Goal: Task Accomplishment & Management: Manage account settings

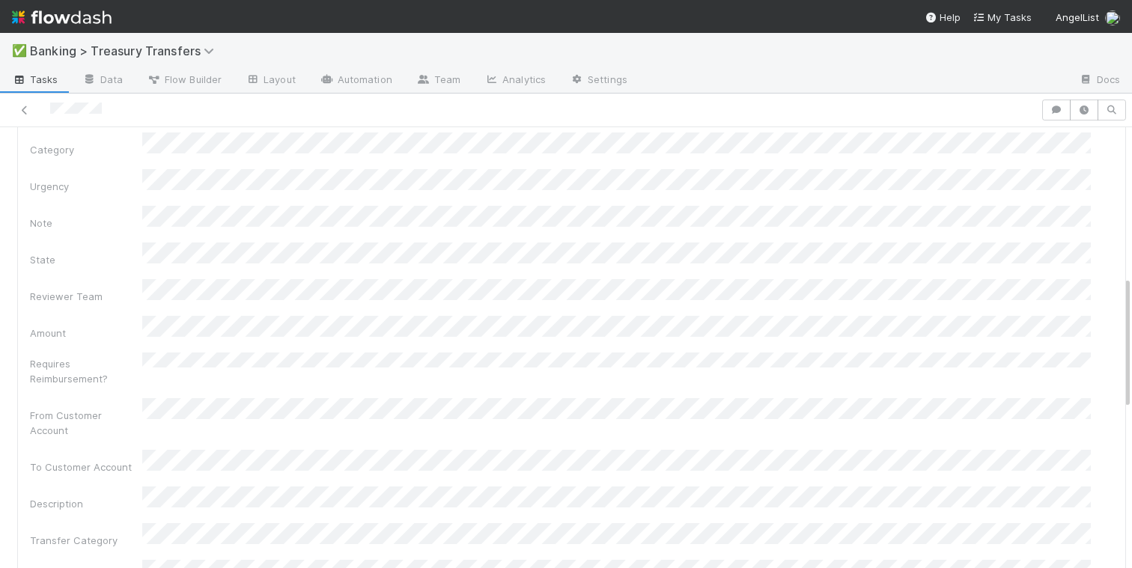
scroll to position [501, 0]
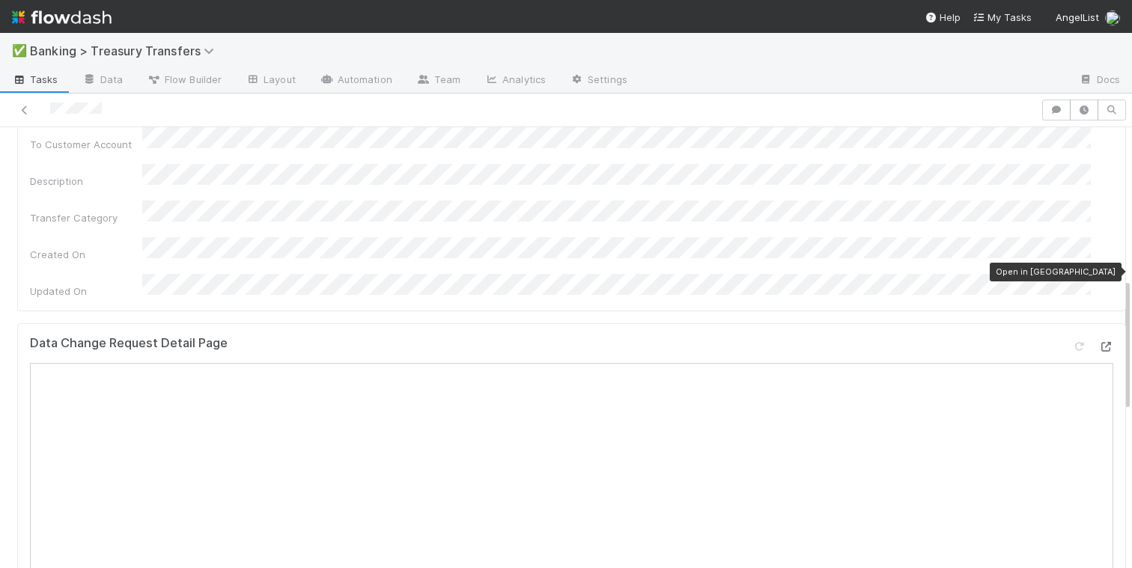
click at [1098, 342] on icon at bounding box center [1105, 347] width 15 height 10
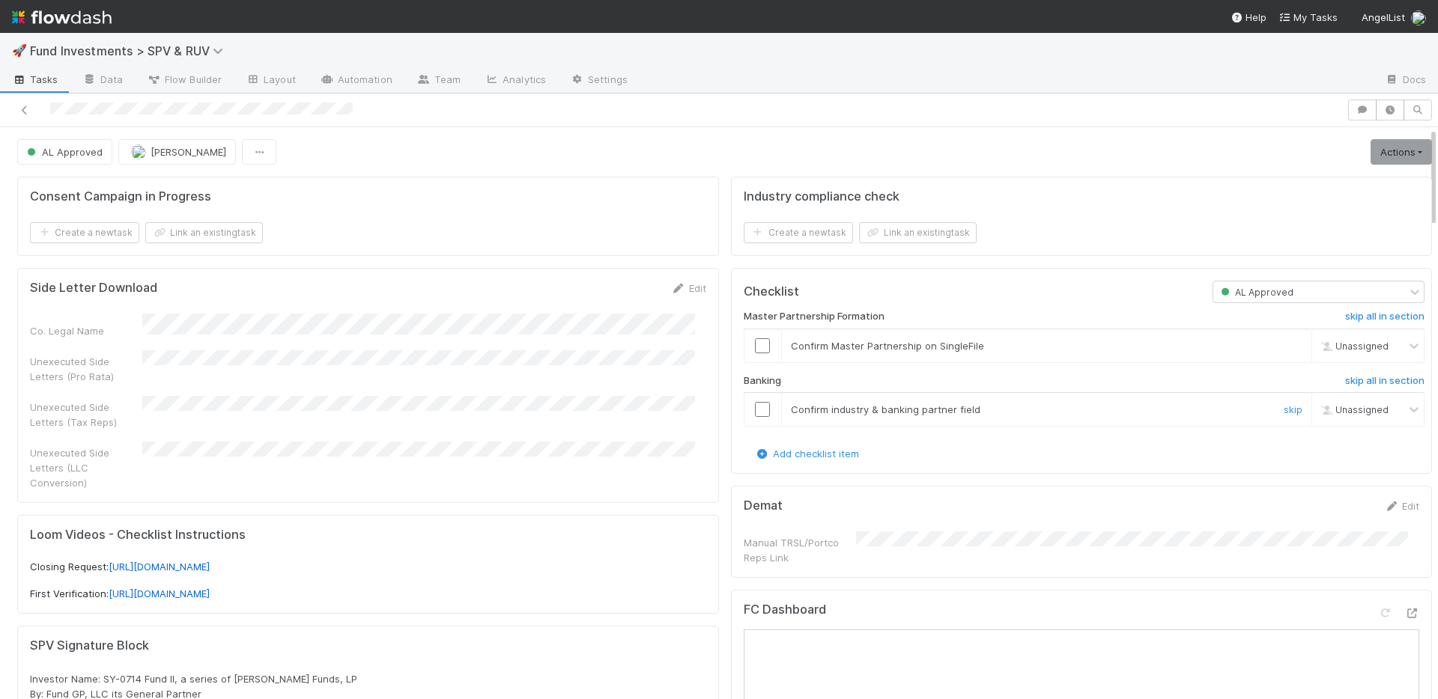
drag, startPoint x: 748, startPoint y: 409, endPoint x: 748, endPoint y: 380, distance: 29.2
click at [755, 408] on input "checkbox" at bounding box center [762, 409] width 15 height 15
click at [755, 347] on input "checkbox" at bounding box center [762, 345] width 15 height 15
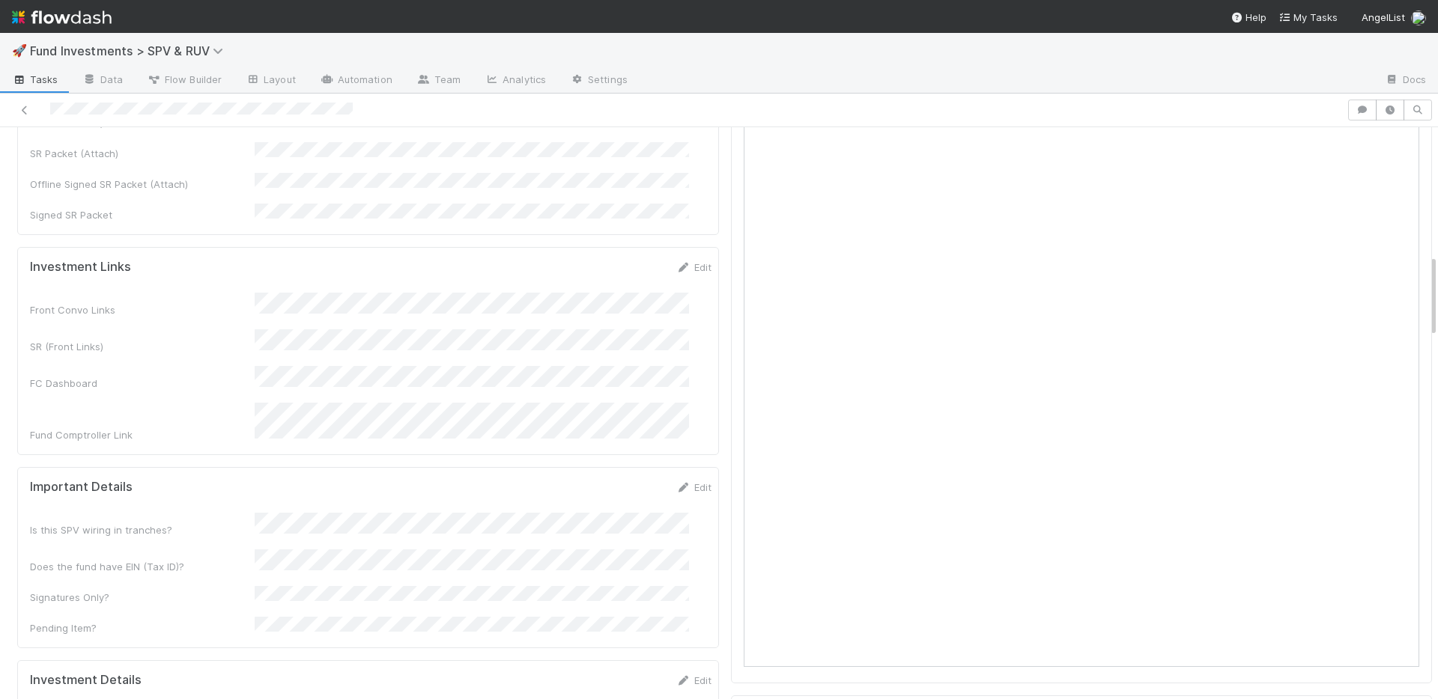
scroll to position [1042, 0]
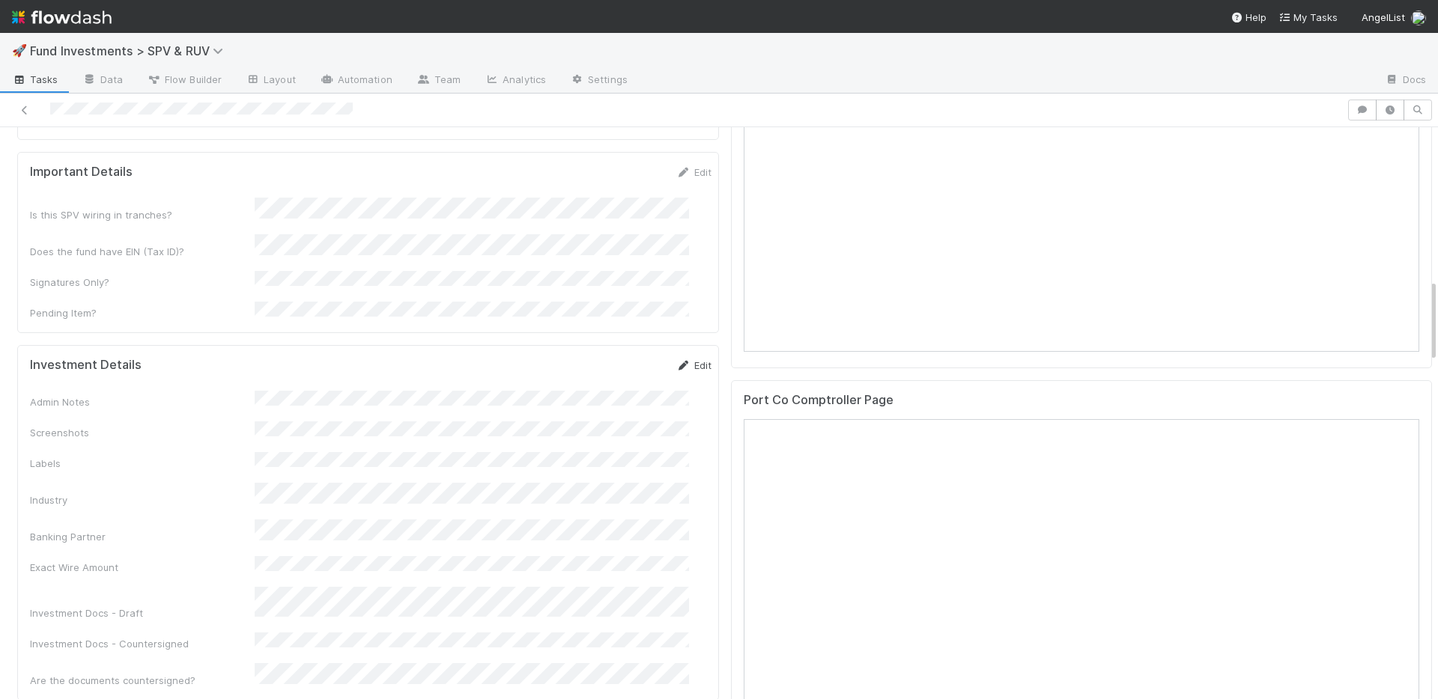
click at [676, 359] on link "Edit" at bounding box center [693, 365] width 35 height 12
click at [610, 358] on button "Save" at bounding box center [631, 370] width 43 height 25
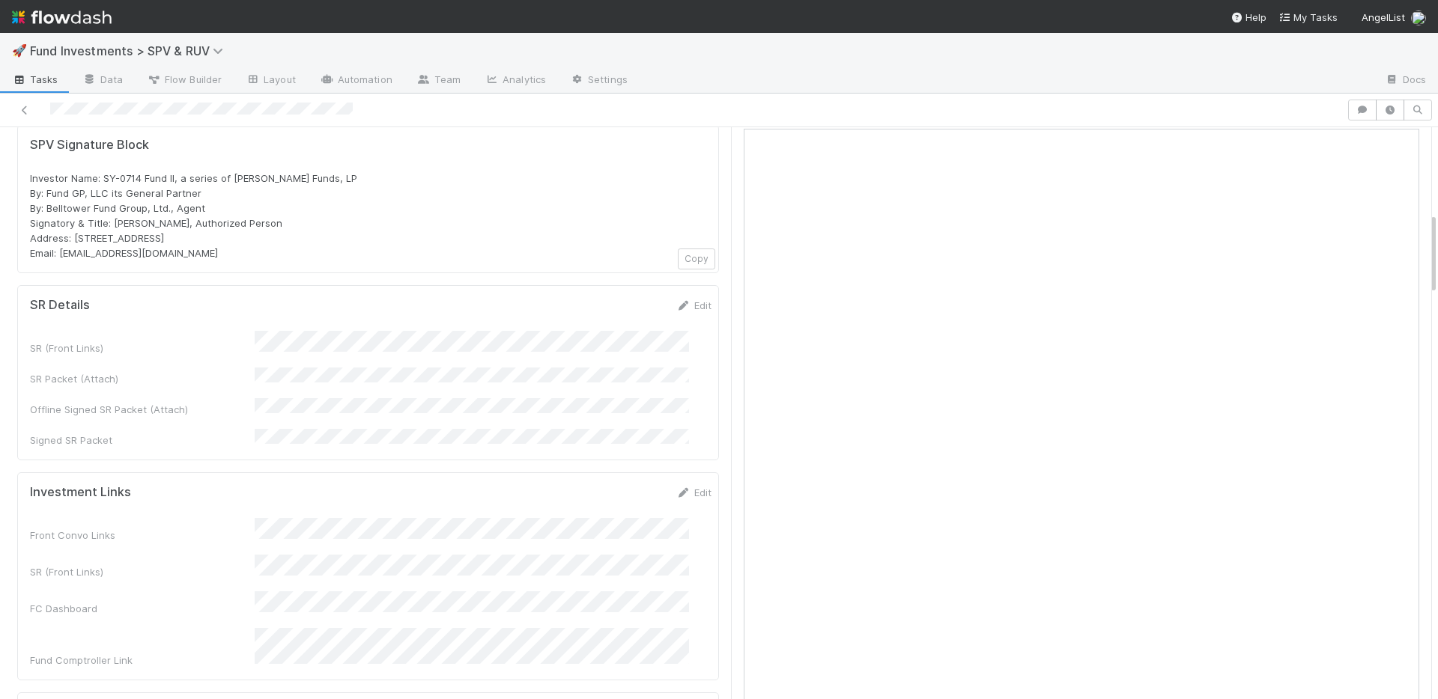
scroll to position [455, 0]
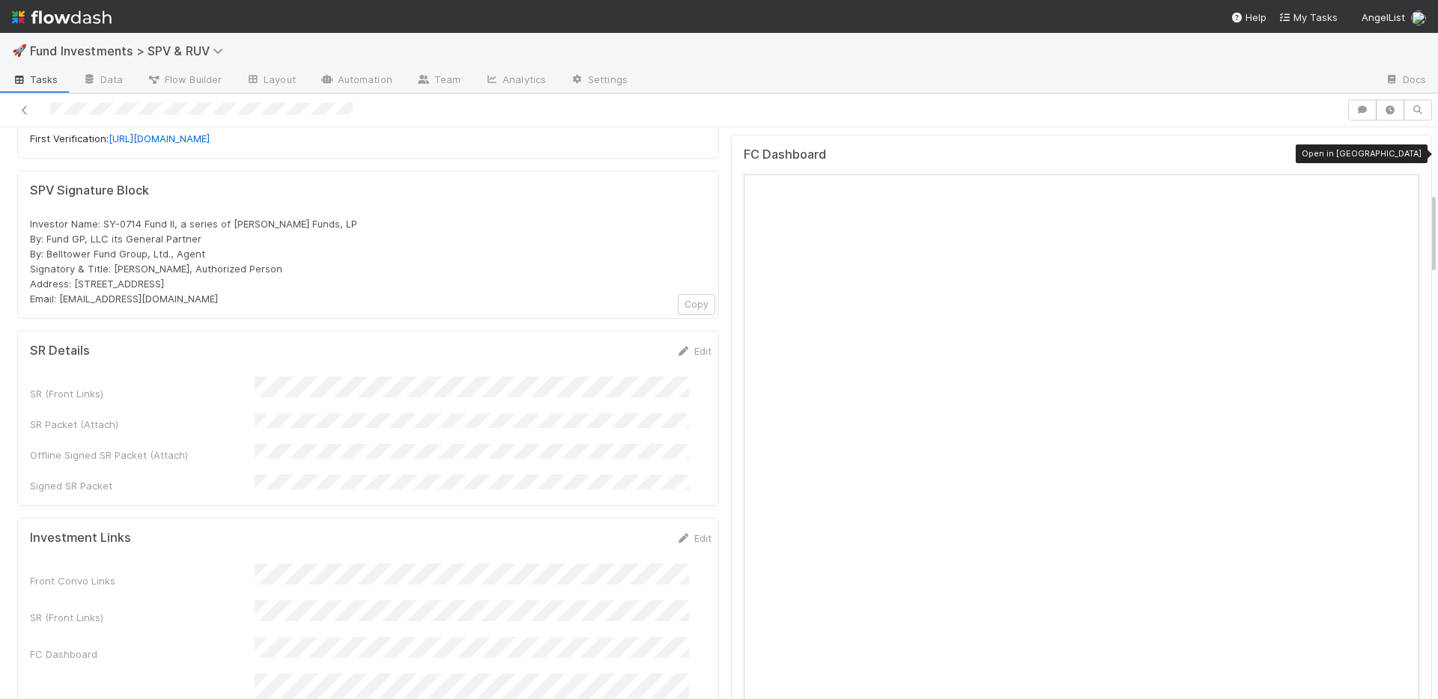
click at [1404, 154] on icon at bounding box center [1411, 159] width 15 height 10
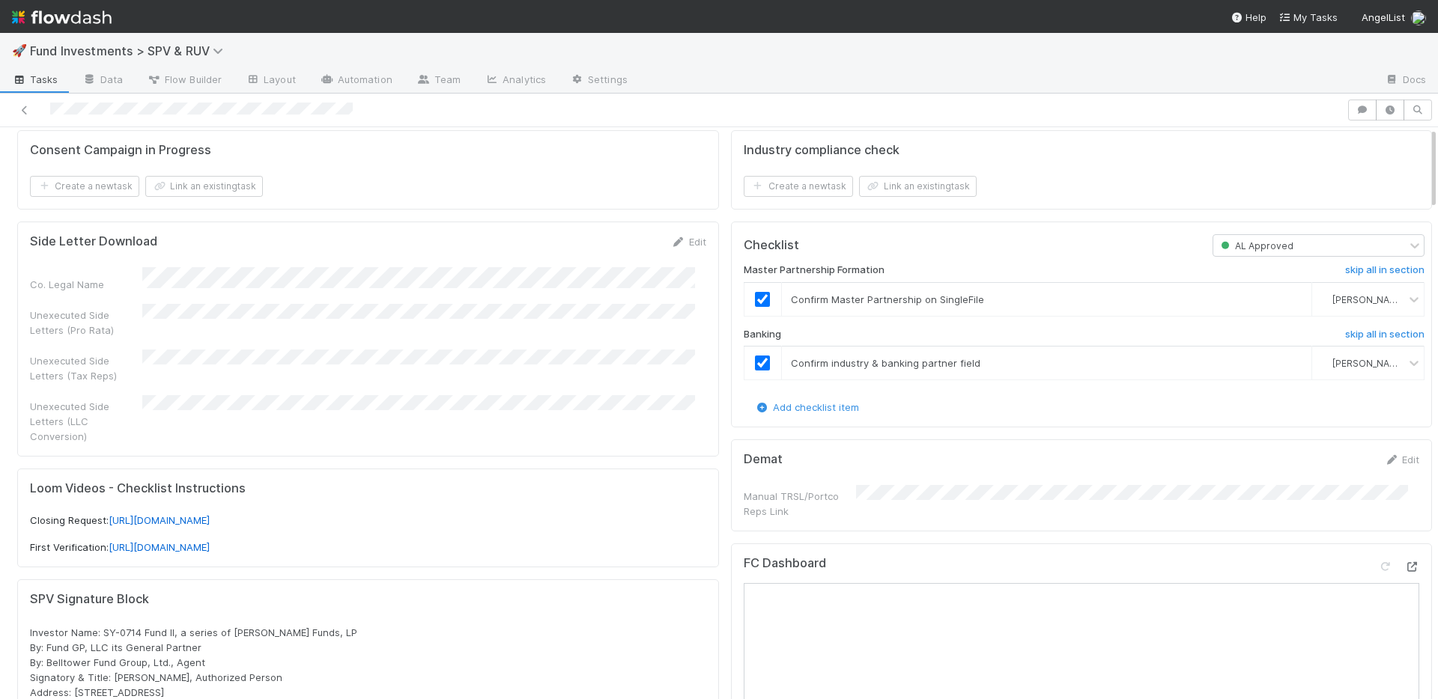
scroll to position [0, 0]
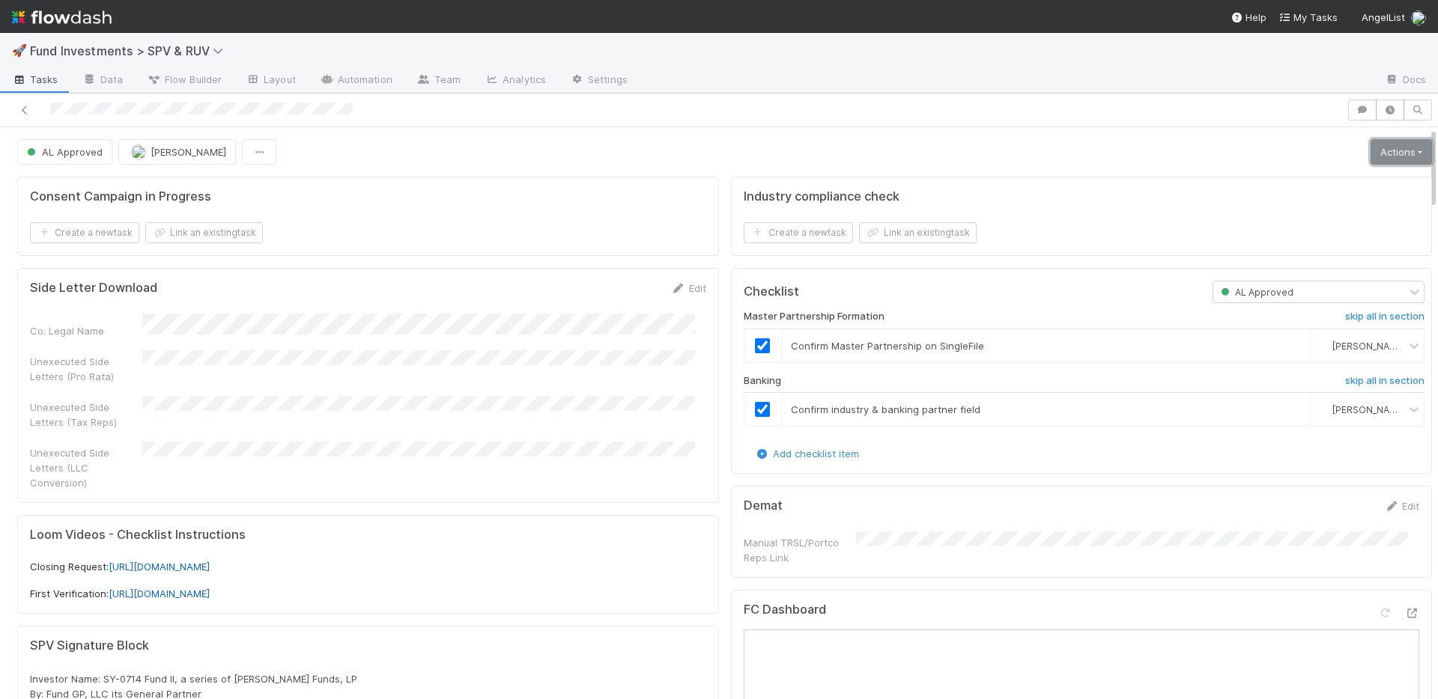
click at [1391, 156] on link "Actions" at bounding box center [1400, 151] width 61 height 25
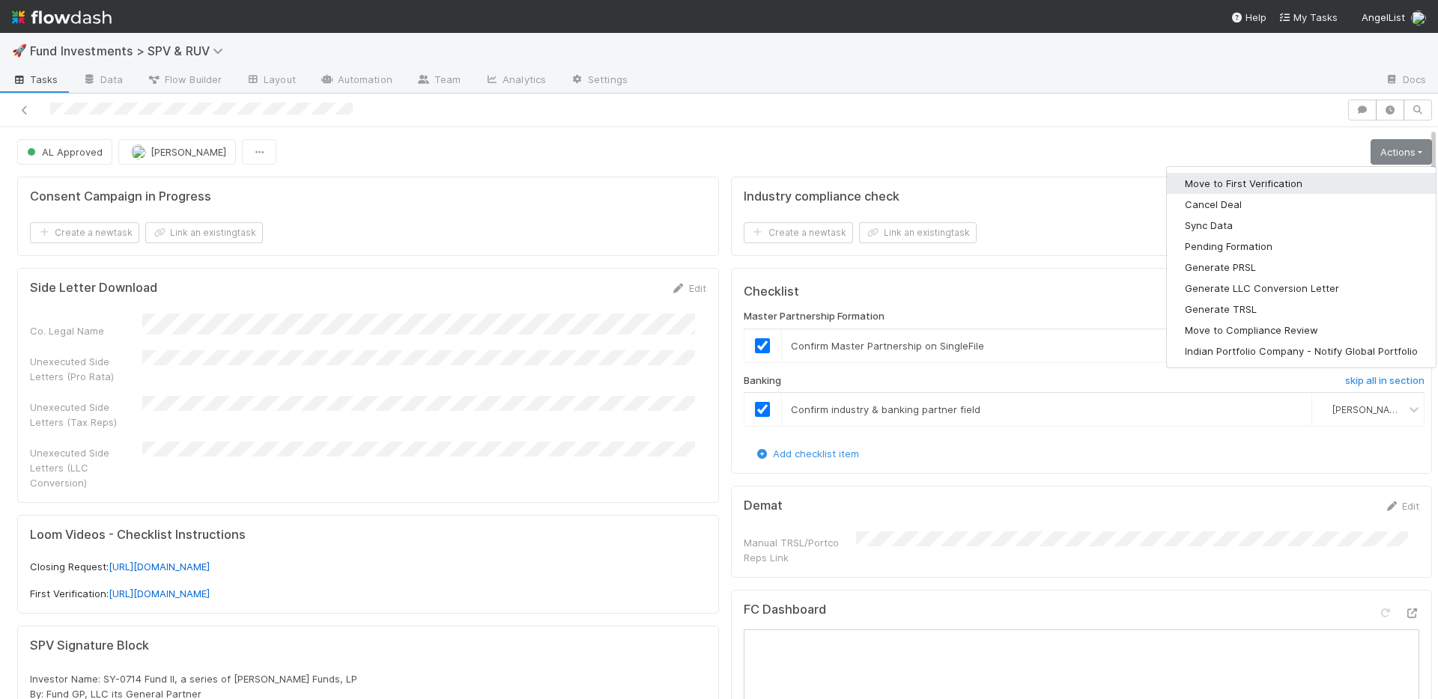
click at [1301, 184] on button "Move to First Verification" at bounding box center [1301, 183] width 269 height 21
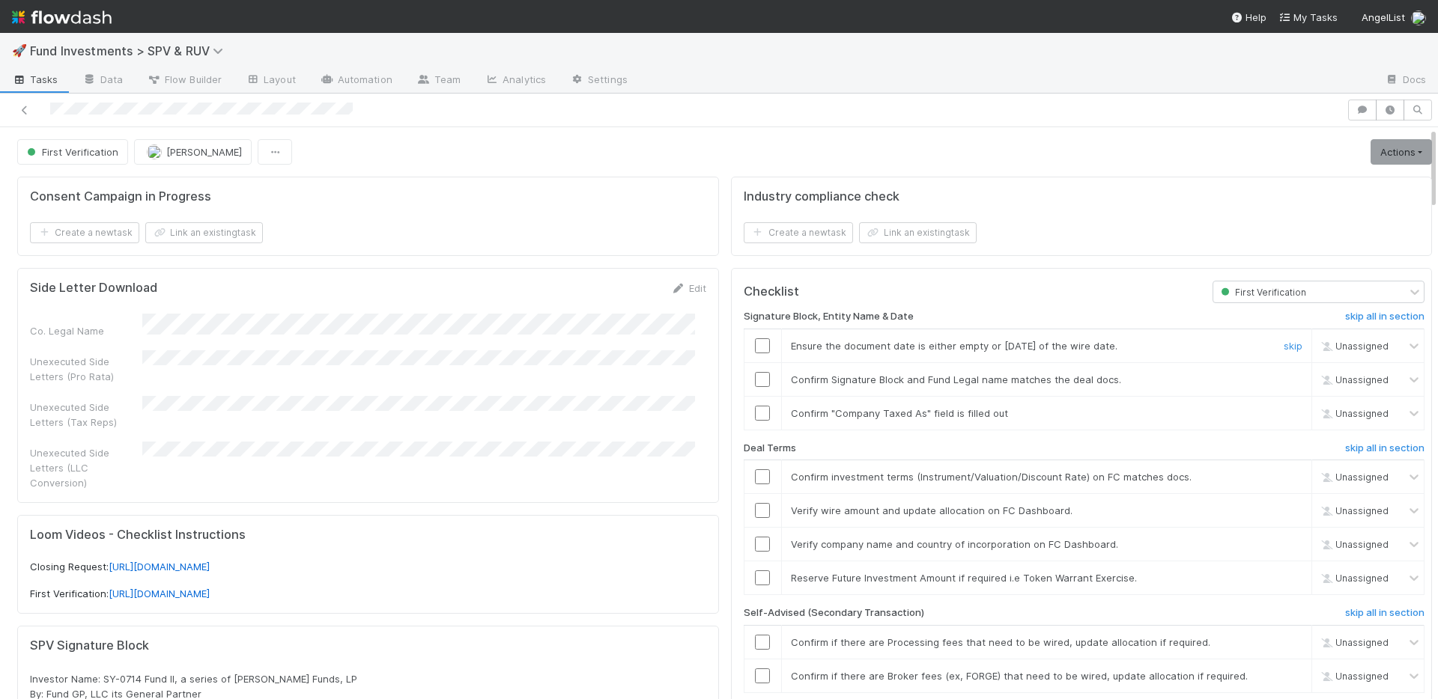
click at [755, 344] on input "checkbox" at bounding box center [762, 345] width 15 height 15
click at [755, 374] on input "checkbox" at bounding box center [762, 379] width 15 height 15
click at [755, 413] on input "checkbox" at bounding box center [762, 413] width 15 height 15
click at [755, 476] on input "checkbox" at bounding box center [762, 476] width 15 height 15
click at [755, 506] on input "checkbox" at bounding box center [762, 510] width 15 height 15
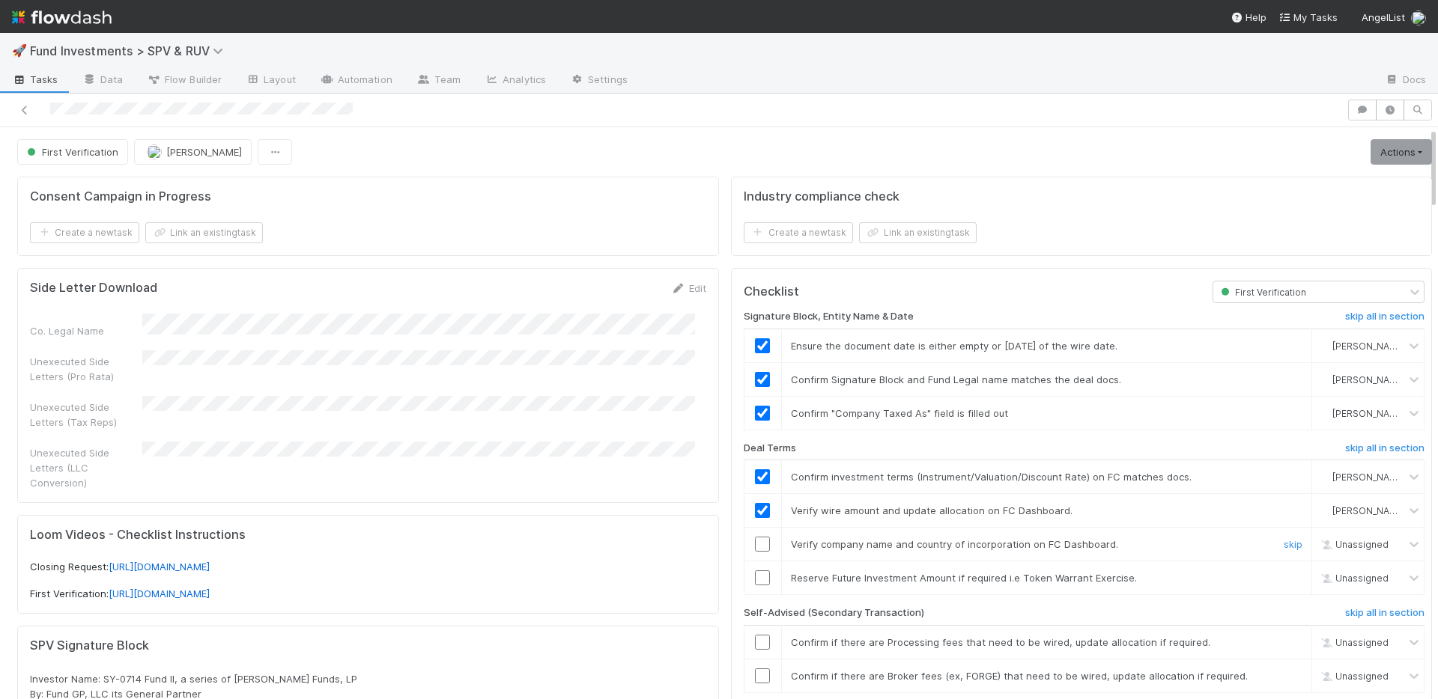
click at [755, 542] on input "checkbox" at bounding box center [762, 544] width 15 height 15
click at [1345, 611] on h6 "skip all in section" at bounding box center [1384, 613] width 79 height 12
click at [1283, 577] on link "skip" at bounding box center [1292, 578] width 19 height 12
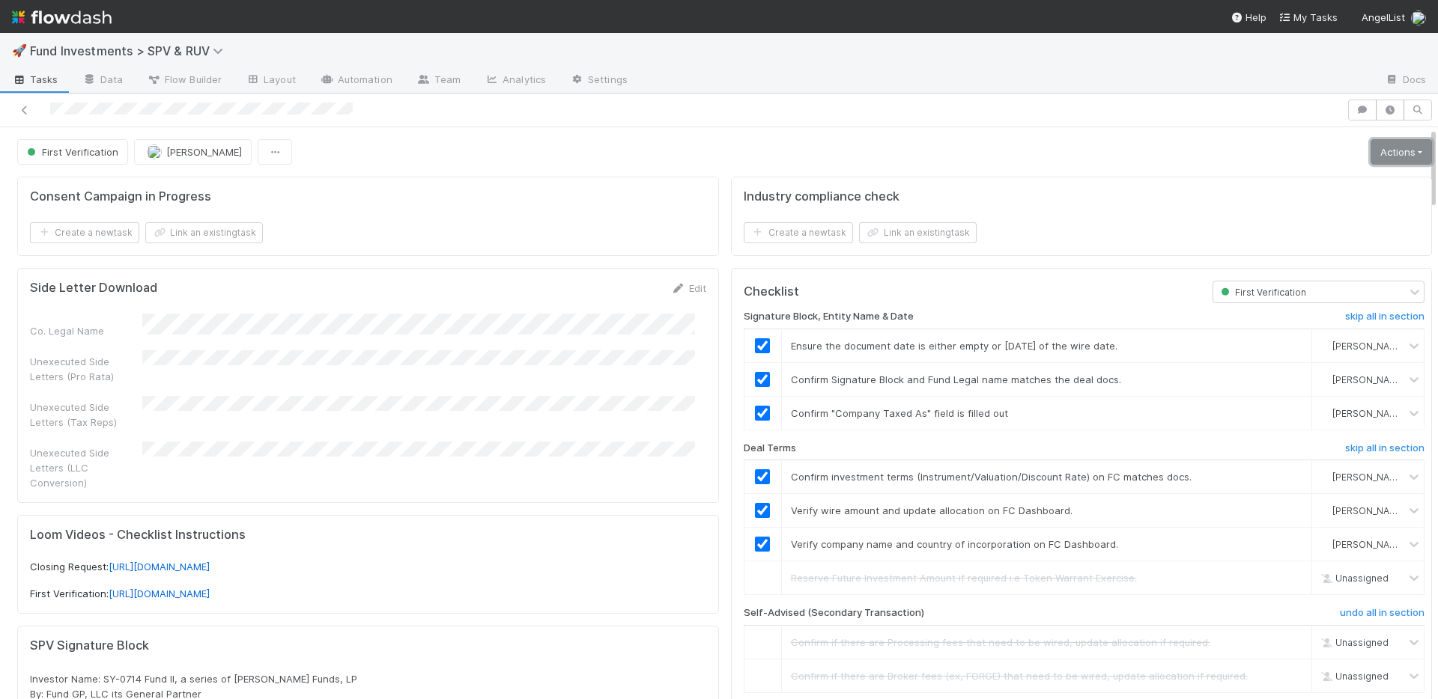
click at [1370, 150] on link "Actions" at bounding box center [1400, 151] width 61 height 25
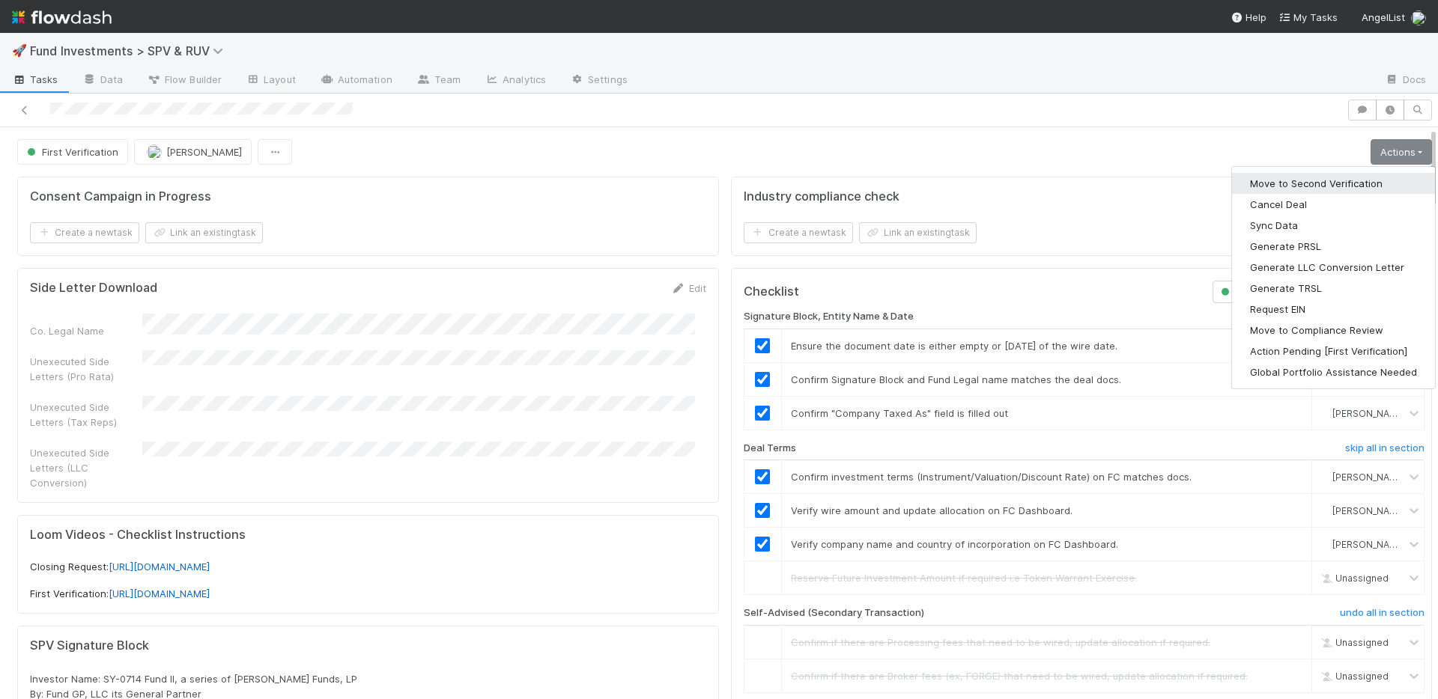
click at [1324, 183] on button "Move to Second Verification" at bounding box center [1333, 183] width 203 height 21
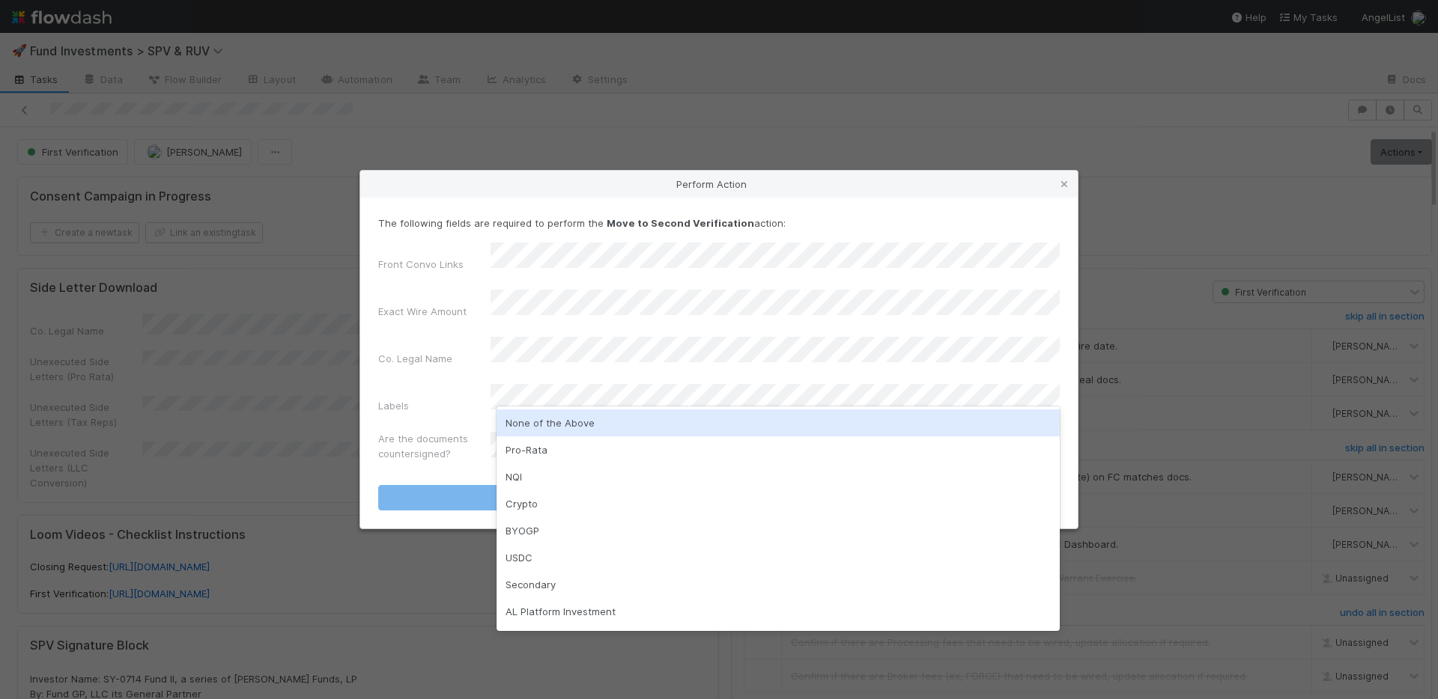
click at [599, 422] on div "None of the Above" at bounding box center [777, 423] width 563 height 27
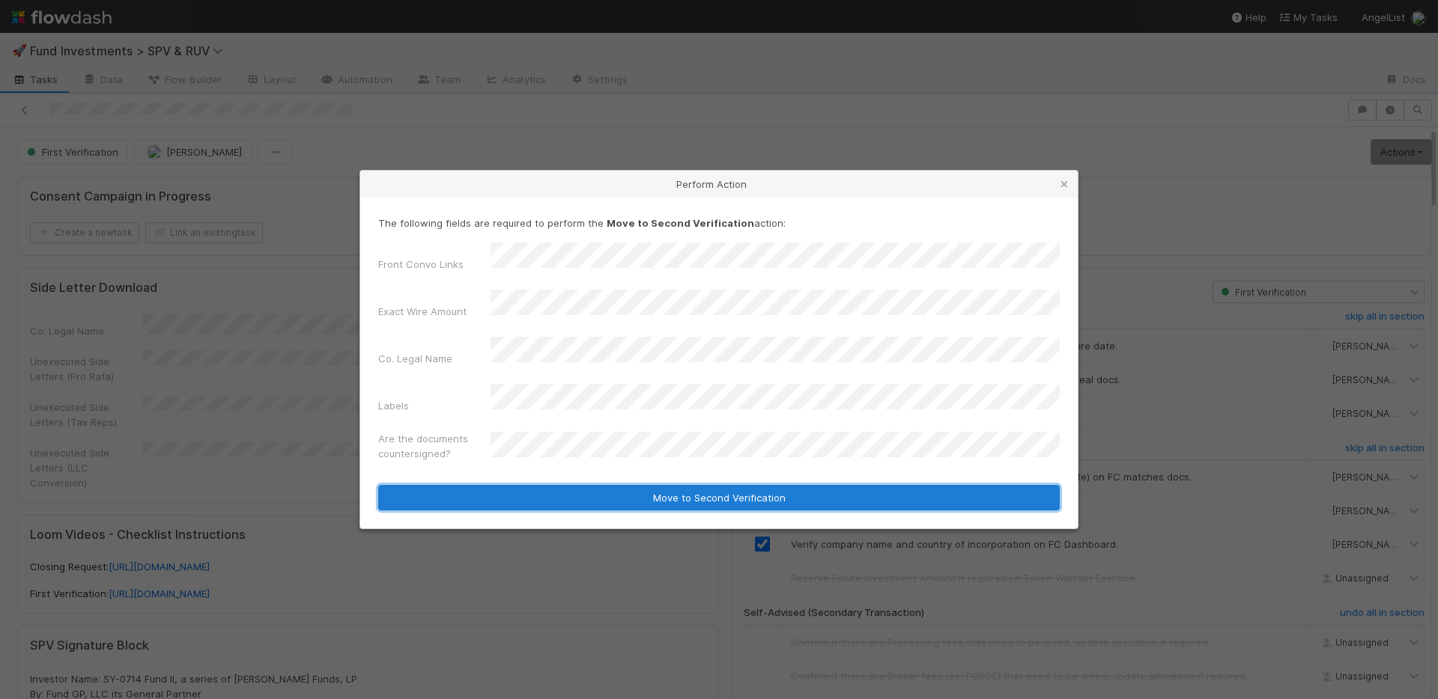
click at [603, 485] on button "Move to Second Verification" at bounding box center [718, 497] width 681 height 25
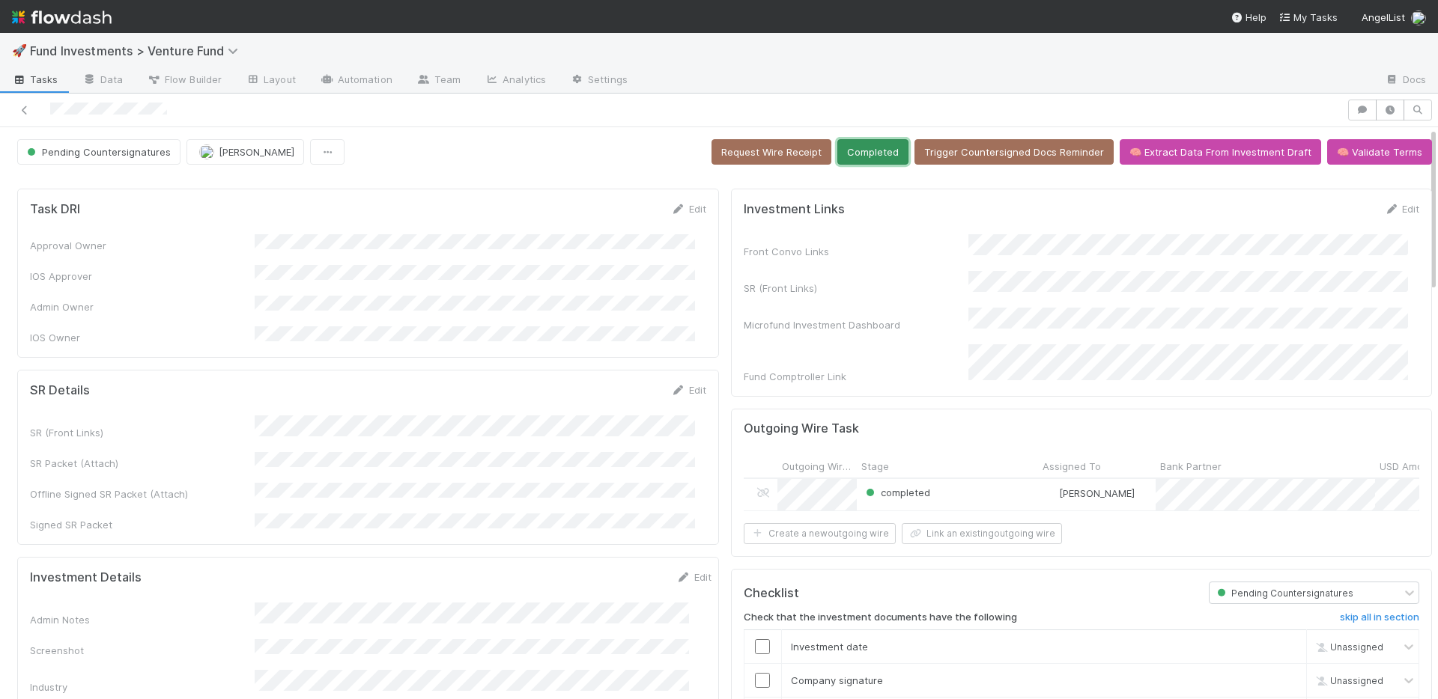
click at [860, 154] on button "Completed" at bounding box center [872, 151] width 71 height 25
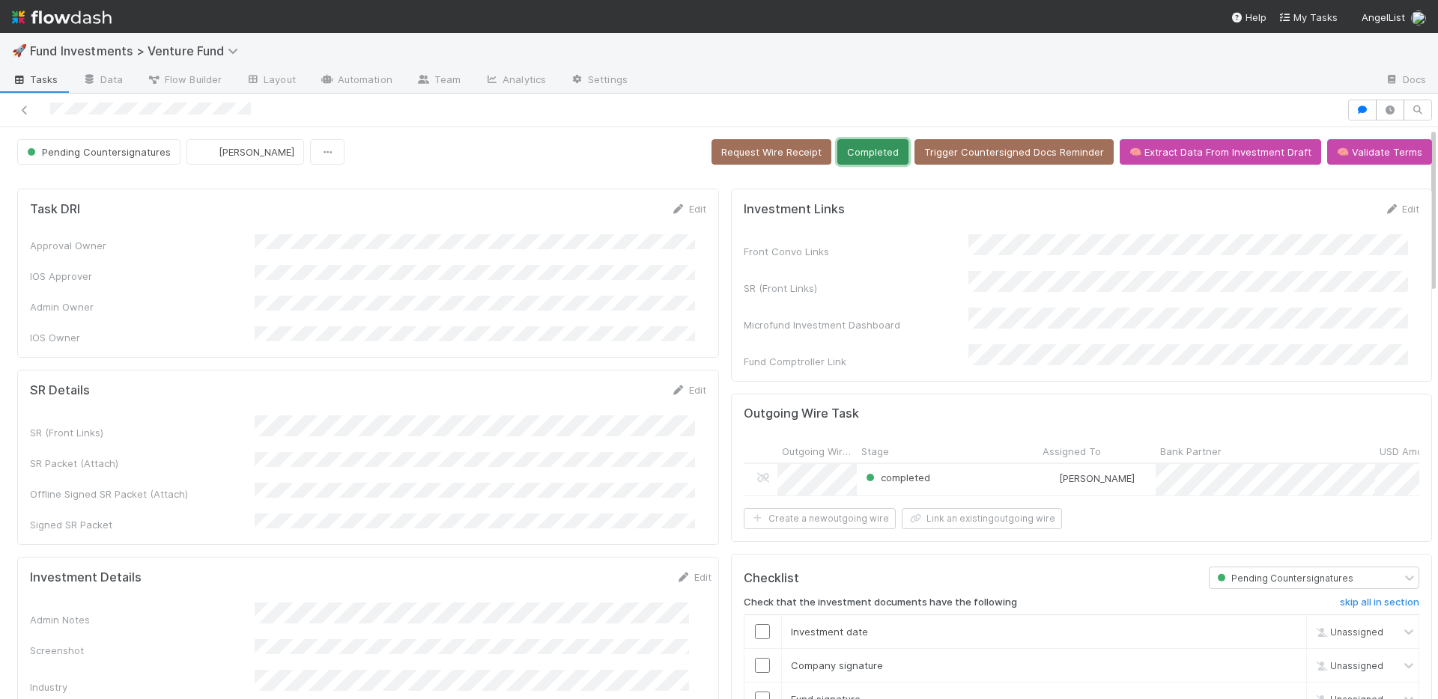
click at [866, 146] on button "Completed" at bounding box center [872, 151] width 71 height 25
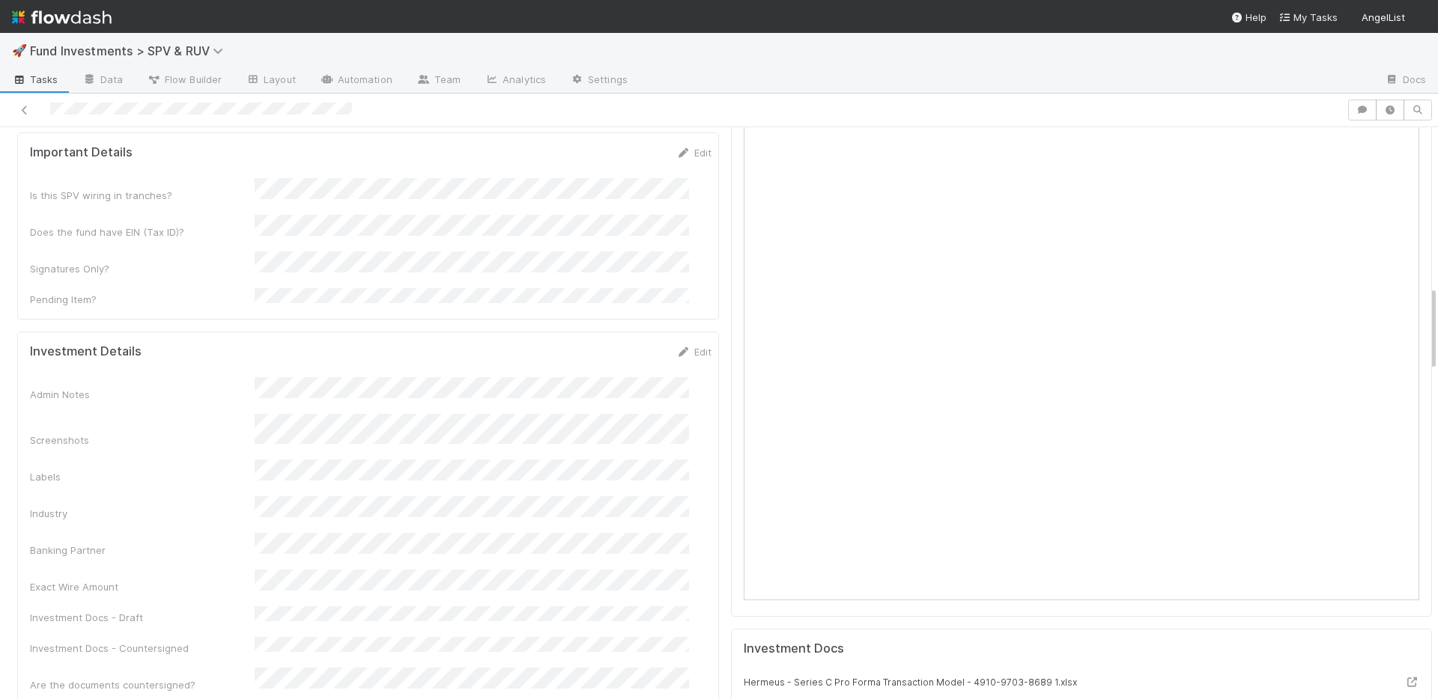
scroll to position [1493, 0]
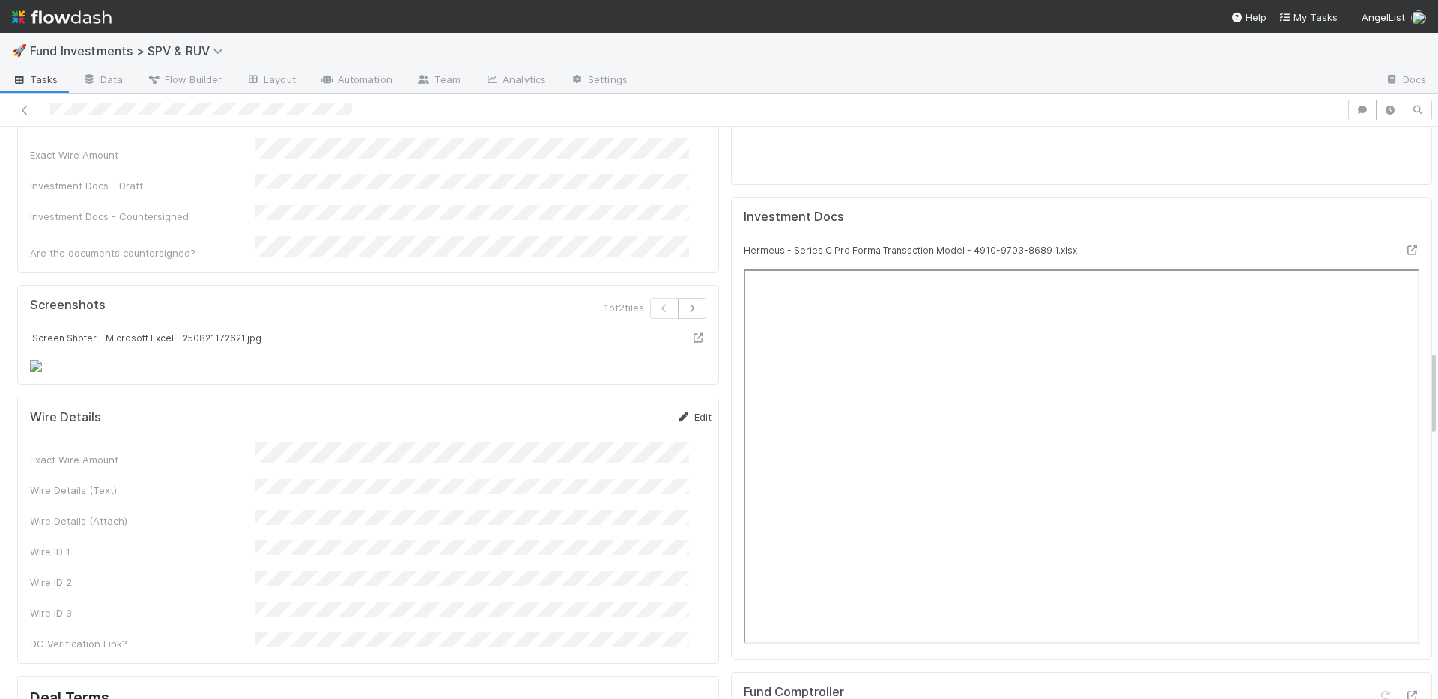
click at [676, 413] on icon at bounding box center [683, 418] width 15 height 10
click at [624, 410] on button "Save" at bounding box center [631, 422] width 43 height 25
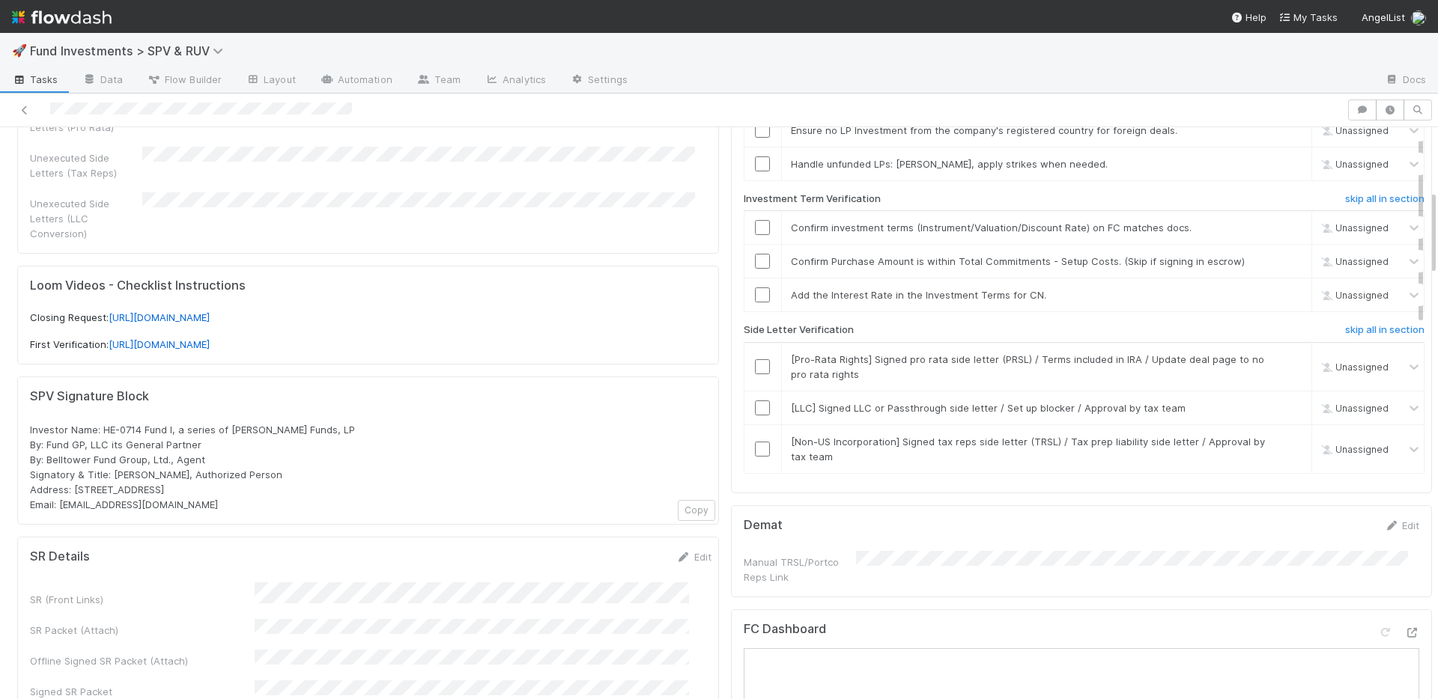
scroll to position [246, 0]
click at [1357, 338] on h6 "skip all in section" at bounding box center [1384, 334] width 79 height 12
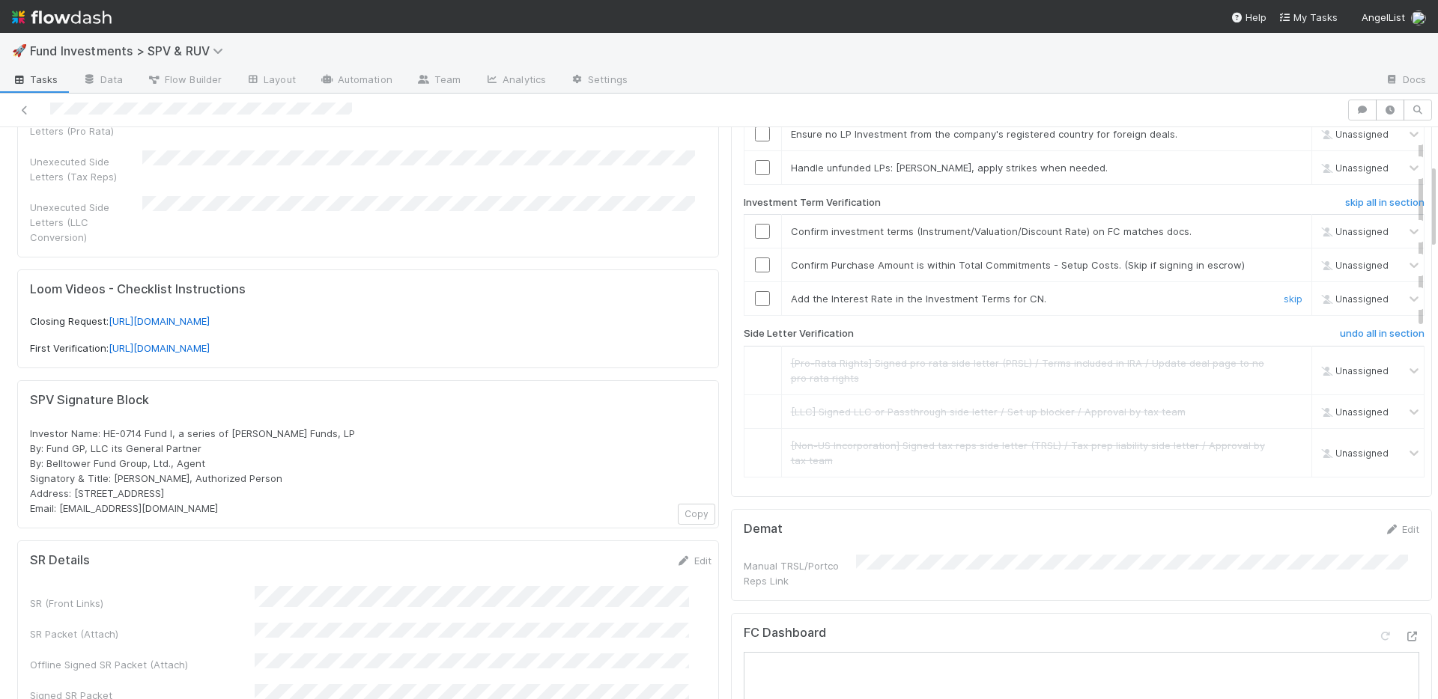
click at [1283, 298] on link "skip" at bounding box center [1292, 299] width 19 height 12
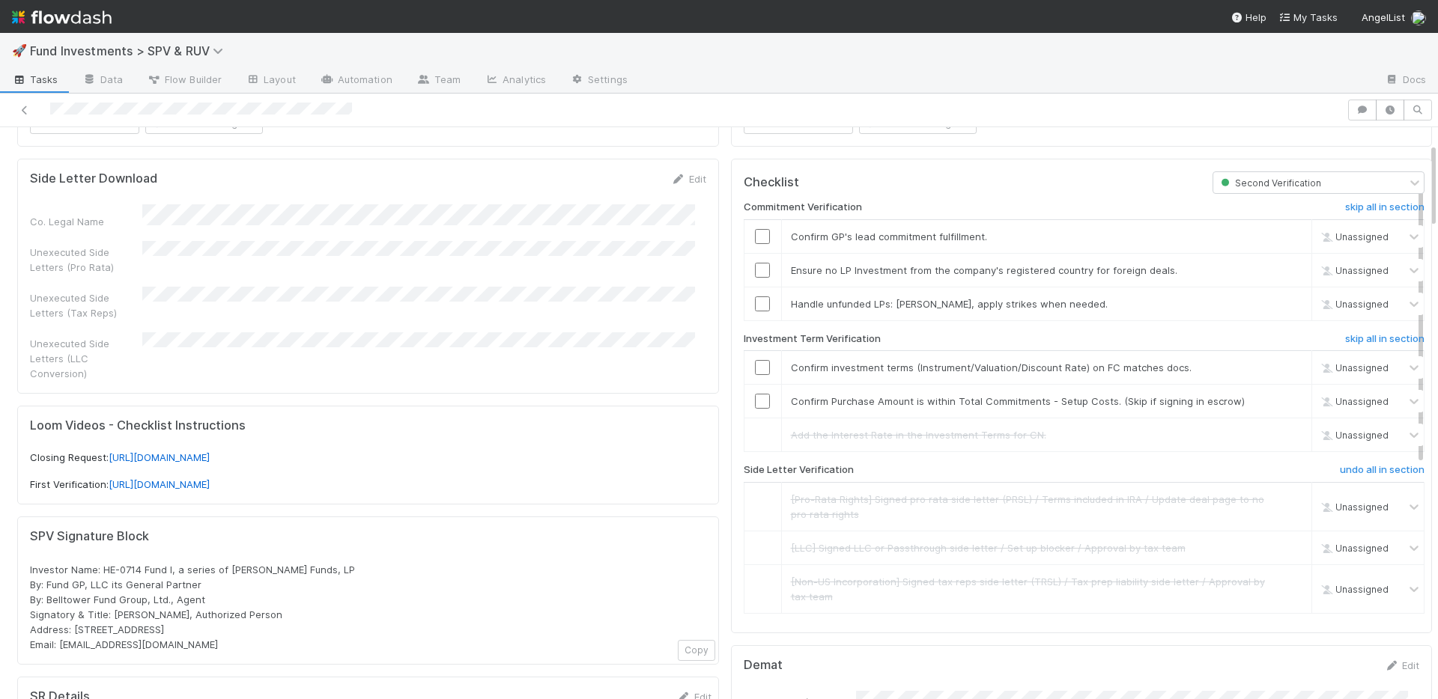
scroll to position [106, 0]
click at [755, 407] on input "checkbox" at bounding box center [762, 405] width 15 height 15
drag, startPoint x: 747, startPoint y: 372, endPoint x: 732, endPoint y: 325, distance: 49.7
click at [755, 372] on input "checkbox" at bounding box center [762, 371] width 15 height 15
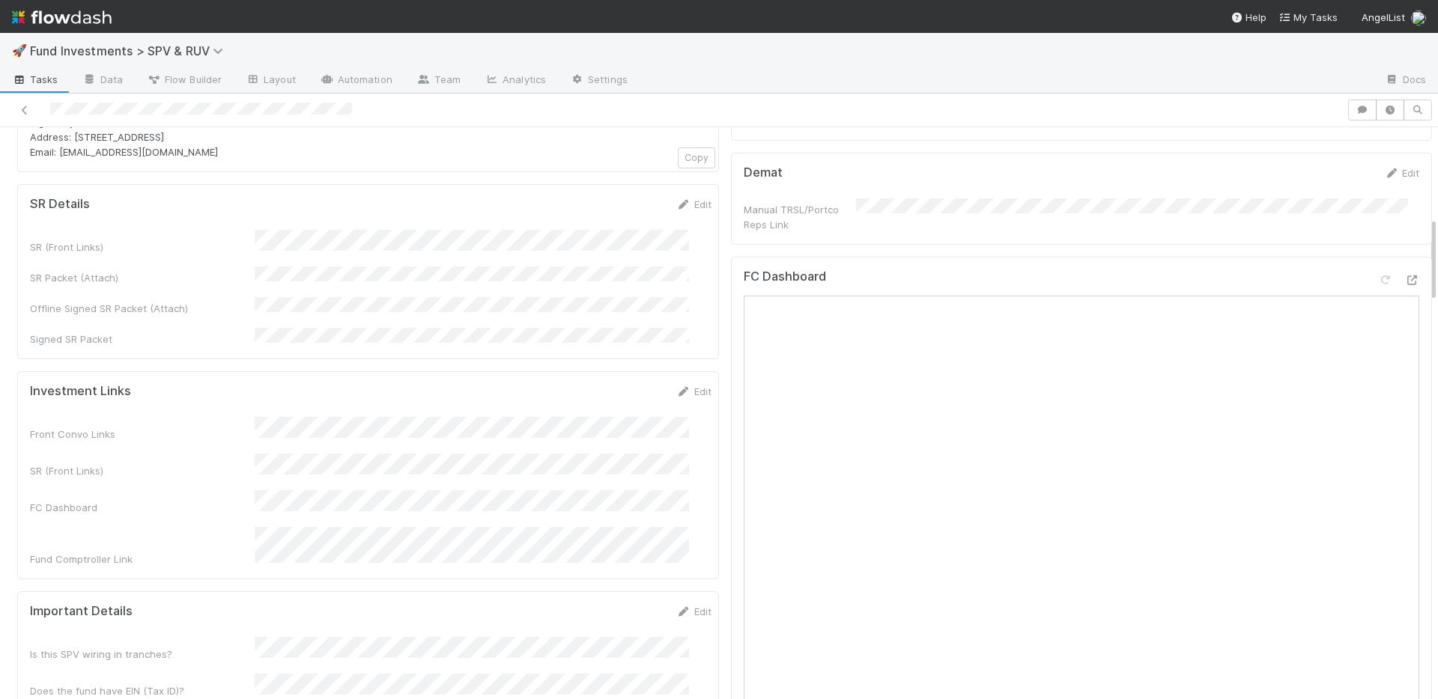
scroll to position [89, 0]
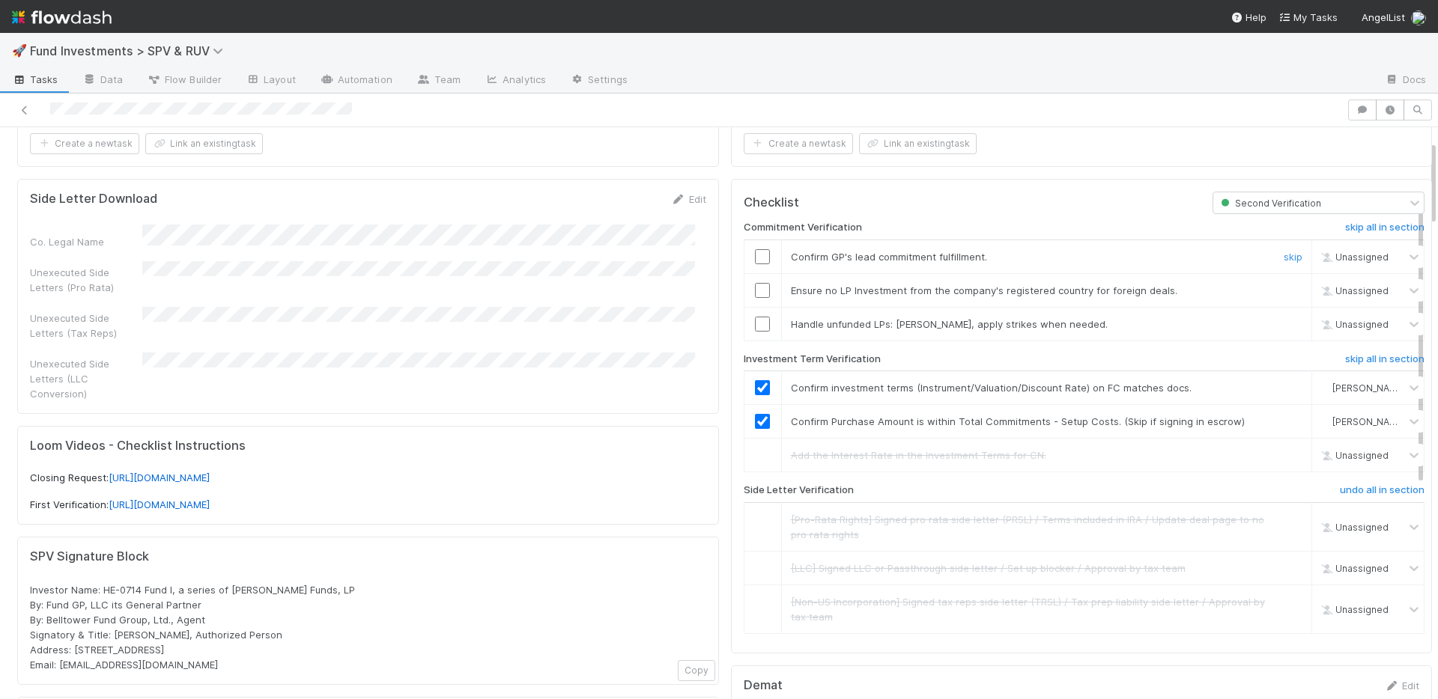
click at [755, 255] on input "checkbox" at bounding box center [762, 256] width 15 height 15
click at [755, 289] on input "checkbox" at bounding box center [762, 290] width 15 height 15
click at [755, 324] on input "checkbox" at bounding box center [762, 324] width 15 height 15
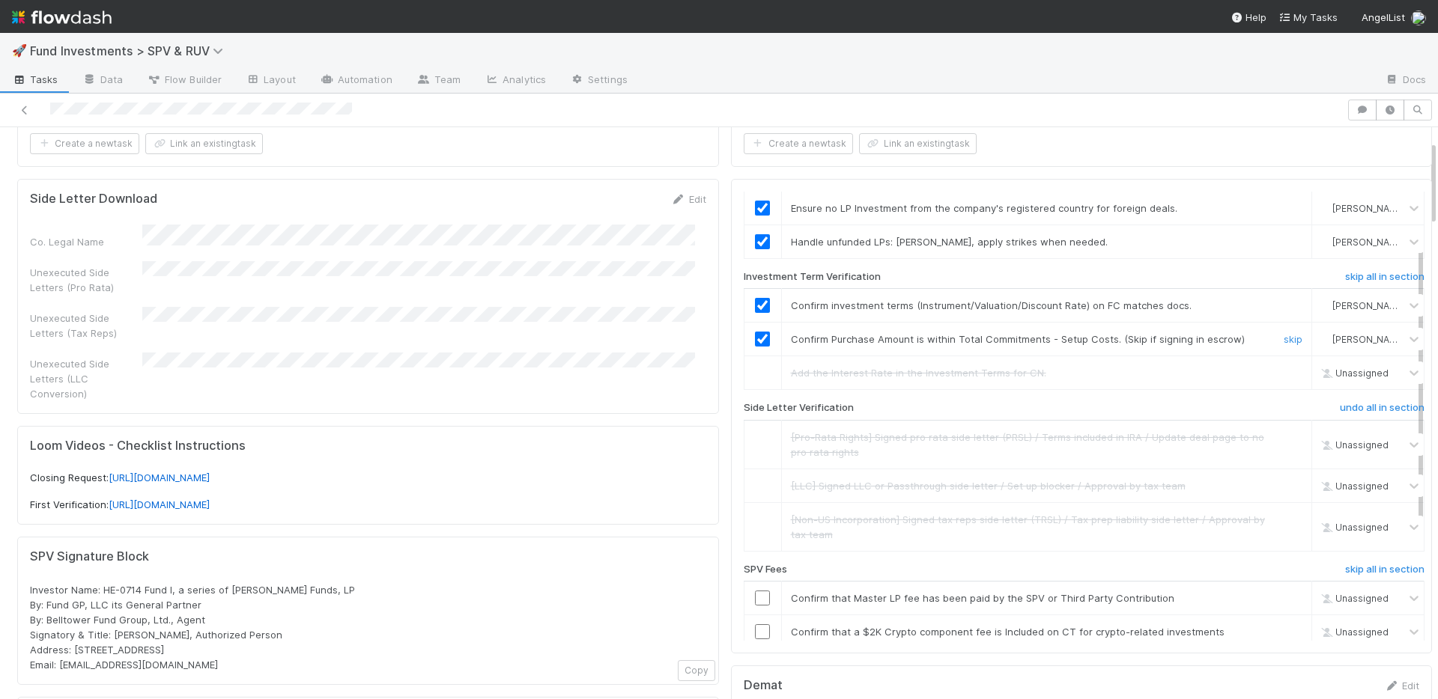
scroll to position [238, 0]
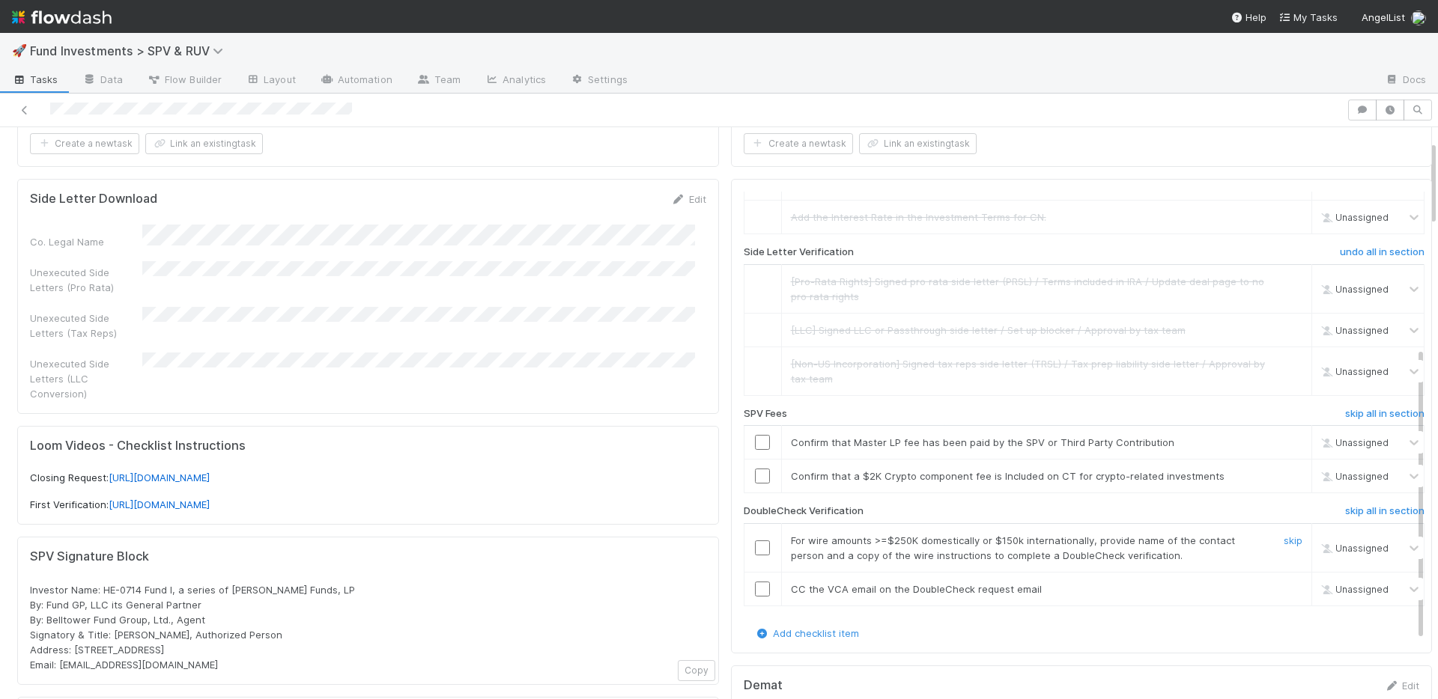
drag, startPoint x: 750, startPoint y: 548, endPoint x: 755, endPoint y: 562, distance: 15.2
click at [755, 548] on input "checkbox" at bounding box center [762, 548] width 15 height 15
click at [755, 592] on input "checkbox" at bounding box center [762, 589] width 15 height 15
click at [1283, 477] on link "skip" at bounding box center [1292, 476] width 19 height 12
click at [755, 443] on input "checkbox" at bounding box center [762, 442] width 15 height 15
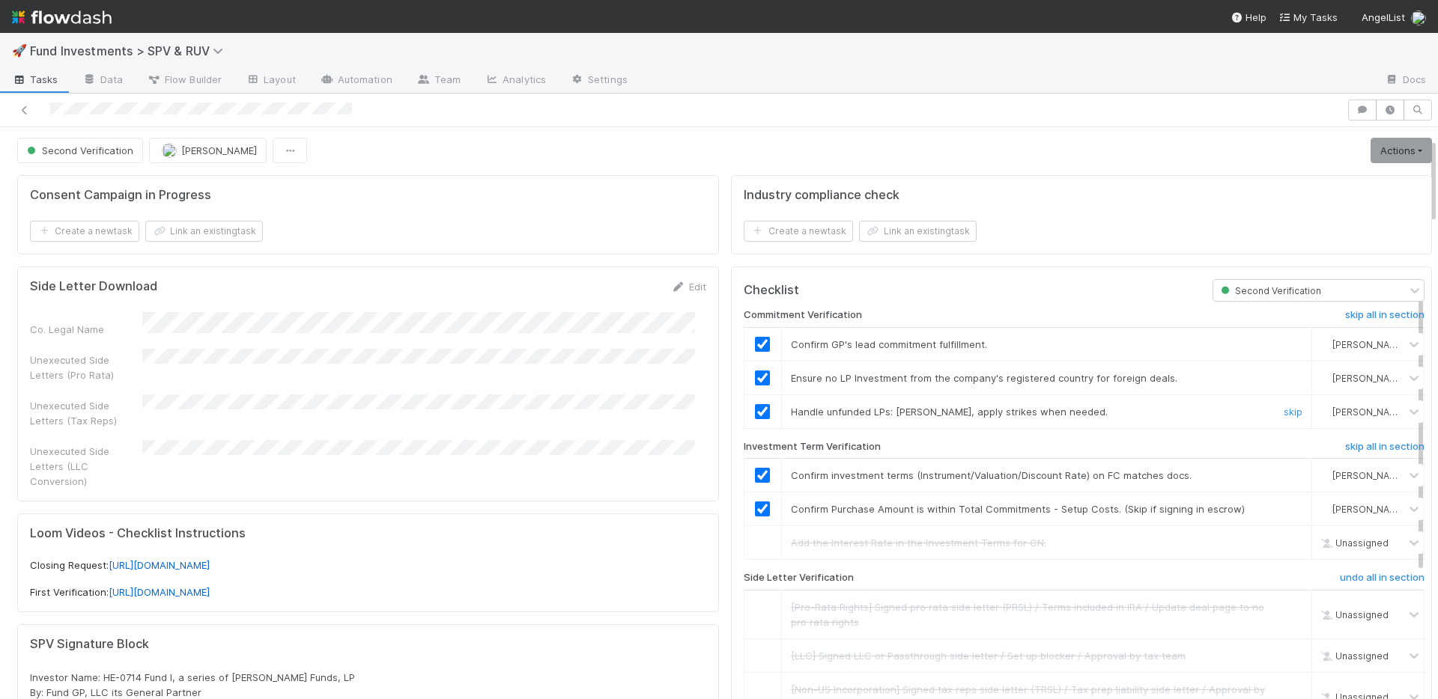
scroll to position [0, 0]
click at [1370, 152] on link "Actions" at bounding box center [1400, 151] width 61 height 25
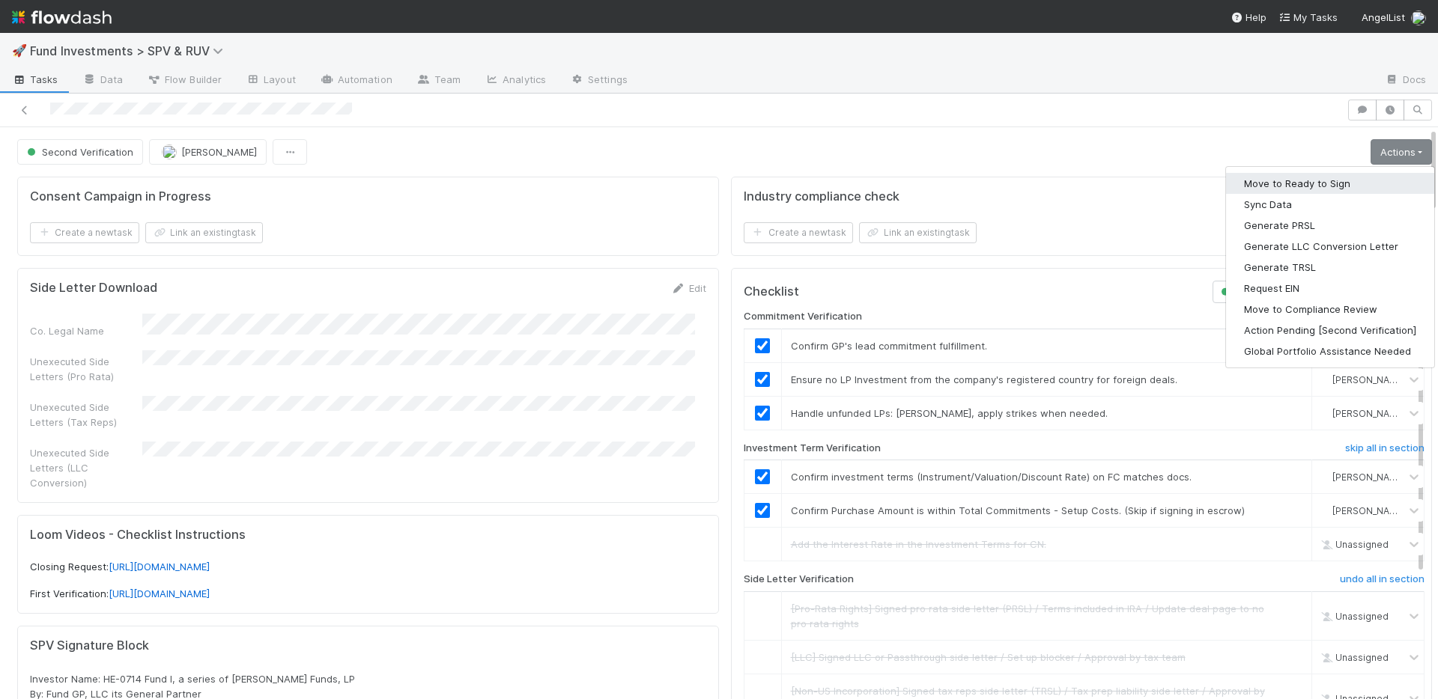
click at [1321, 176] on button "Move to Ready to Sign" at bounding box center [1330, 183] width 208 height 21
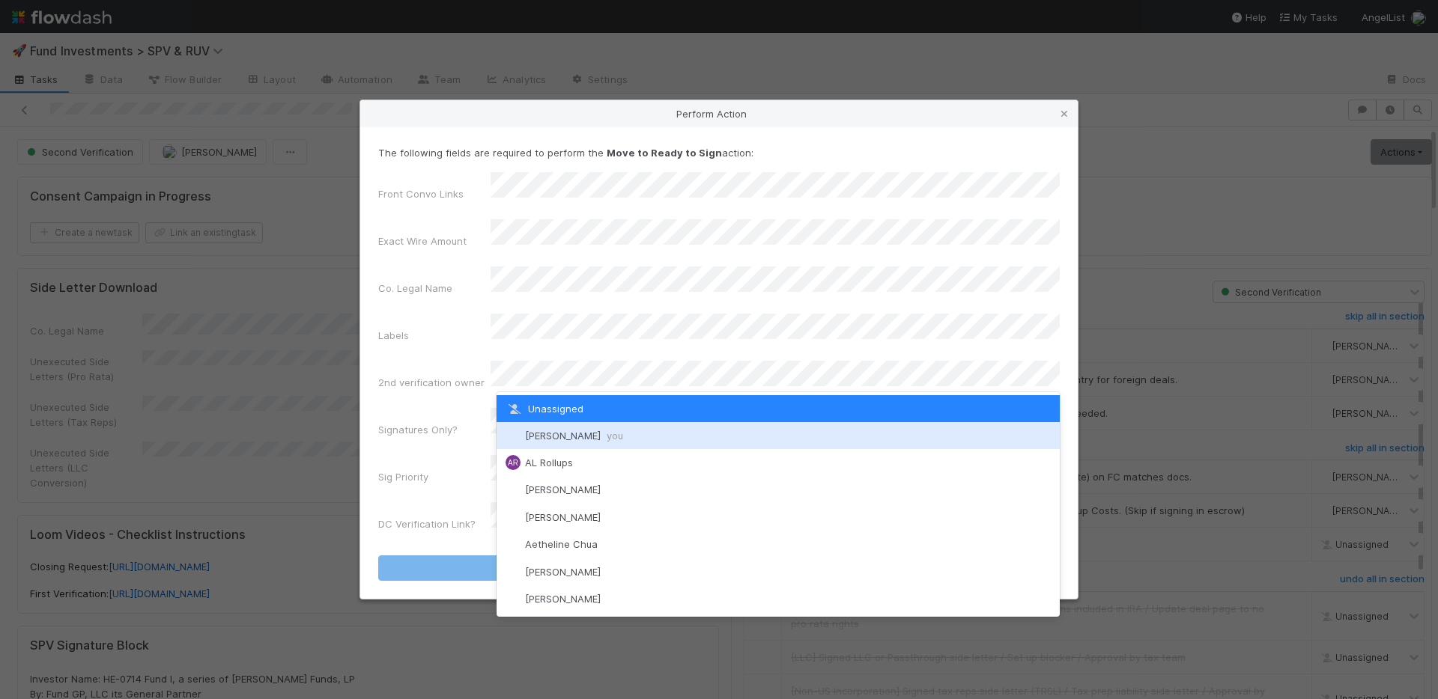
click at [542, 435] on span "Nate Richards you" at bounding box center [574, 436] width 98 height 12
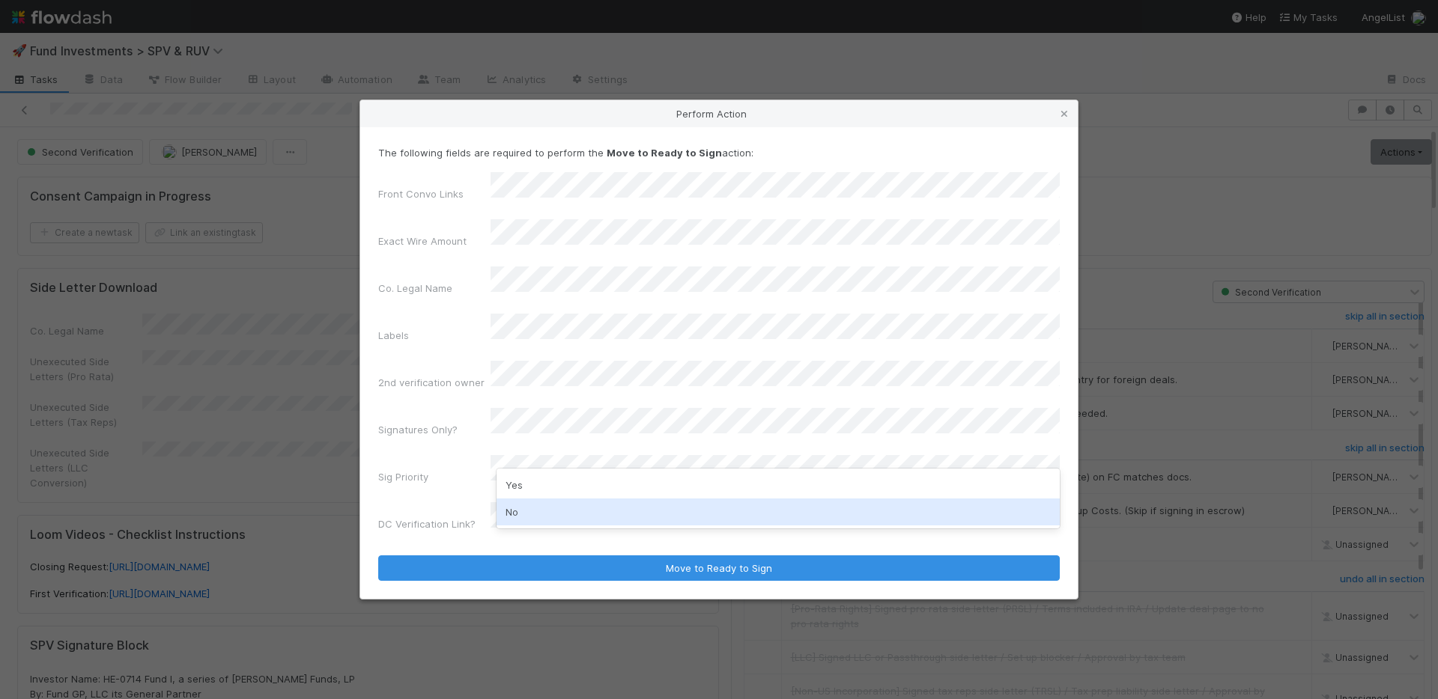
click at [534, 505] on div "No" at bounding box center [777, 512] width 563 height 27
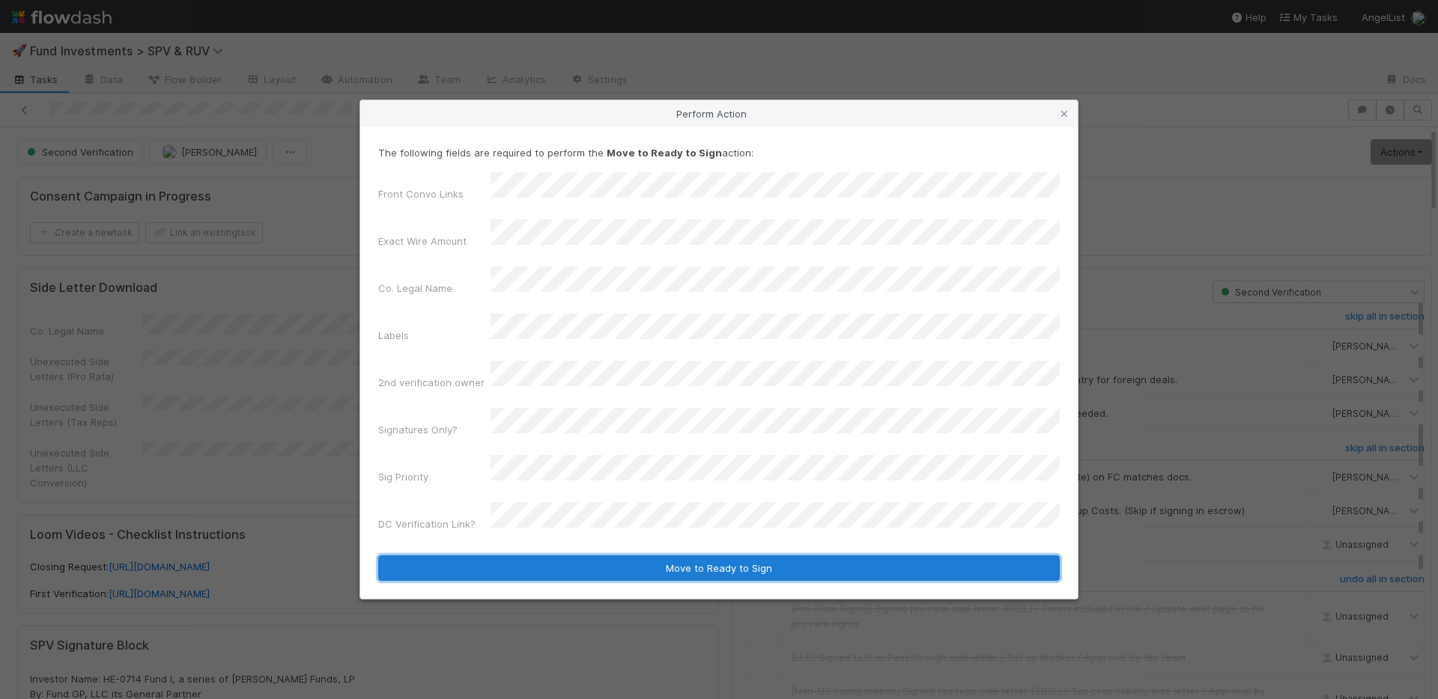
click at [598, 556] on button "Move to Ready to Sign" at bounding box center [718, 568] width 681 height 25
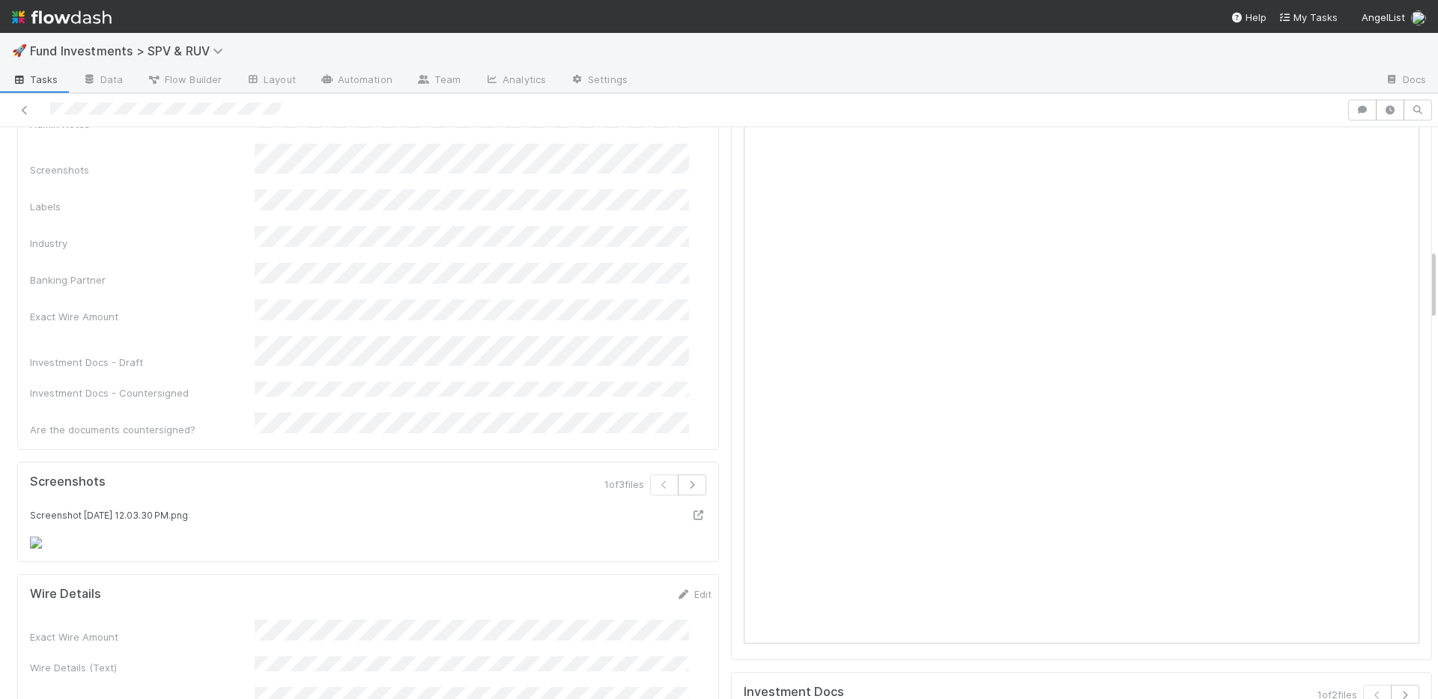
scroll to position [1284, 0]
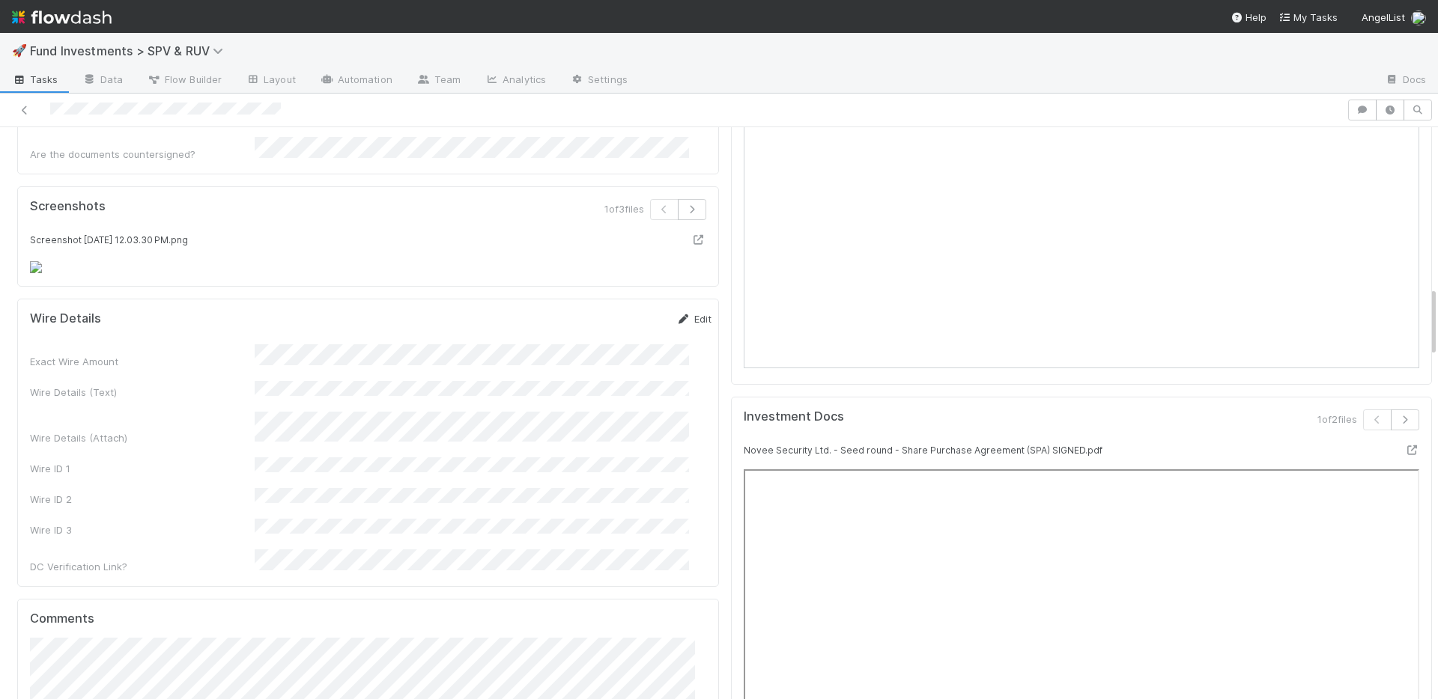
click at [676, 325] on link "Edit" at bounding box center [693, 319] width 35 height 12
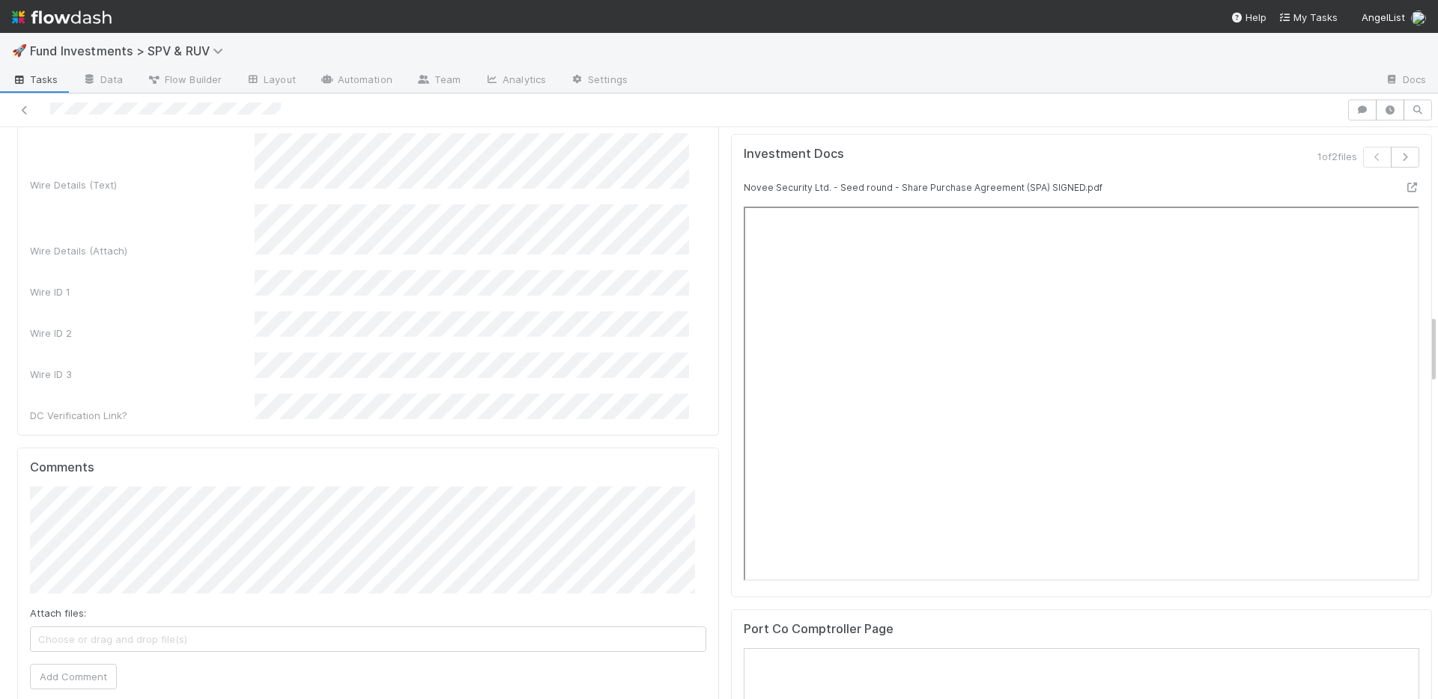
scroll to position [1548, 0]
click at [244, 422] on div "DC Verification Link?" at bounding box center [370, 407] width 681 height 29
click at [622, 73] on button "Save" at bounding box center [631, 60] width 43 height 25
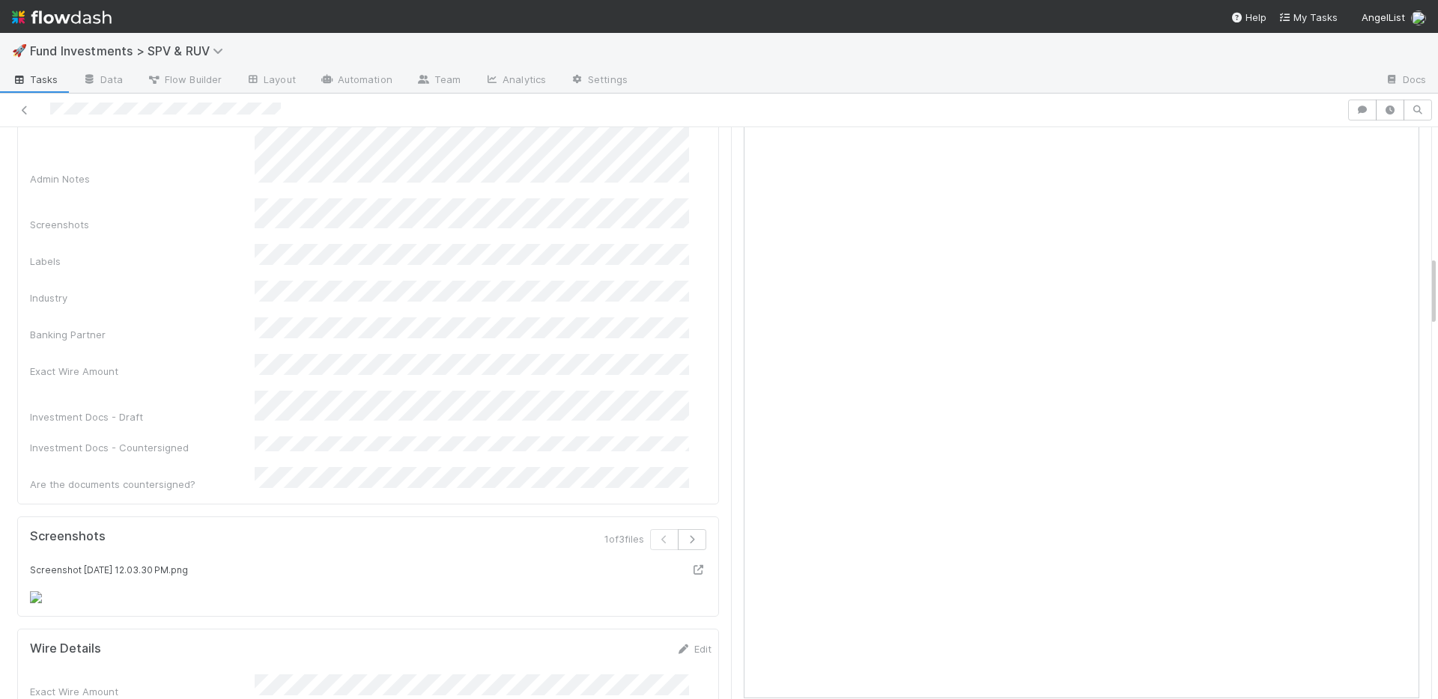
scroll to position [738, 0]
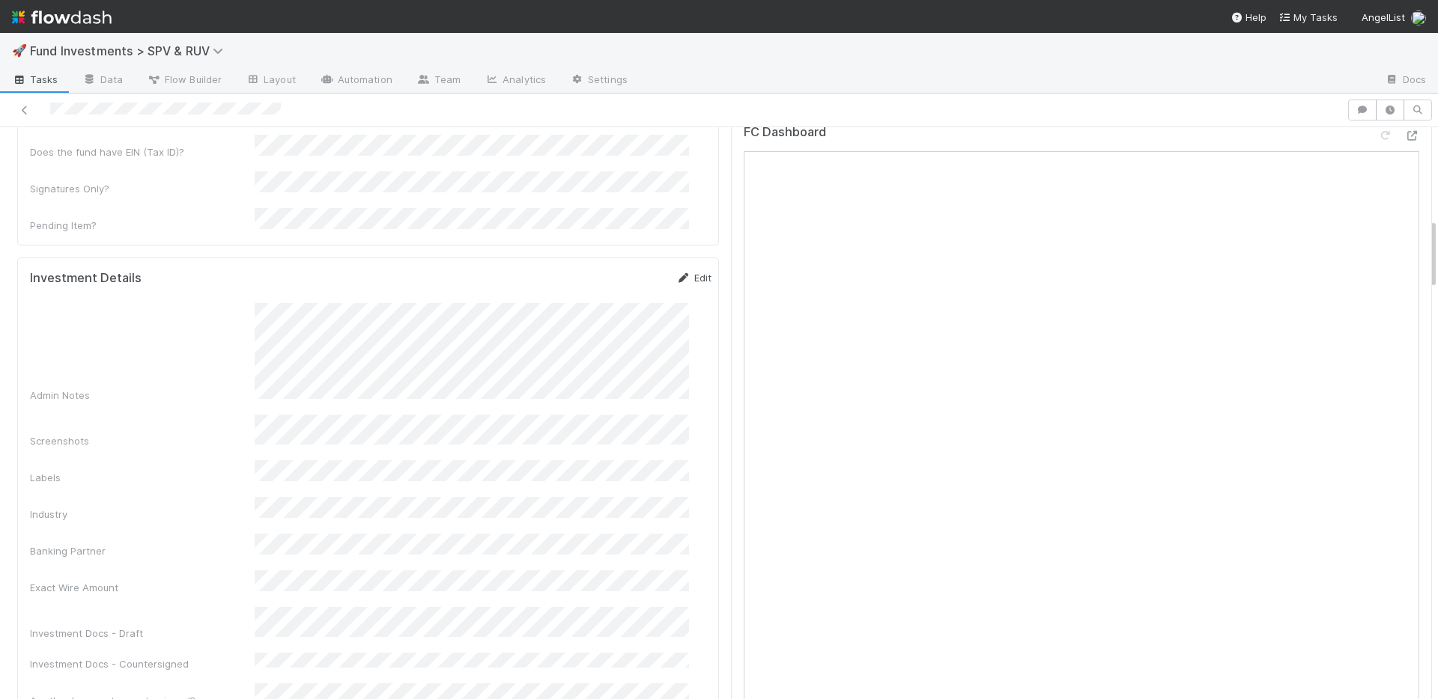
click at [677, 272] on link "Edit" at bounding box center [693, 278] width 35 height 12
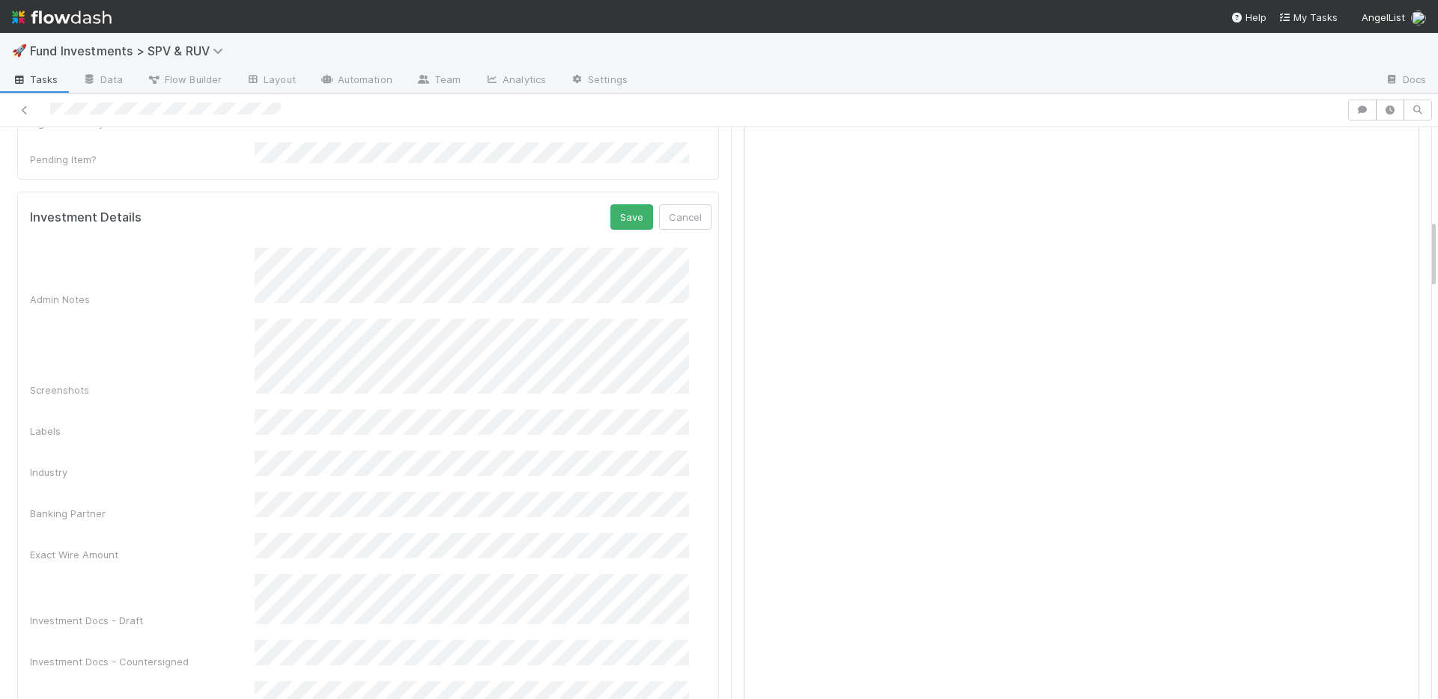
scroll to position [827, 0]
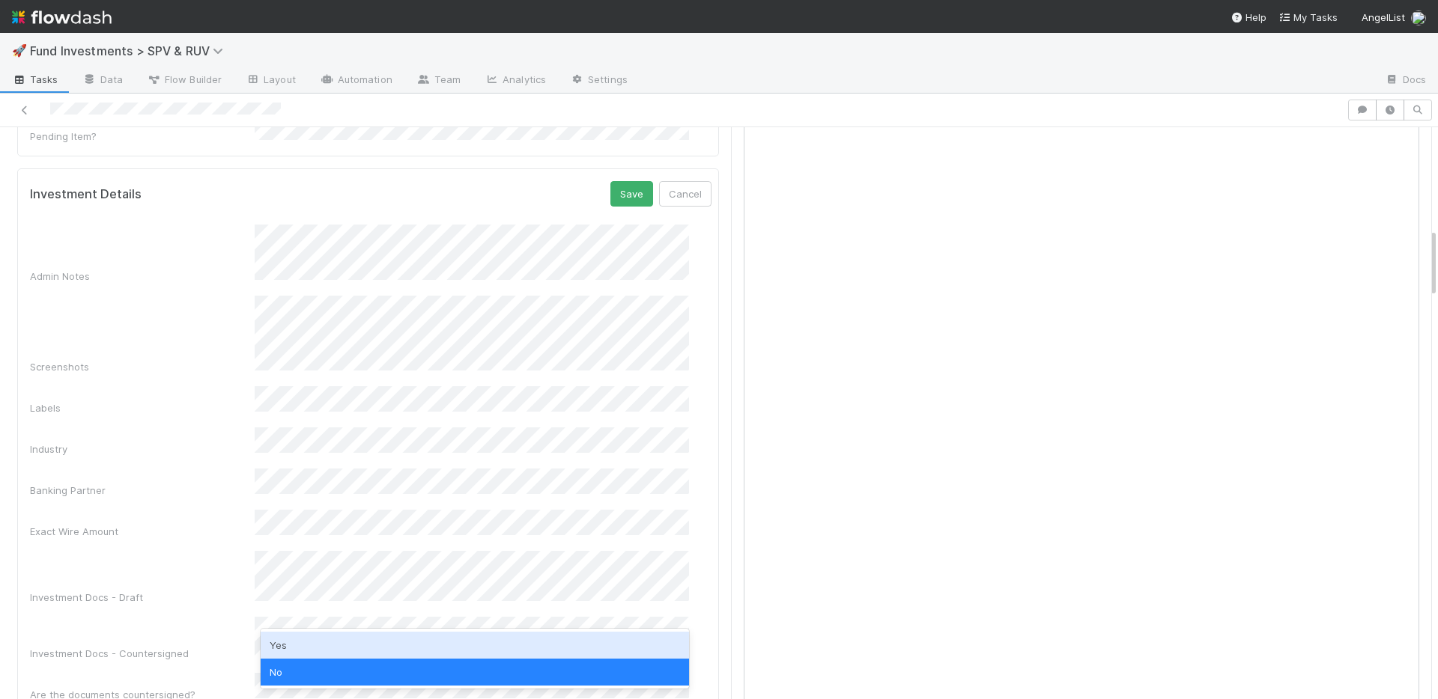
click at [297, 643] on div "Yes" at bounding box center [475, 645] width 428 height 27
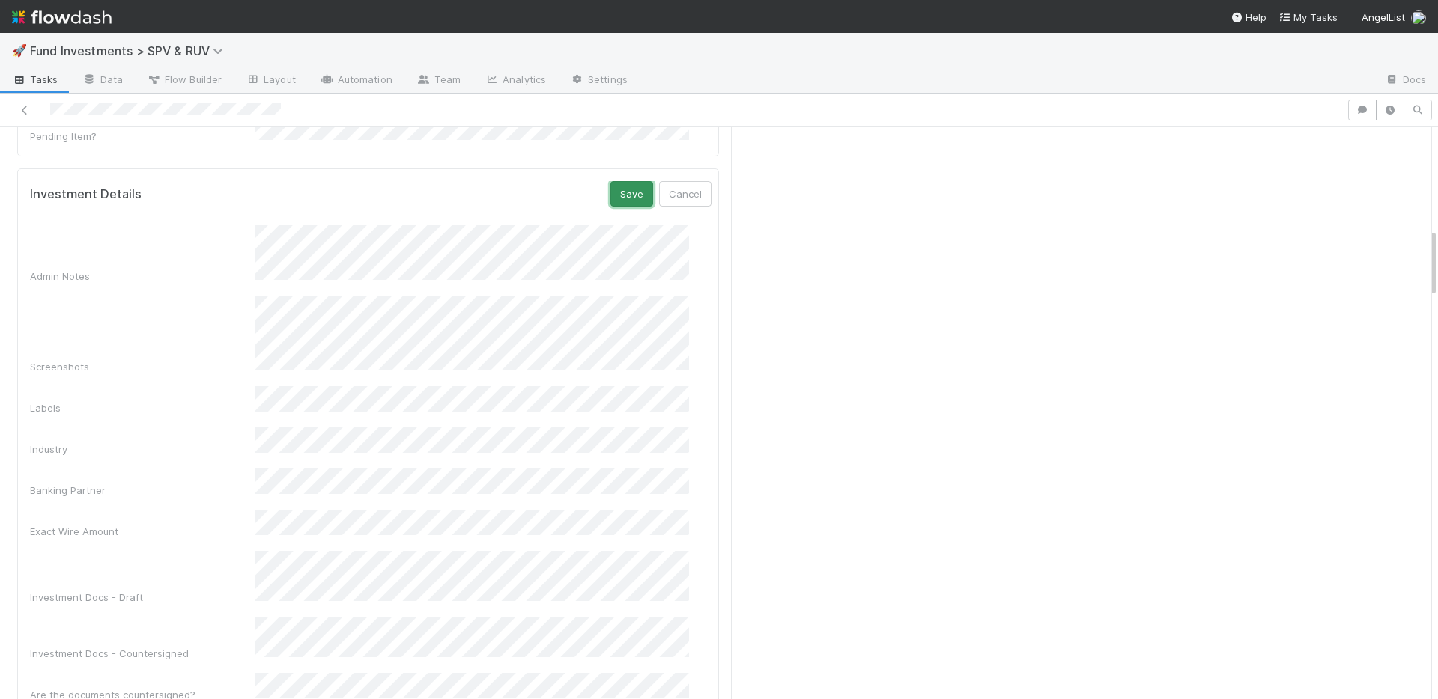
click at [616, 181] on button "Save" at bounding box center [631, 193] width 43 height 25
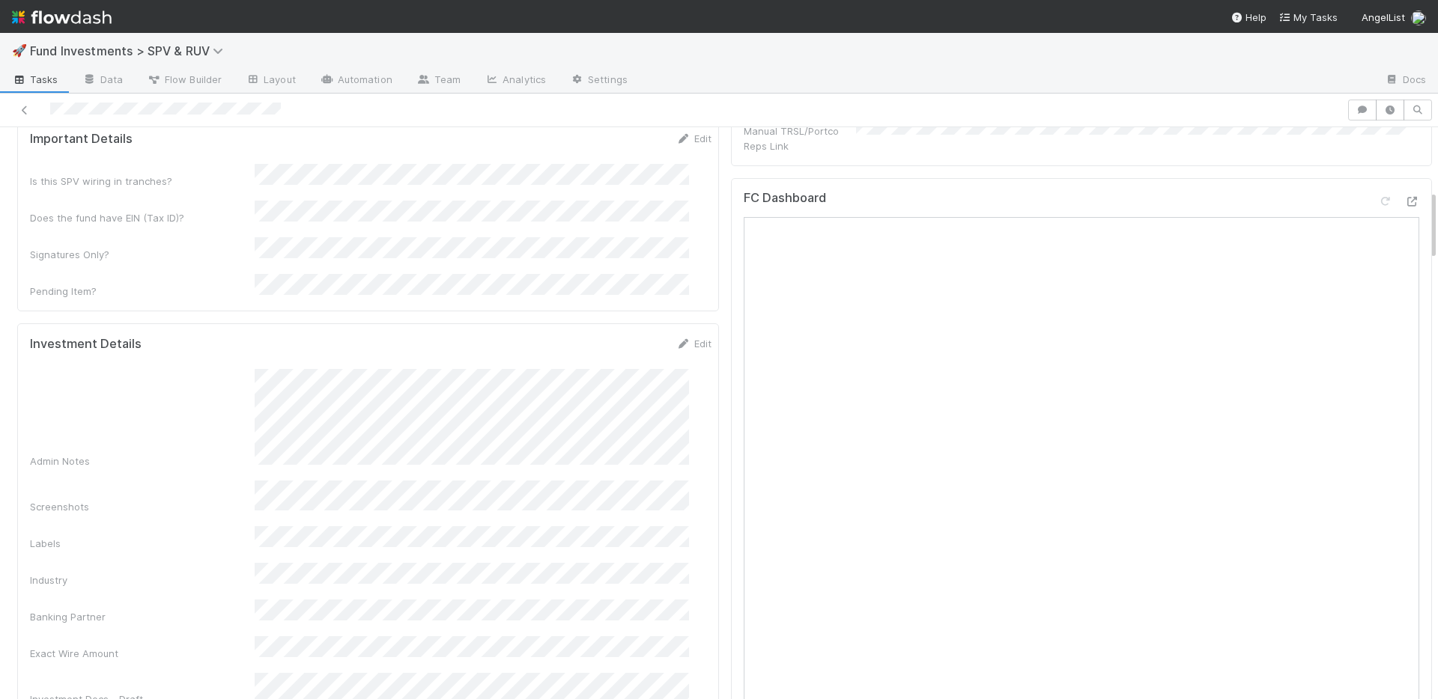
scroll to position [508, 0]
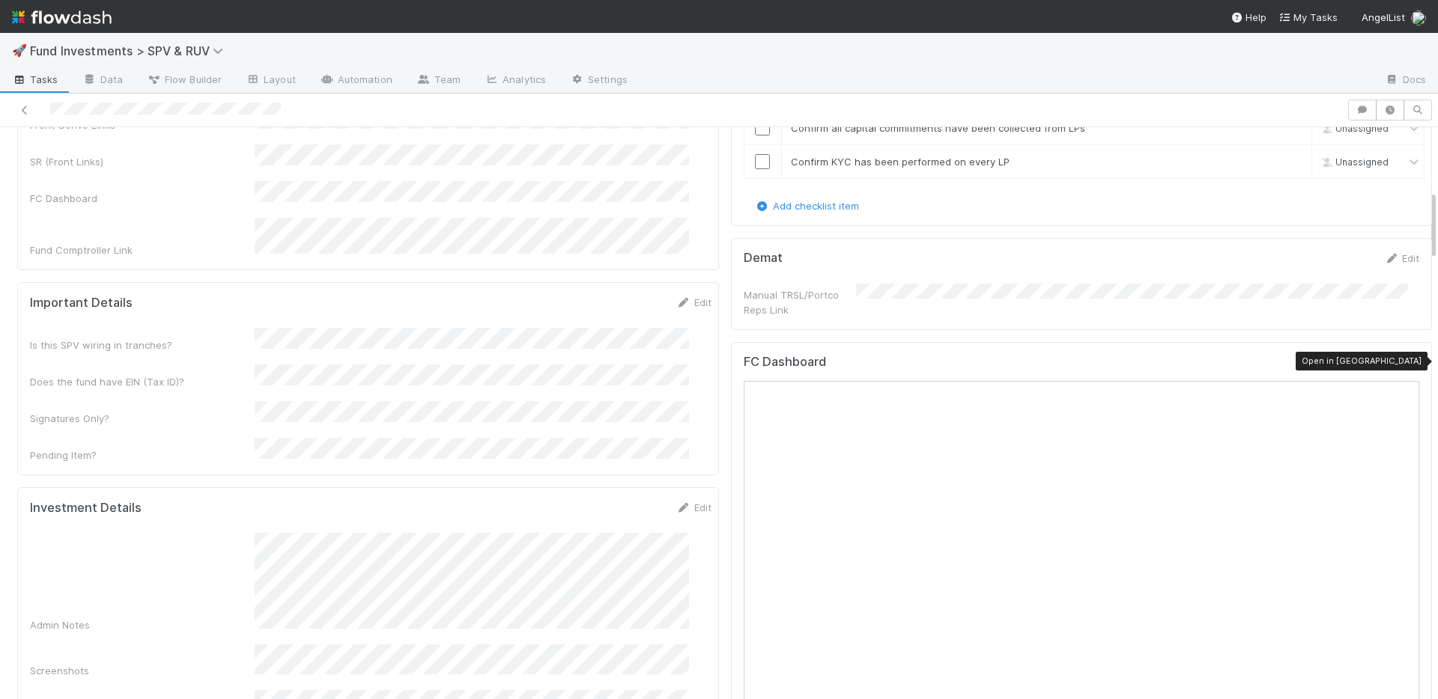
click at [1404, 364] on icon at bounding box center [1411, 366] width 15 height 10
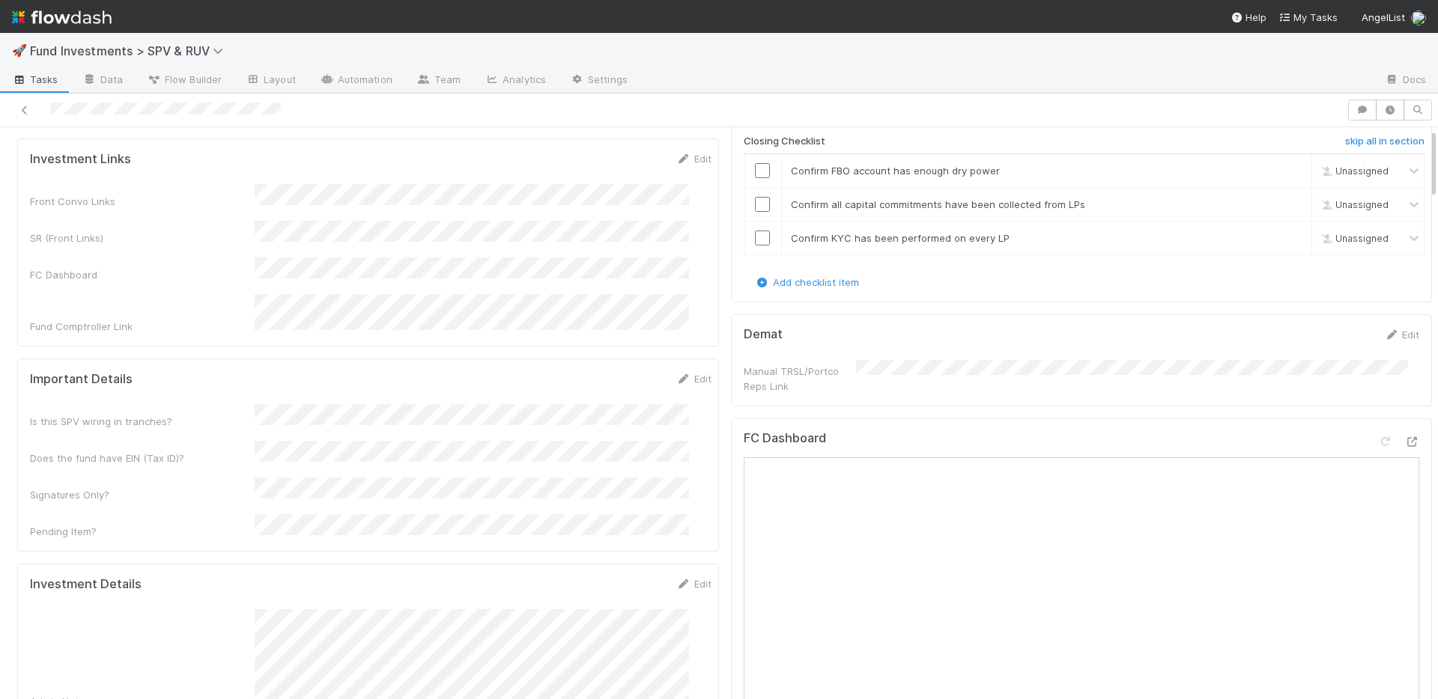
scroll to position [0, 0]
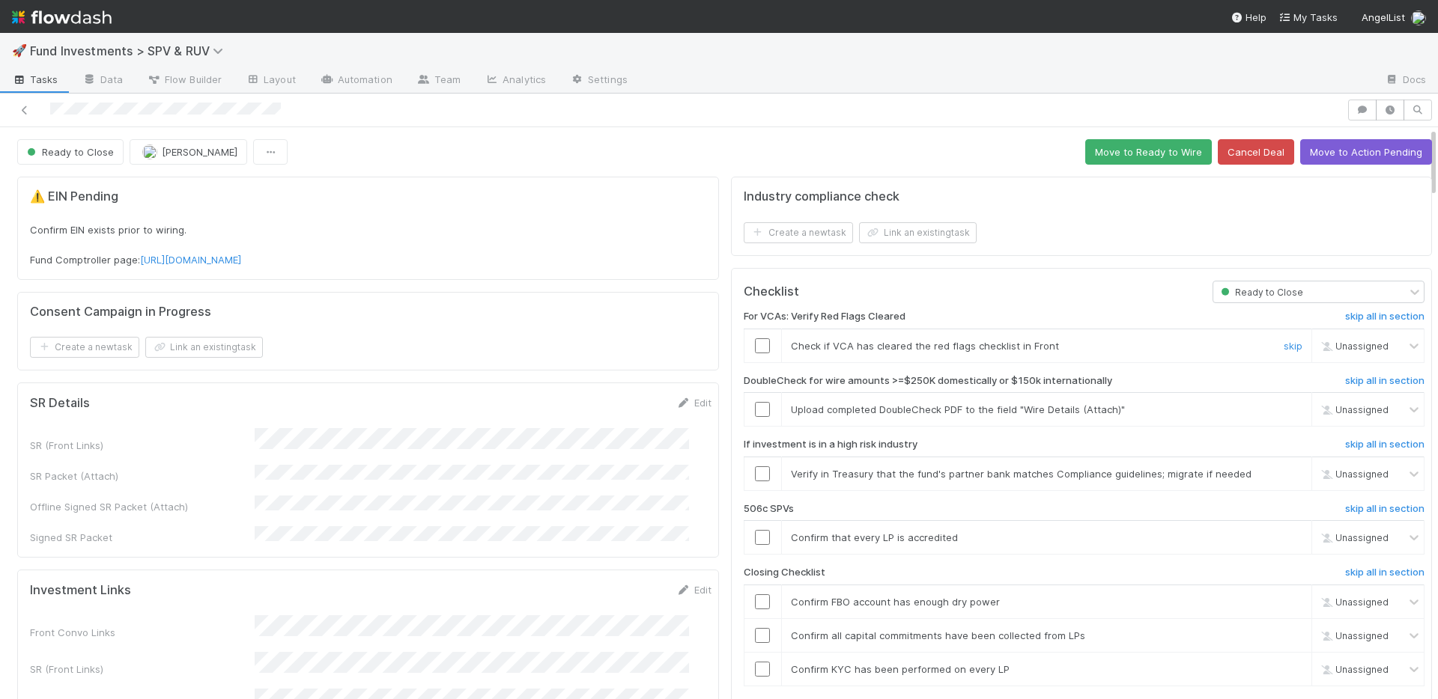
click at [755, 344] on input "checkbox" at bounding box center [762, 345] width 15 height 15
click at [755, 406] on input "checkbox" at bounding box center [762, 409] width 15 height 15
click at [241, 260] on link "https://comptroller.internal.angellist.com/v/llcs/0197ba0e7ebf7e4c8ee6ed5084f33…" at bounding box center [190, 260] width 101 height 12
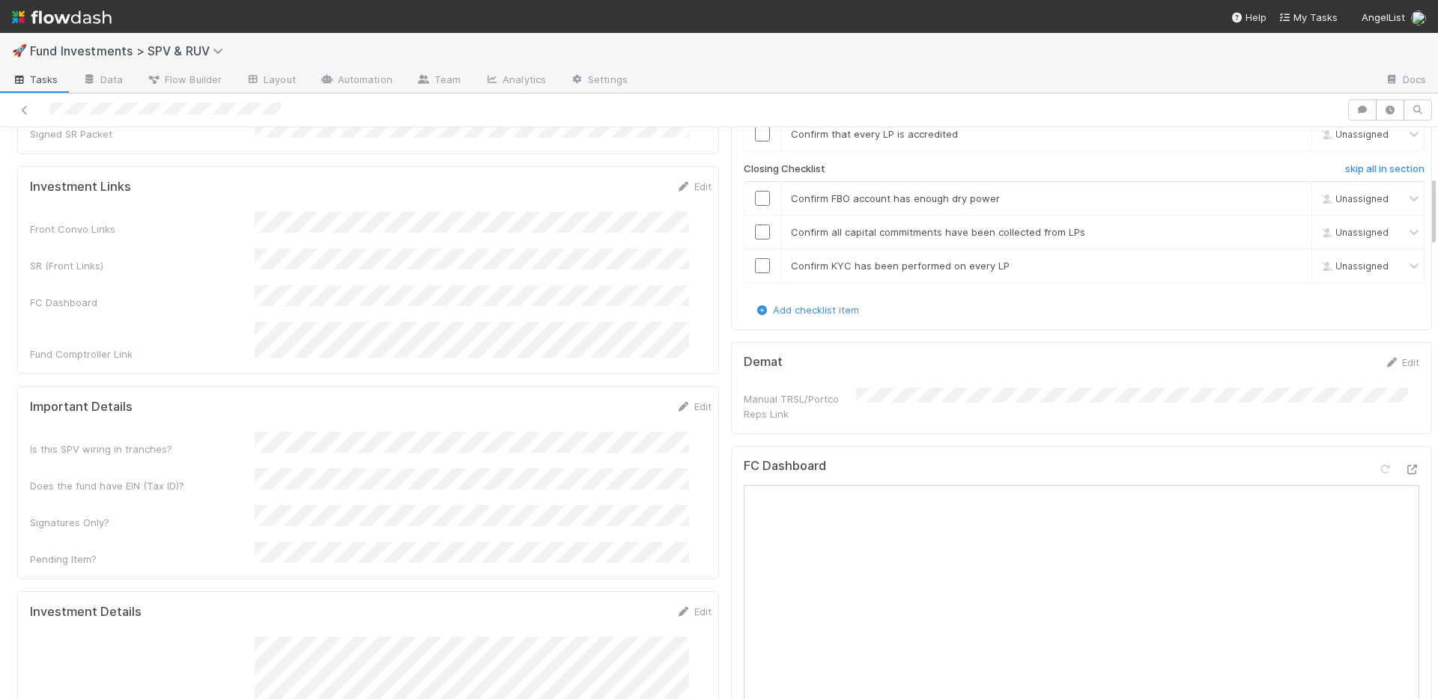
scroll to position [415, 0]
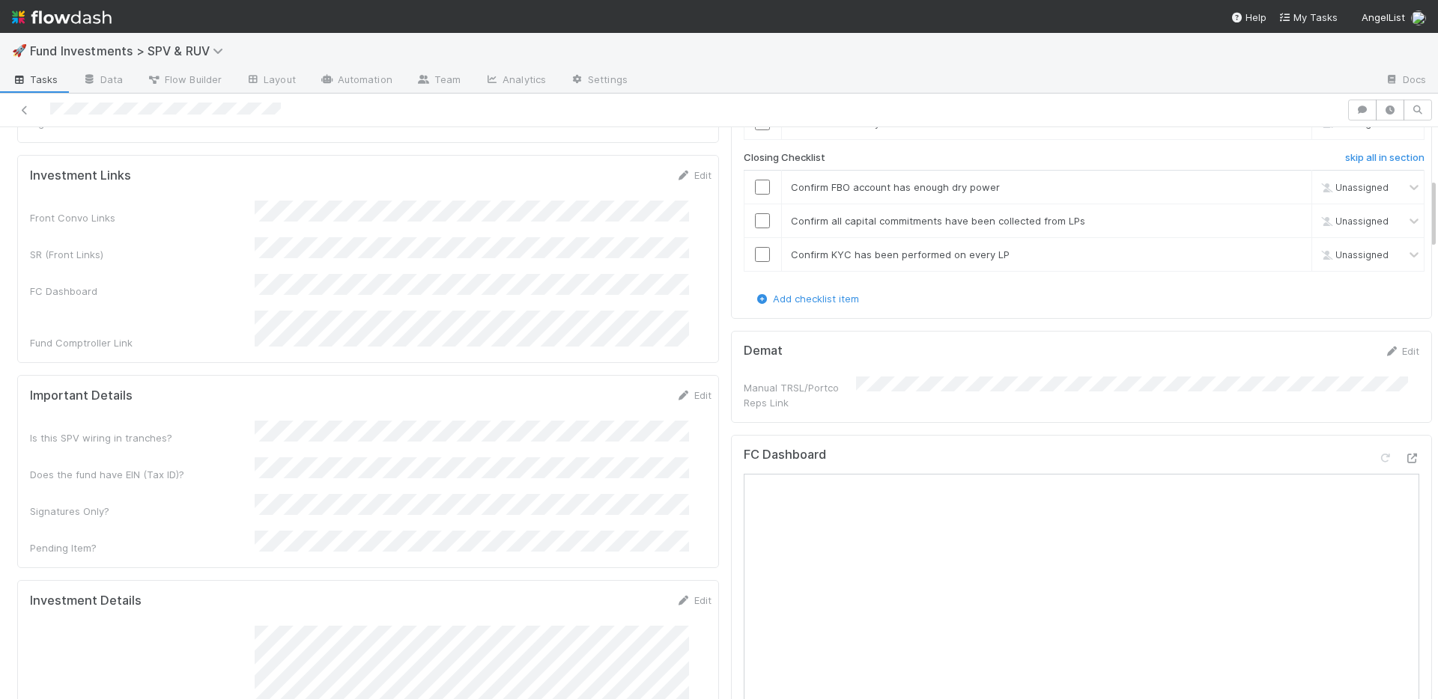
drag, startPoint x: 675, startPoint y: 365, endPoint x: 618, endPoint y: 385, distance: 60.1
click at [676, 389] on link "Edit" at bounding box center [693, 395] width 35 height 12
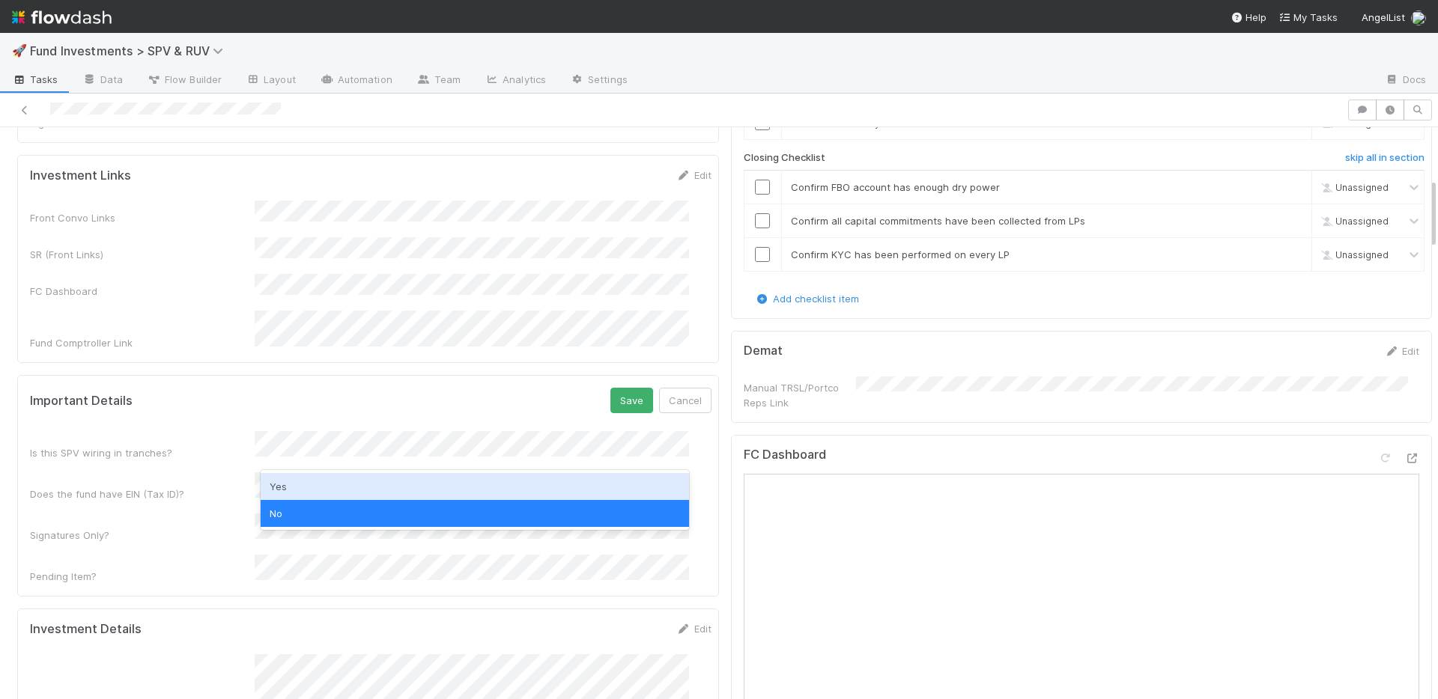
click at [314, 484] on div "Yes" at bounding box center [475, 486] width 428 height 27
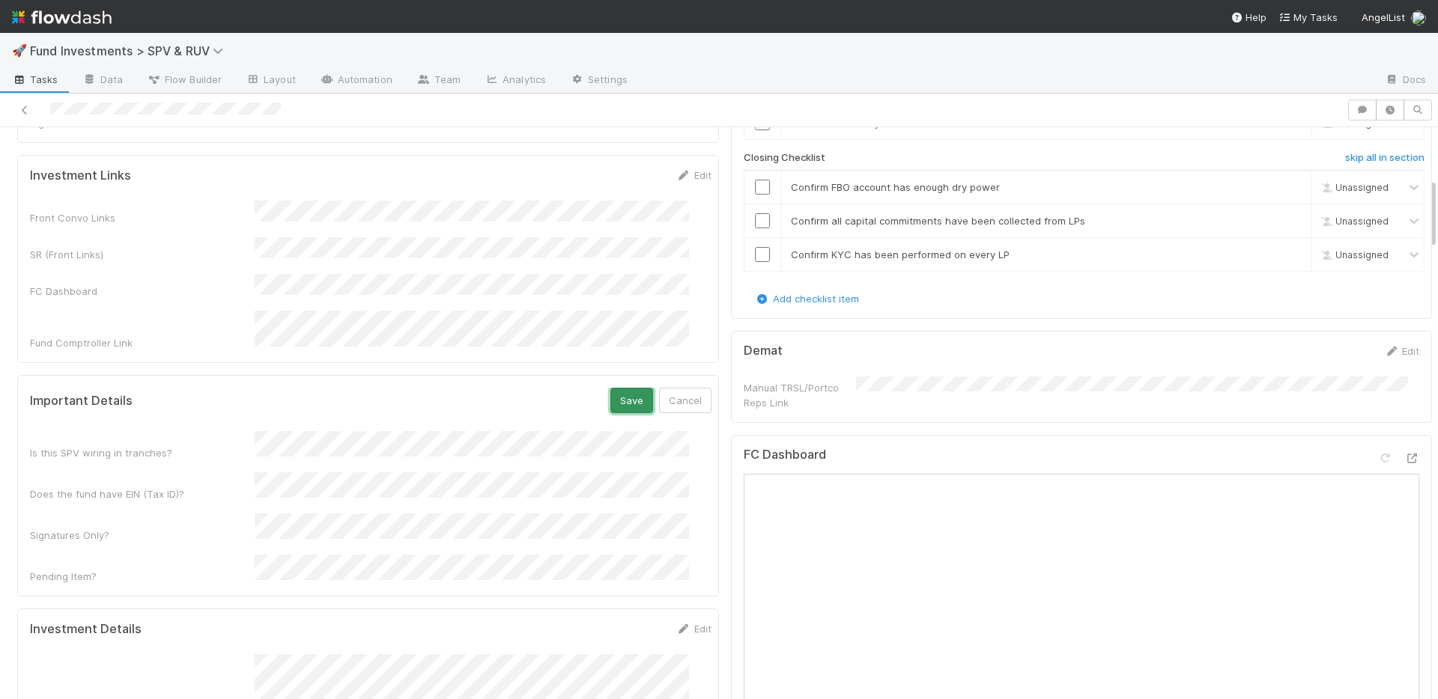
click at [610, 388] on button "Save" at bounding box center [631, 400] width 43 height 25
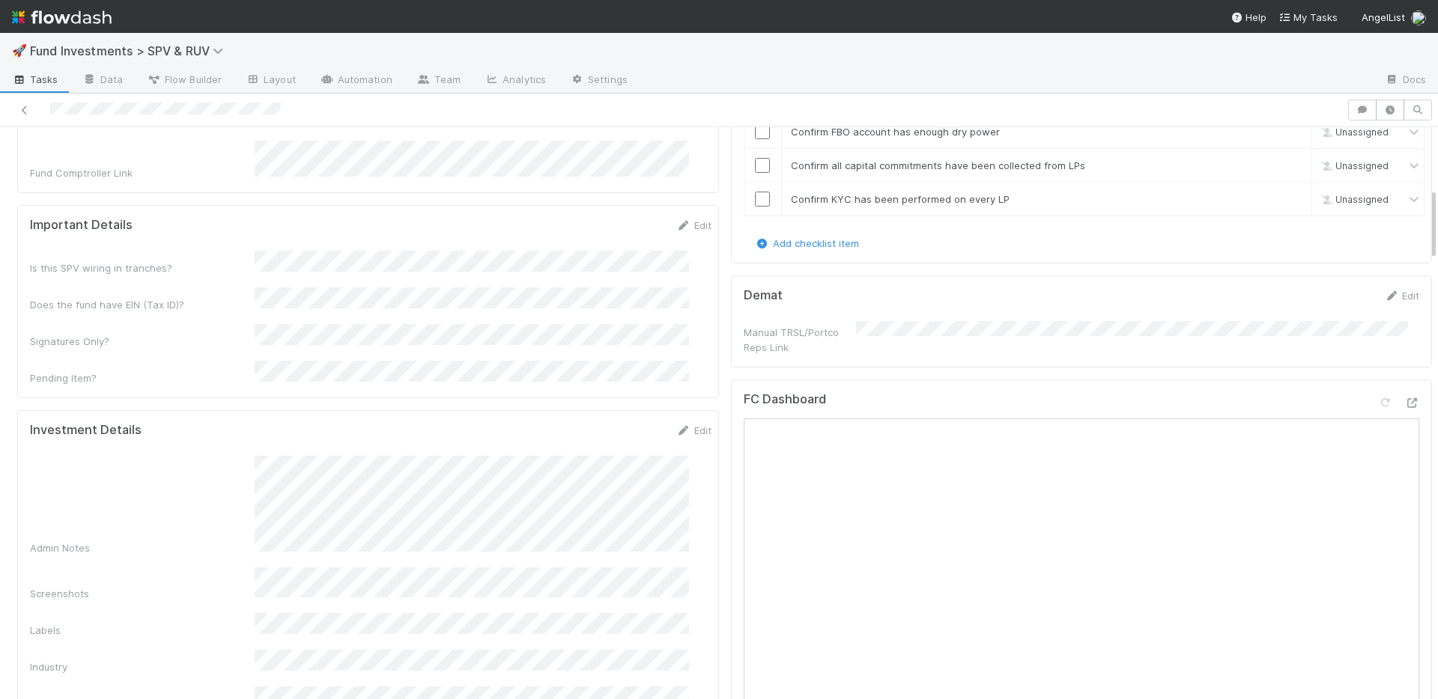
scroll to position [195, 0]
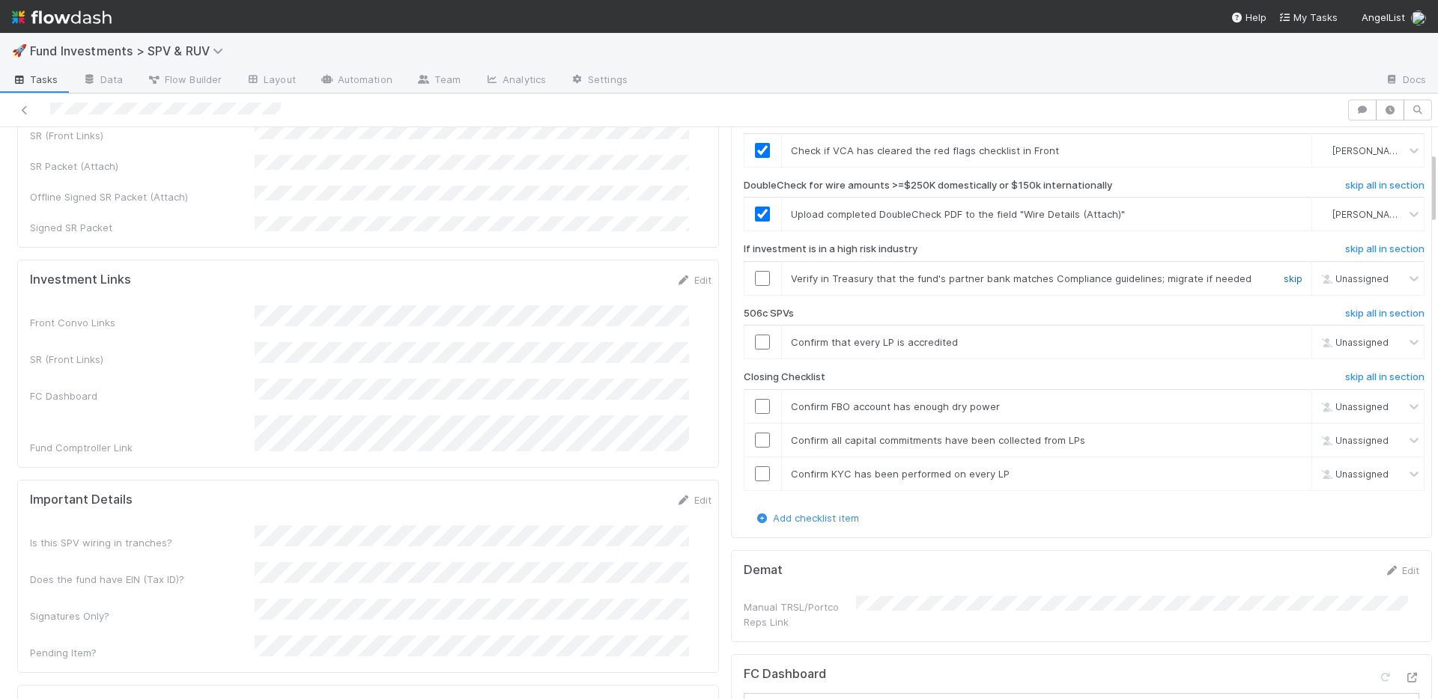
click at [1283, 278] on link "skip" at bounding box center [1292, 279] width 19 height 12
click at [1283, 337] on link "skip" at bounding box center [1292, 342] width 19 height 12
click at [755, 409] on input "checkbox" at bounding box center [762, 406] width 15 height 15
click at [755, 438] on input "checkbox" at bounding box center [762, 440] width 15 height 15
click at [755, 470] on input "checkbox" at bounding box center [762, 474] width 15 height 15
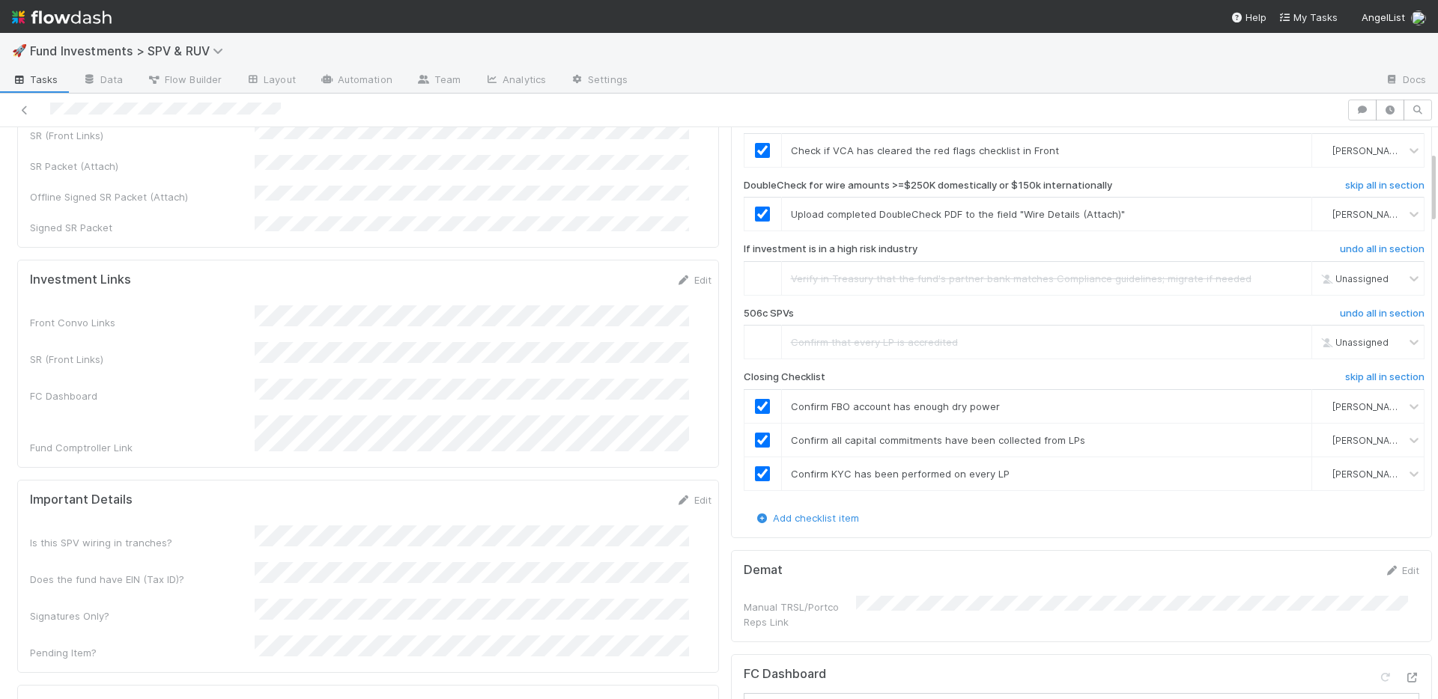
scroll to position [0, 0]
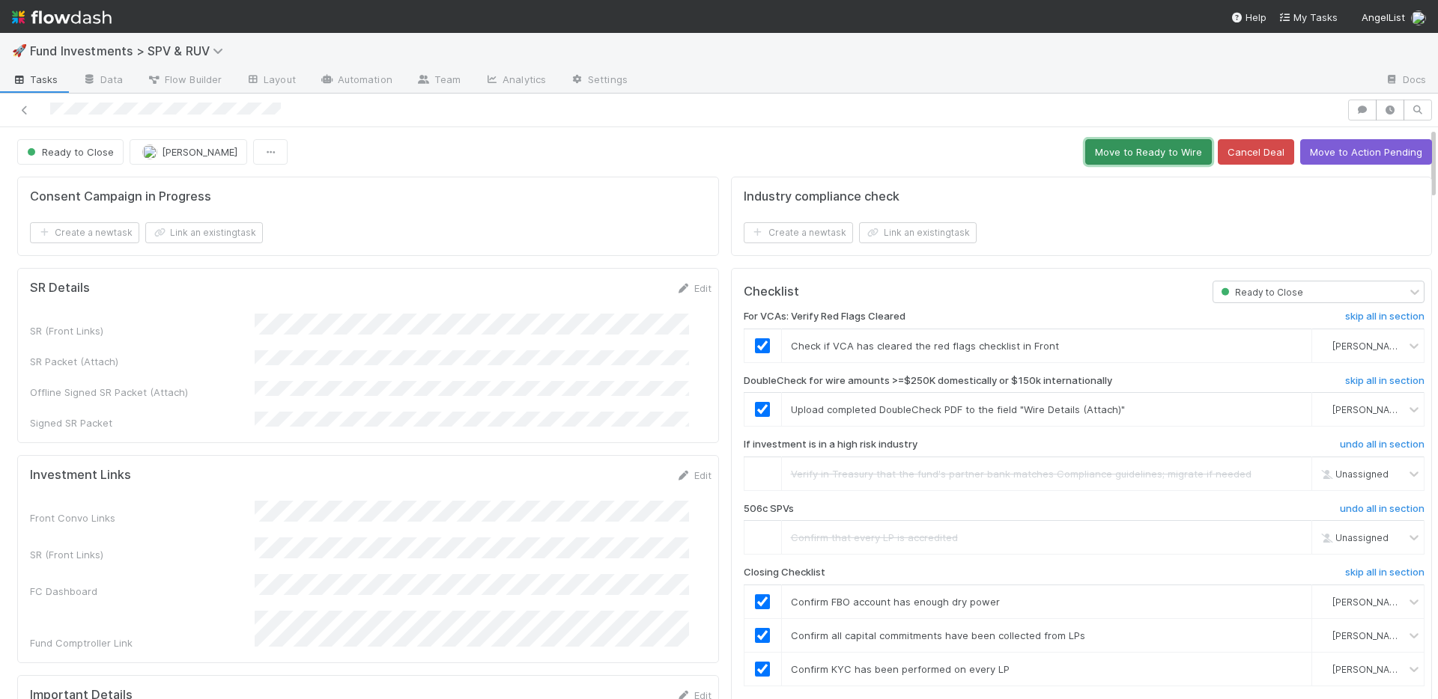
click at [1134, 162] on button "Move to Ready to Wire" at bounding box center [1148, 151] width 127 height 25
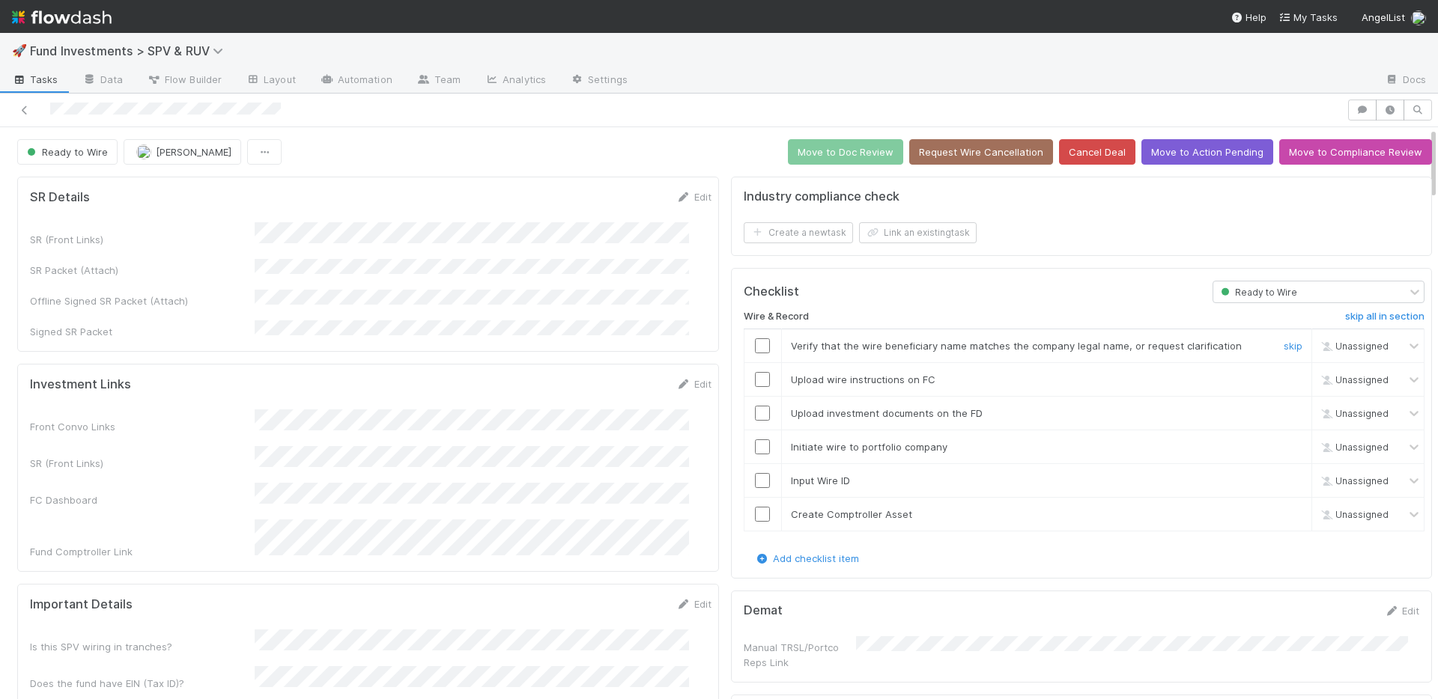
click at [755, 343] on input "checkbox" at bounding box center [762, 345] width 15 height 15
click at [755, 378] on input "checkbox" at bounding box center [762, 379] width 15 height 15
click at [755, 411] on input "checkbox" at bounding box center [762, 413] width 15 height 15
click at [755, 440] on input "checkbox" at bounding box center [762, 447] width 15 height 15
click at [755, 479] on input "checkbox" at bounding box center [762, 480] width 15 height 15
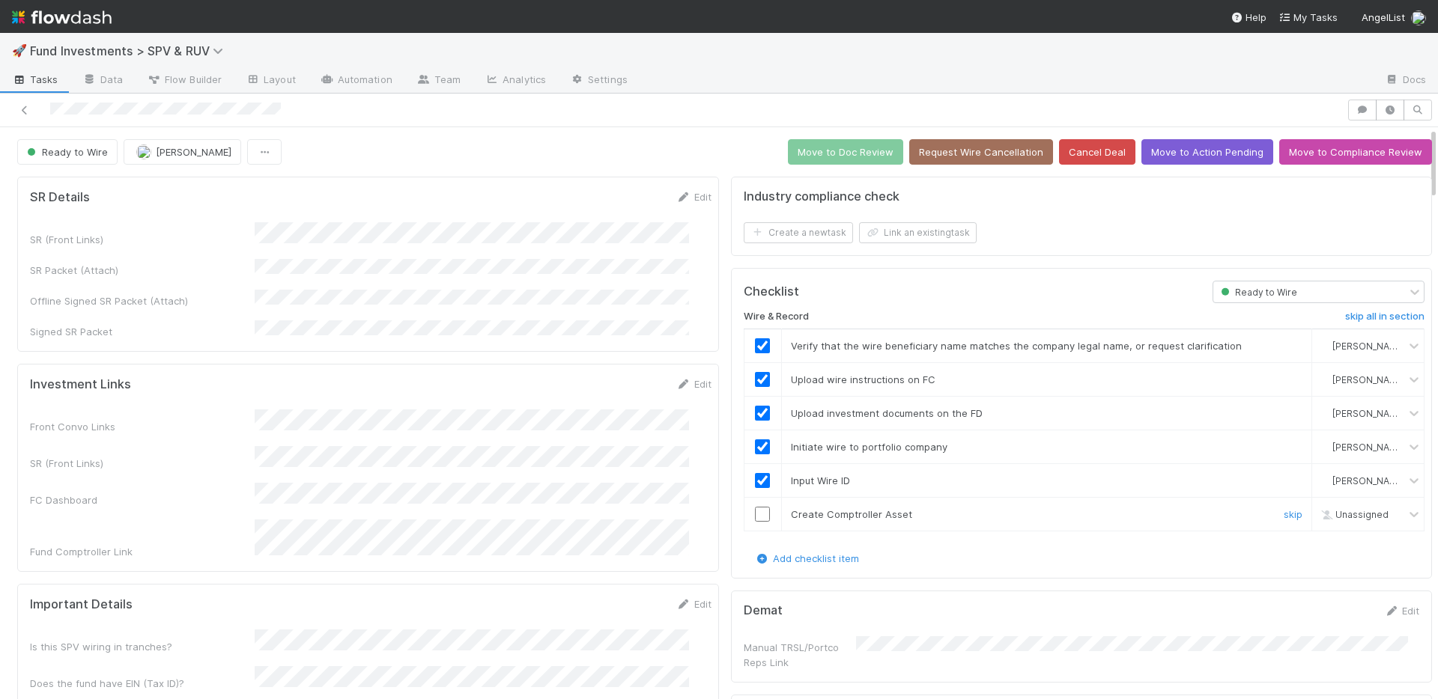
click at [755, 512] on input "checkbox" at bounding box center [762, 514] width 15 height 15
click at [834, 153] on button "Move to Doc Review" at bounding box center [845, 151] width 115 height 25
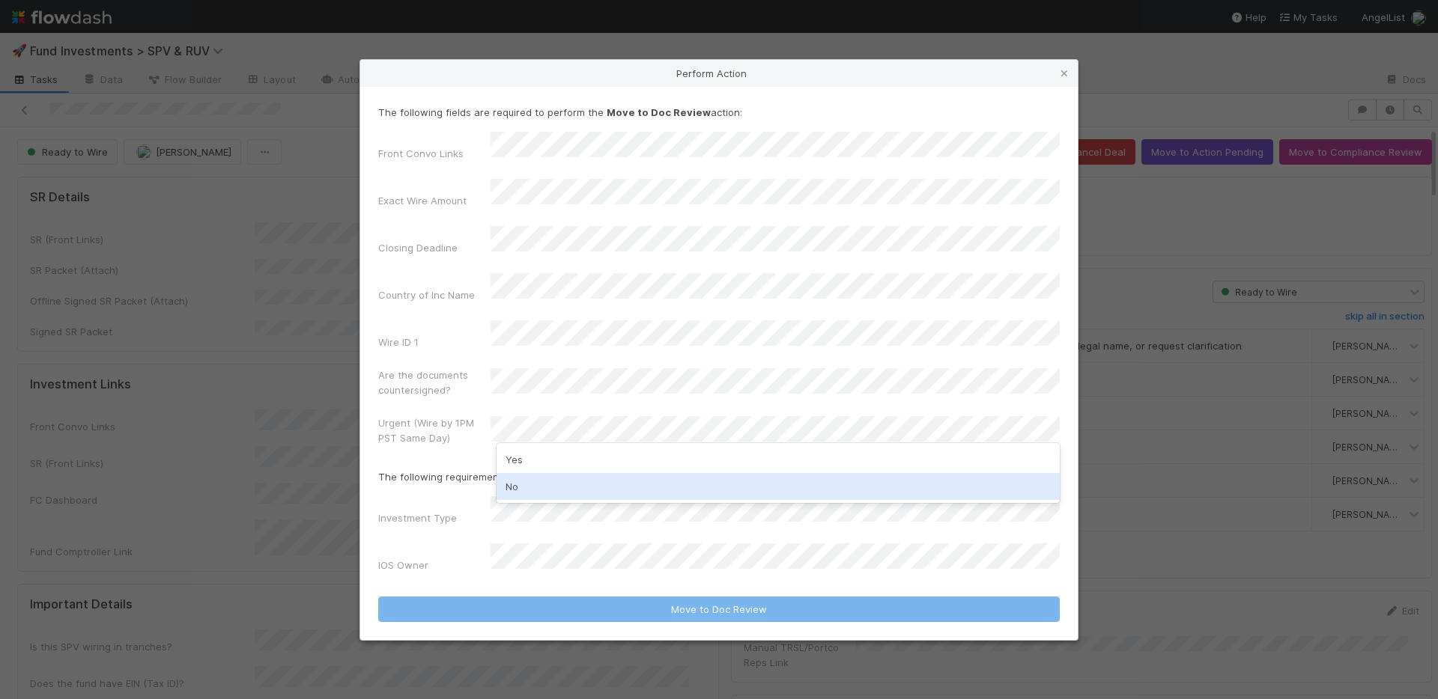
click at [543, 484] on div "No" at bounding box center [777, 486] width 563 height 27
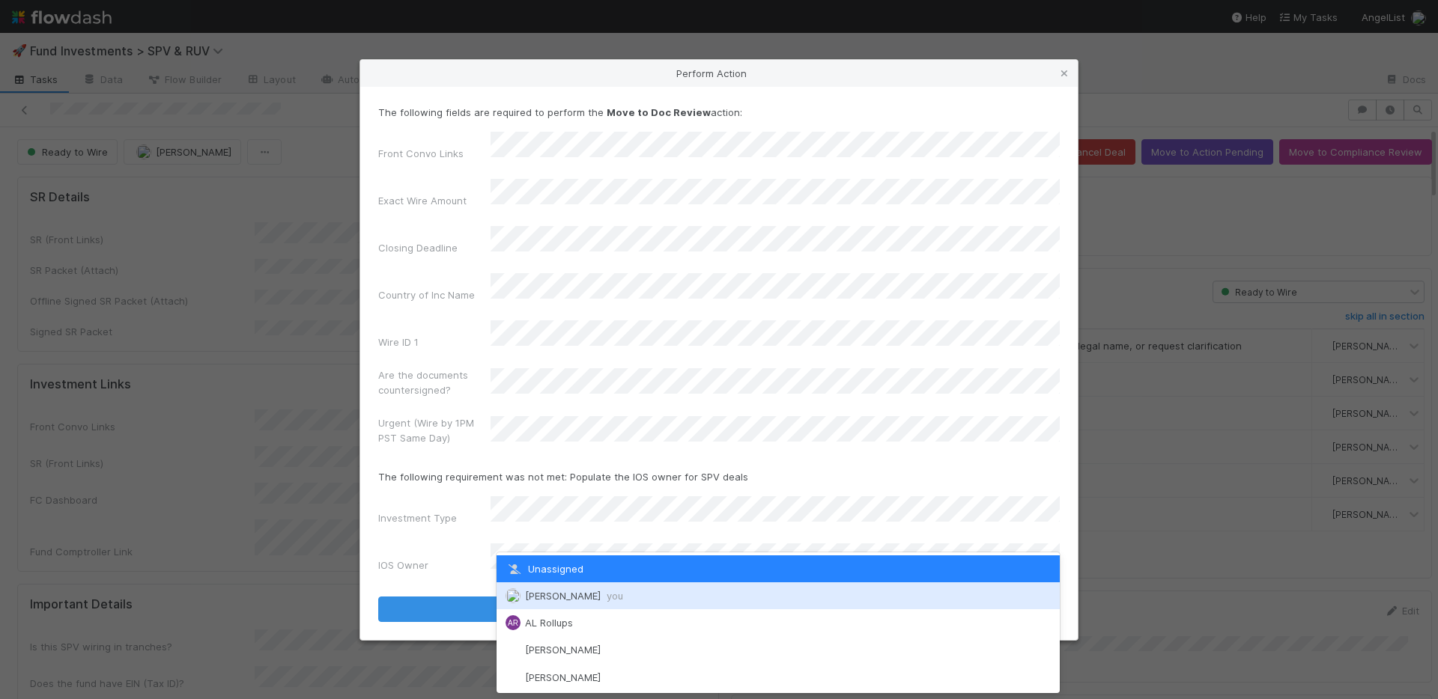
click at [562, 591] on span "Nate Richards you" at bounding box center [574, 596] width 98 height 12
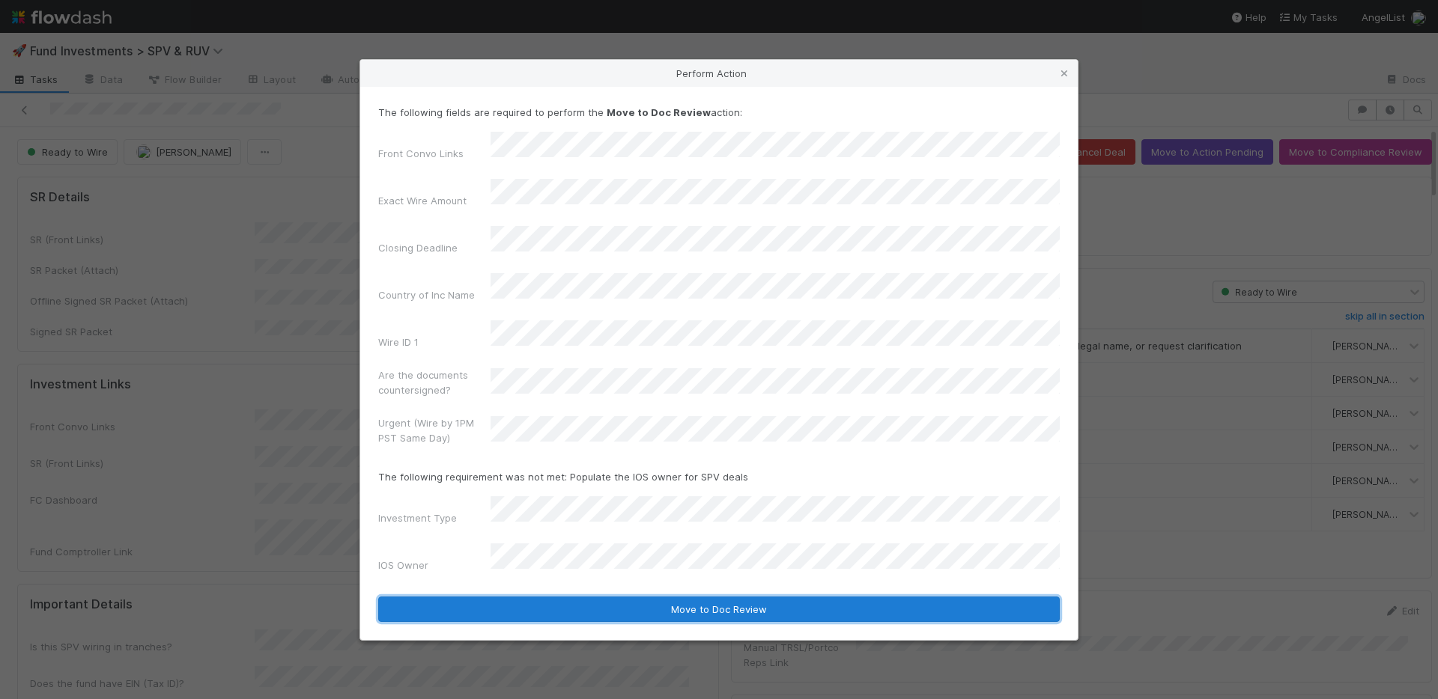
click at [586, 597] on button "Move to Doc Review" at bounding box center [718, 609] width 681 height 25
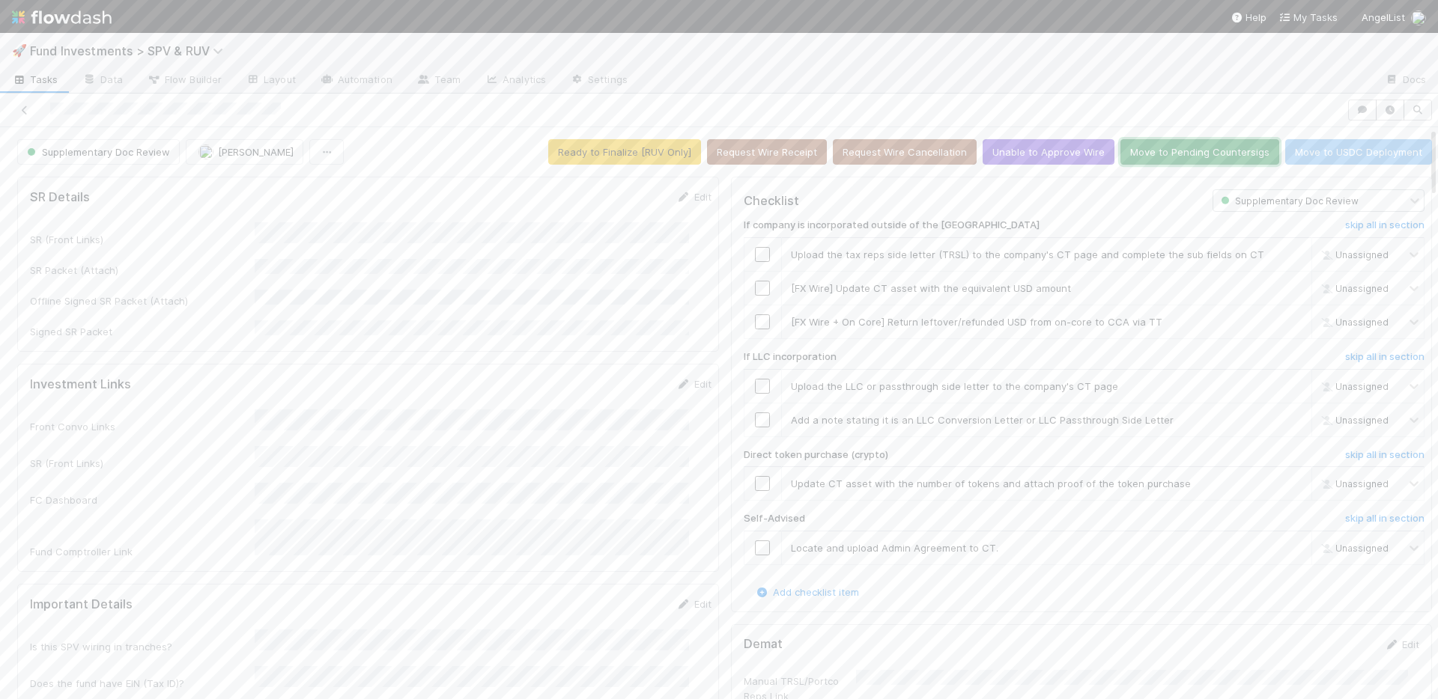
click at [1140, 150] on button "Move to Pending Countersigs" at bounding box center [1199, 151] width 159 height 25
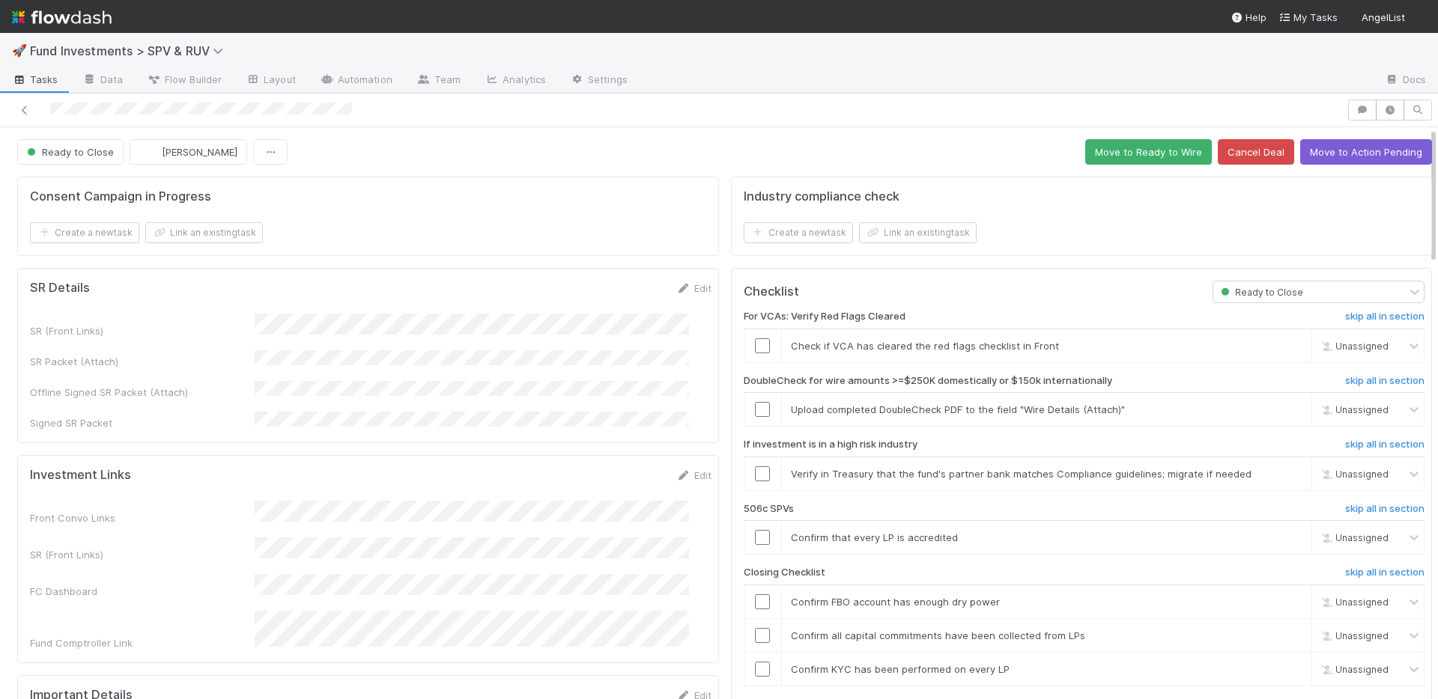
scroll to position [3, 0]
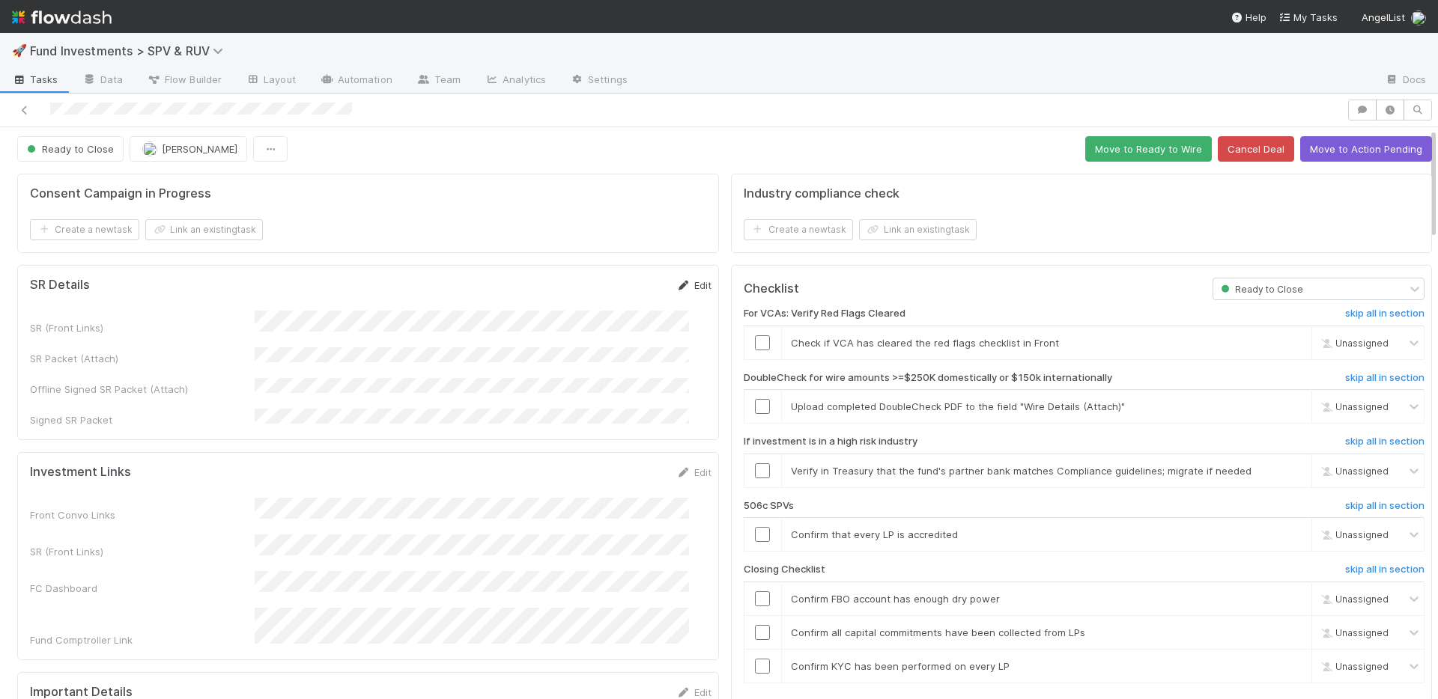
click at [676, 280] on link "Edit" at bounding box center [693, 285] width 35 height 12
click at [610, 288] on button "Save" at bounding box center [631, 290] width 43 height 25
click at [1332, 146] on button "Move to Action Pending" at bounding box center [1366, 148] width 132 height 25
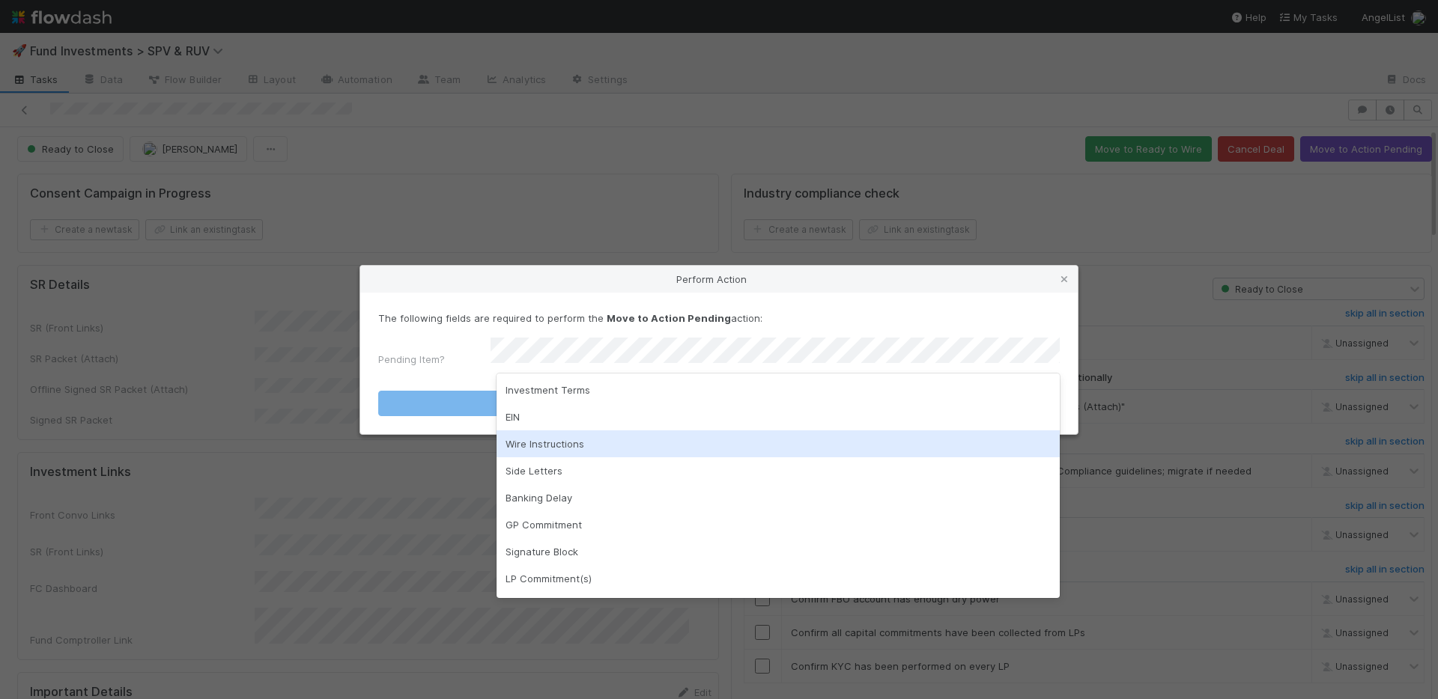
click at [565, 434] on div "Wire Instructions" at bounding box center [777, 444] width 563 height 27
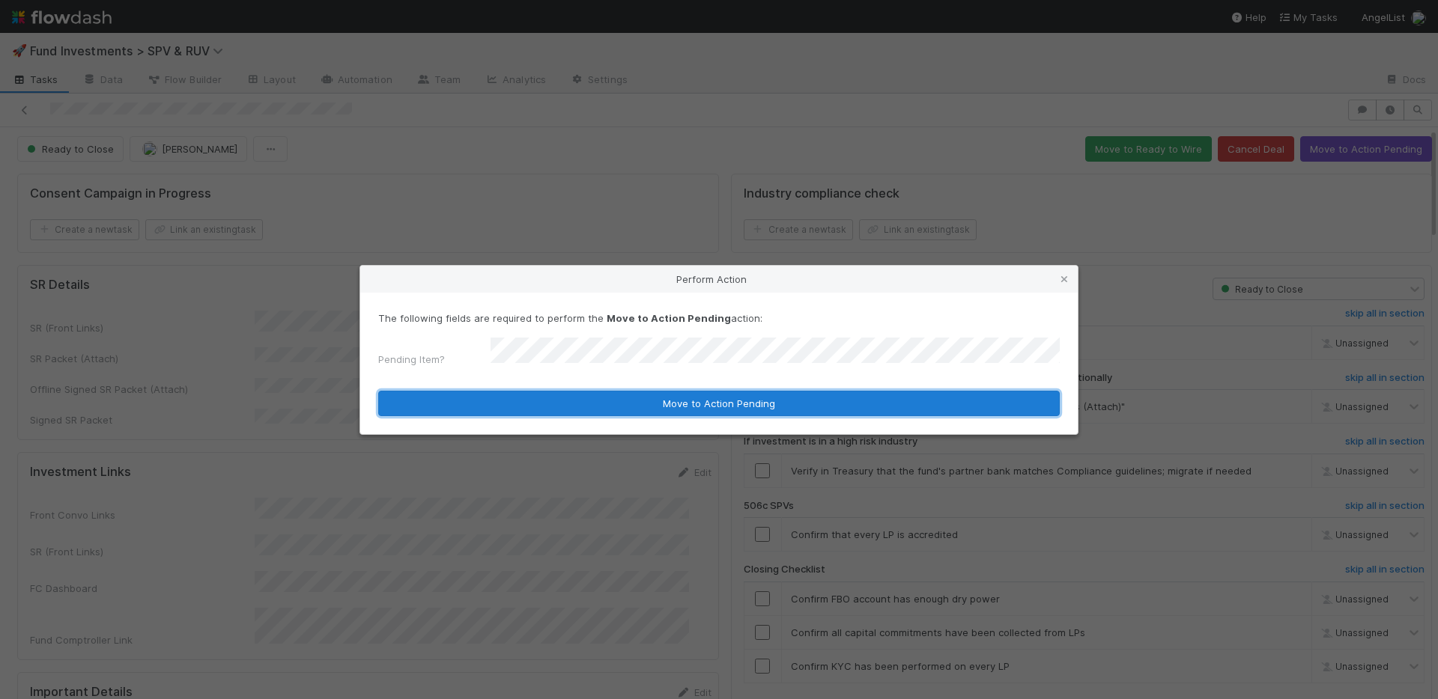
click at [576, 398] on button "Move to Action Pending" at bounding box center [718, 403] width 681 height 25
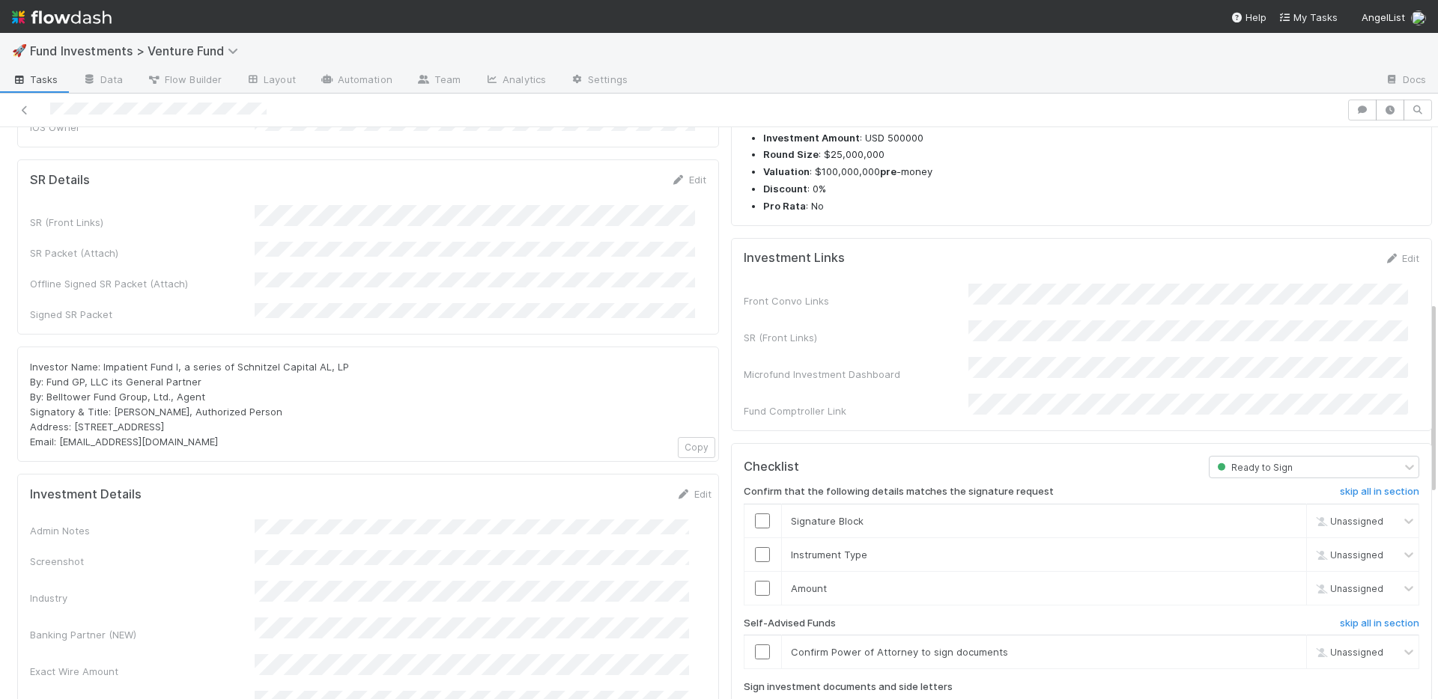
scroll to position [86, 0]
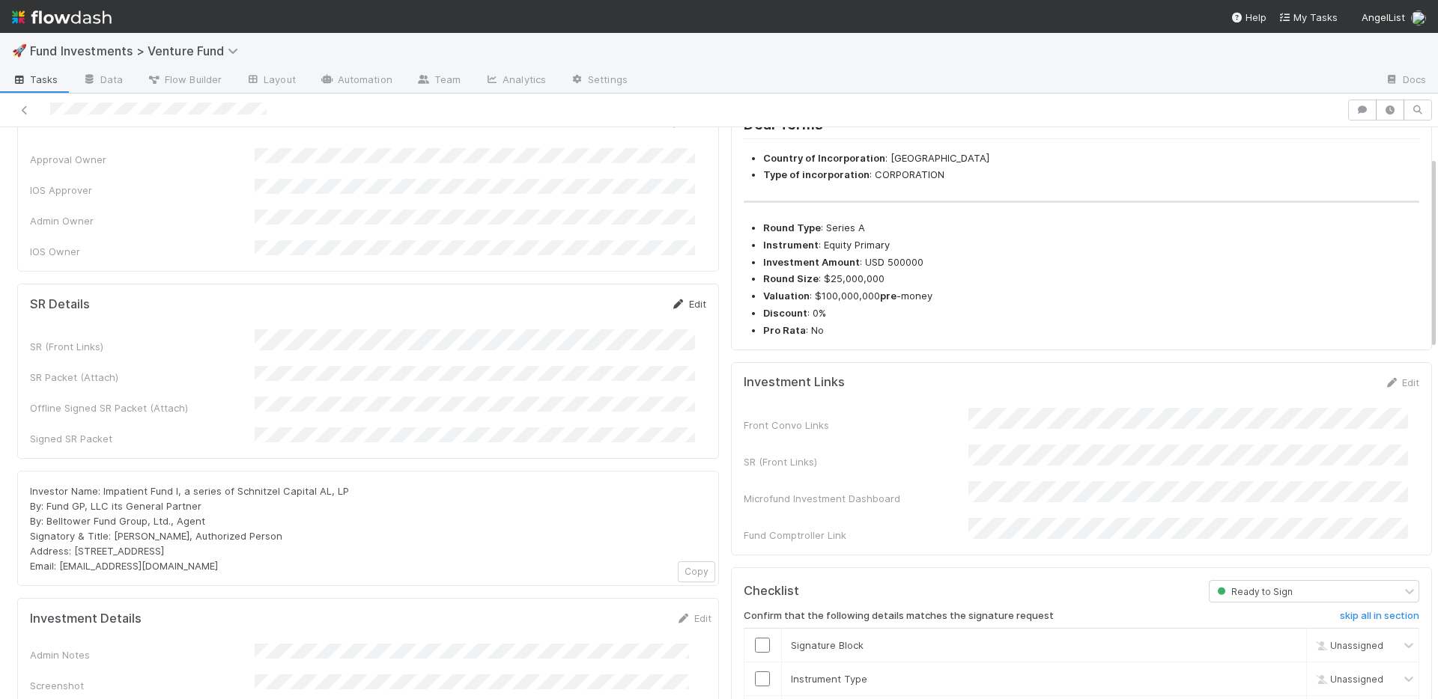
click at [690, 298] on link "Edit" at bounding box center [688, 304] width 35 height 12
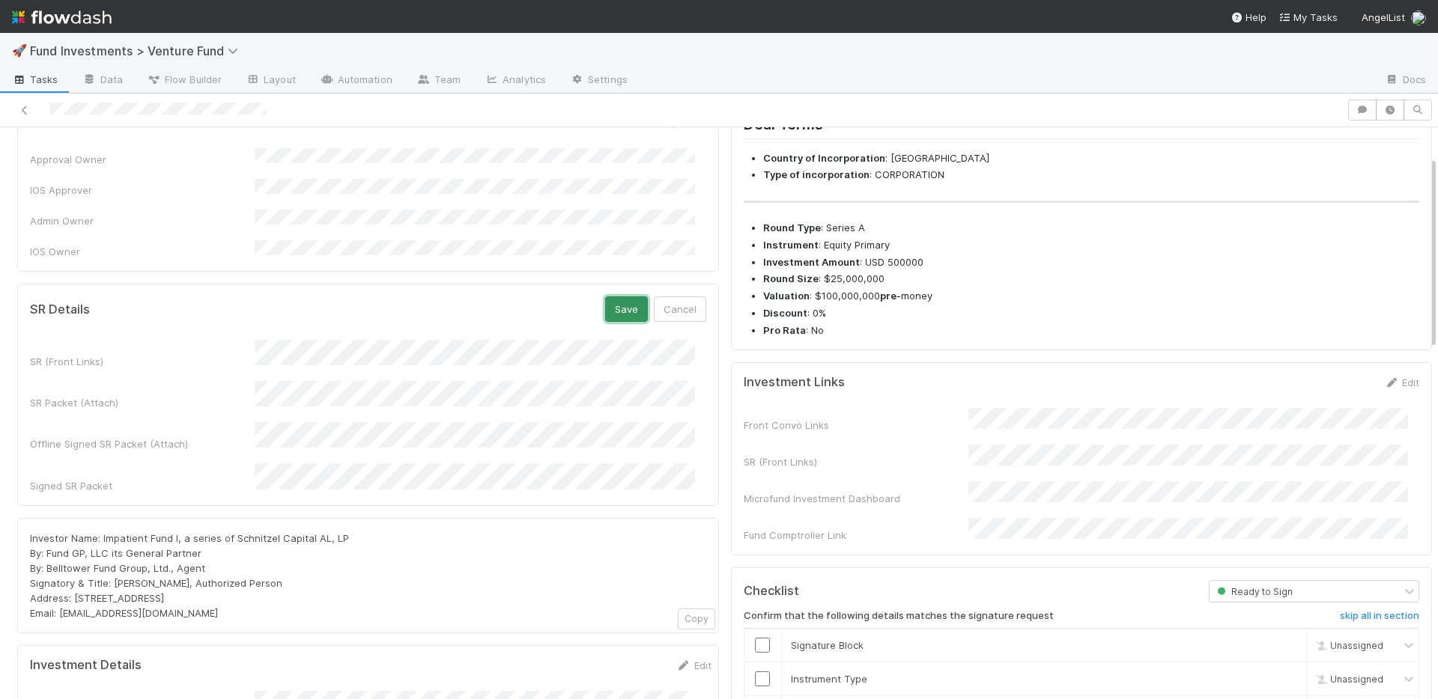
click at [611, 297] on button "Save" at bounding box center [626, 309] width 43 height 25
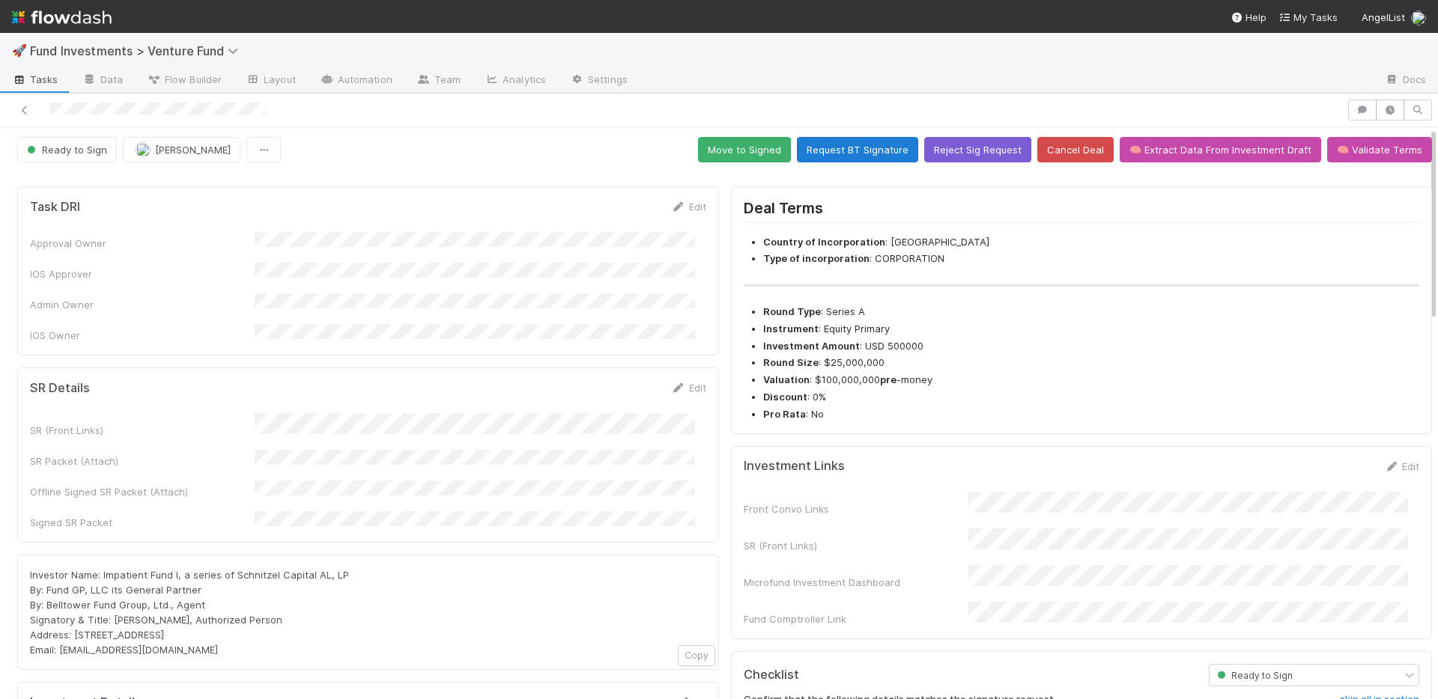
scroll to position [0, 0]
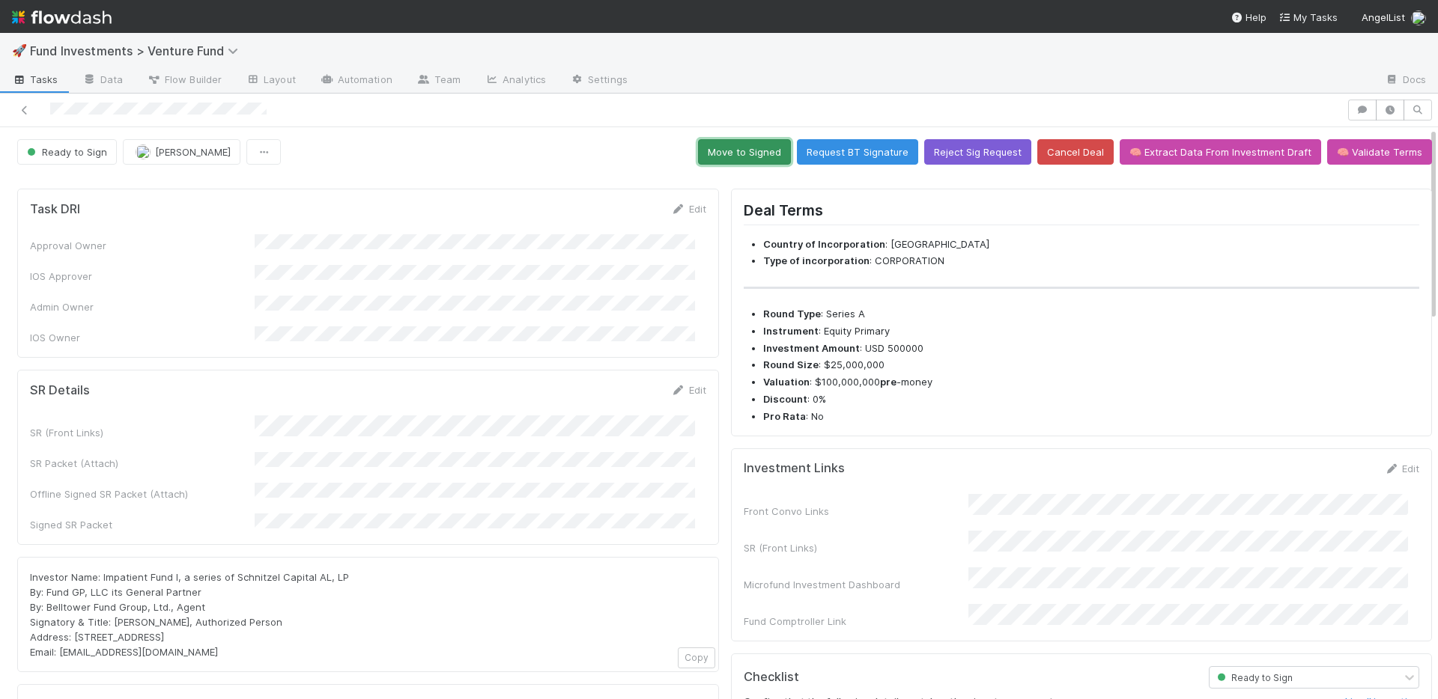
click at [759, 146] on button "Move to Signed" at bounding box center [744, 151] width 93 height 25
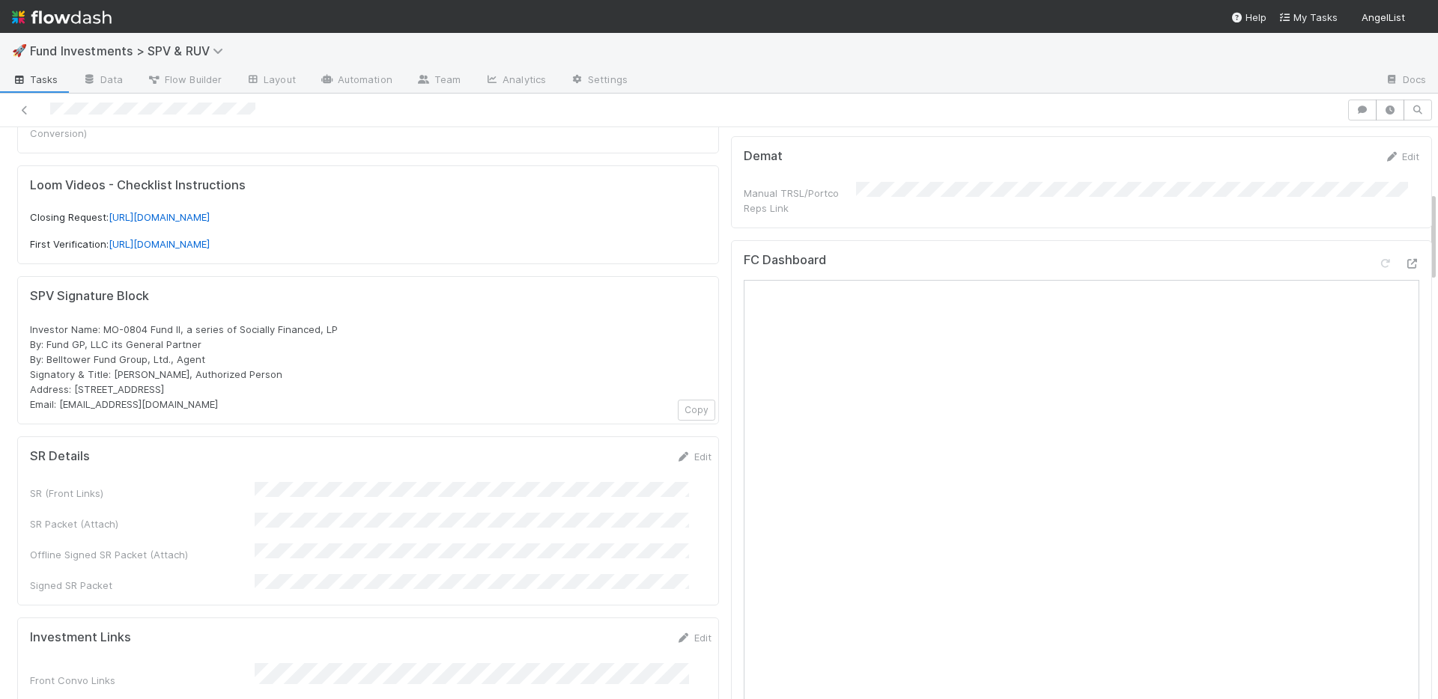
scroll to position [446, 0]
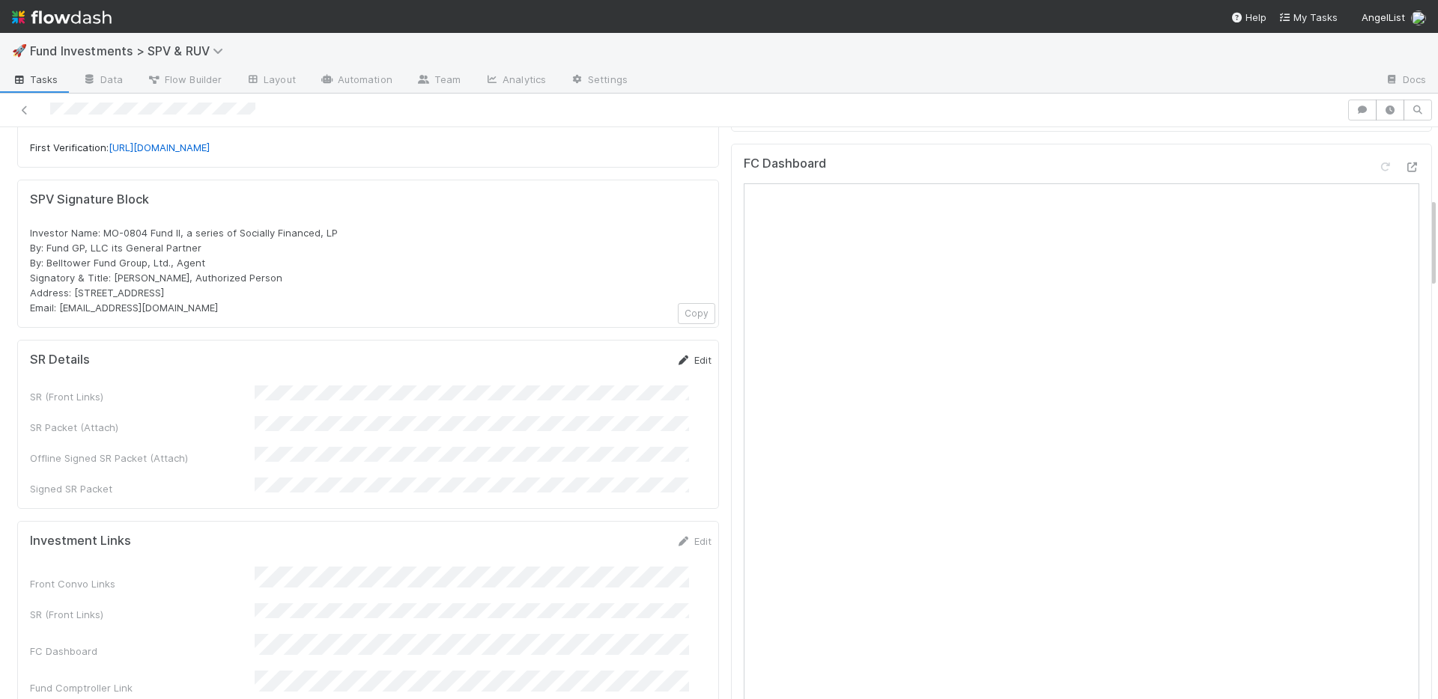
click at [679, 354] on link "Edit" at bounding box center [693, 360] width 35 height 12
click at [610, 353] on button "Save" at bounding box center [631, 365] width 43 height 25
click at [1404, 165] on icon at bounding box center [1411, 167] width 15 height 10
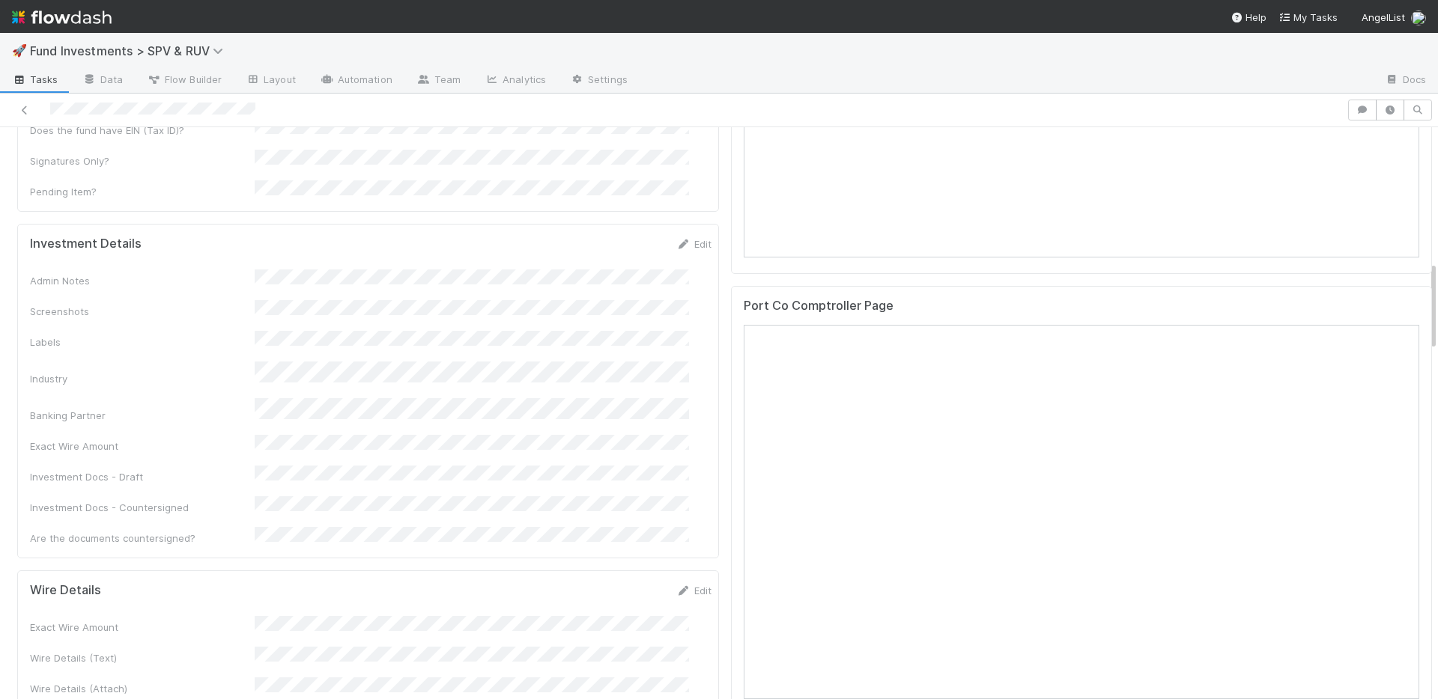
scroll to position [399, 0]
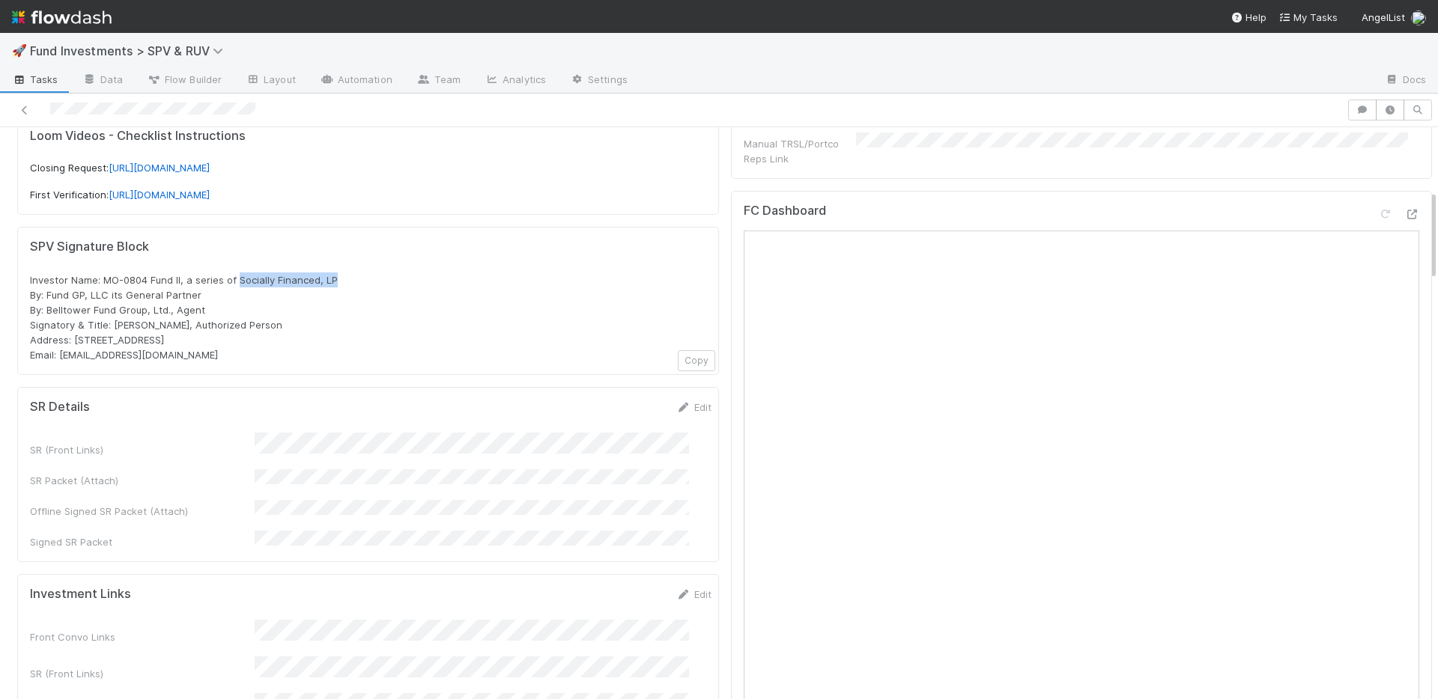
drag, startPoint x: 340, startPoint y: 265, endPoint x: 237, endPoint y: 265, distance: 103.3
click at [237, 273] on div "Investor Name: MO-0804 Fund II, a series of Socially Financed, LP By: Fund GP, …" at bounding box center [368, 318] width 676 height 90
copy span "Socially Financed, LP"
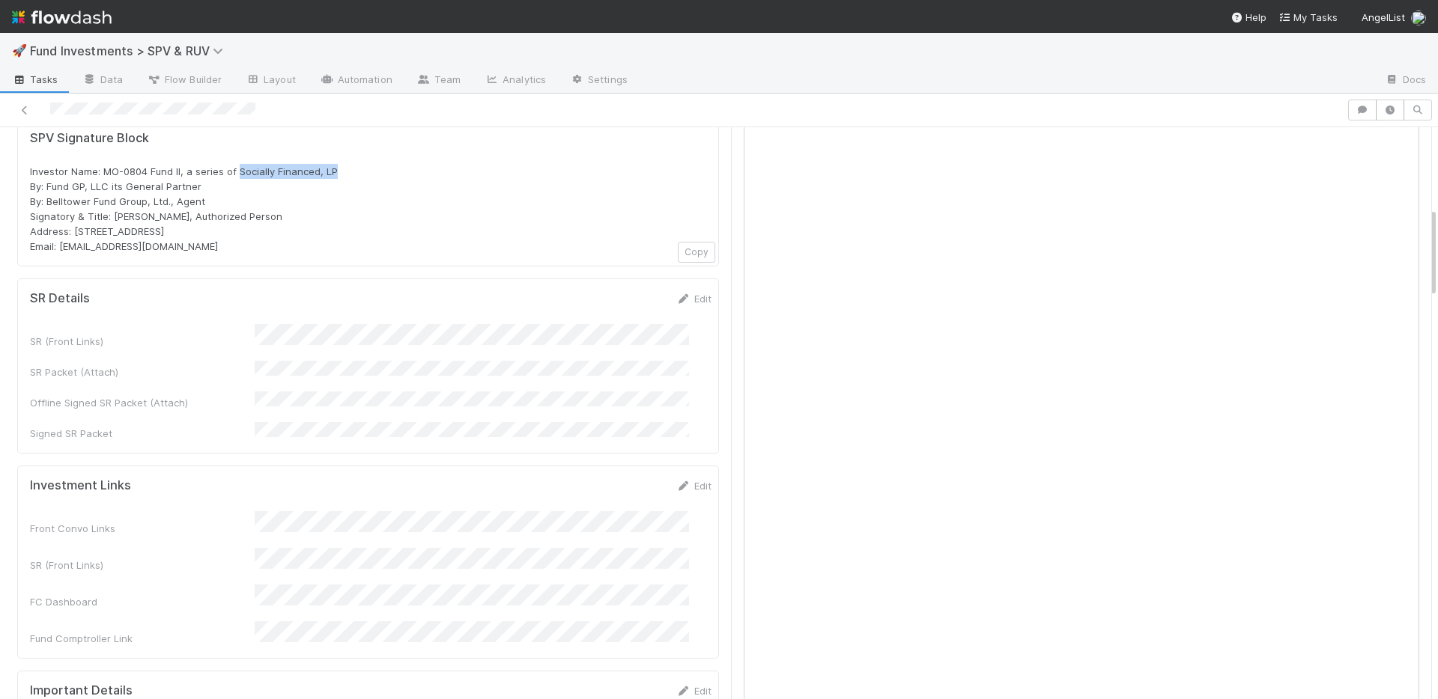
scroll to position [675, 0]
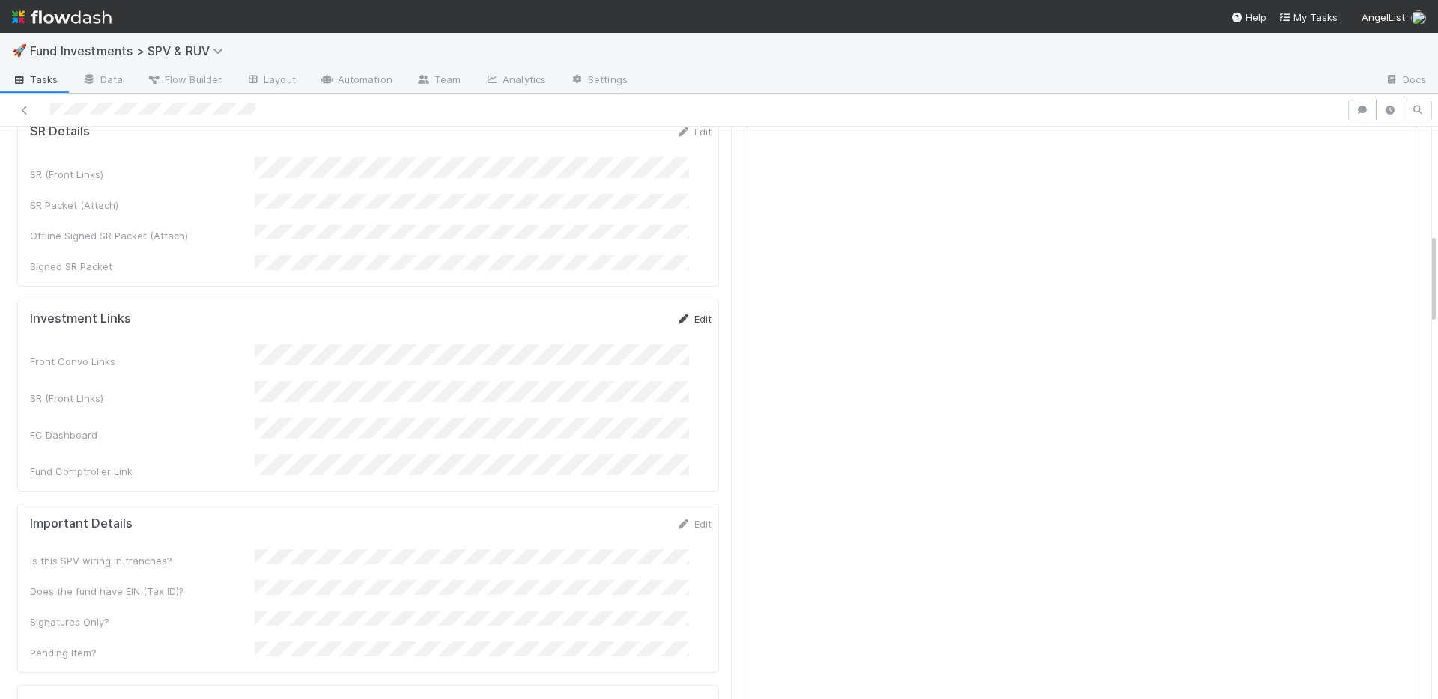
click at [676, 313] on link "Edit" at bounding box center [693, 319] width 35 height 12
click at [610, 311] on button "Save" at bounding box center [631, 323] width 43 height 25
drag, startPoint x: 673, startPoint y: 476, endPoint x: 564, endPoint y: 508, distance: 114.0
click at [676, 518] on link "Edit" at bounding box center [693, 524] width 35 height 12
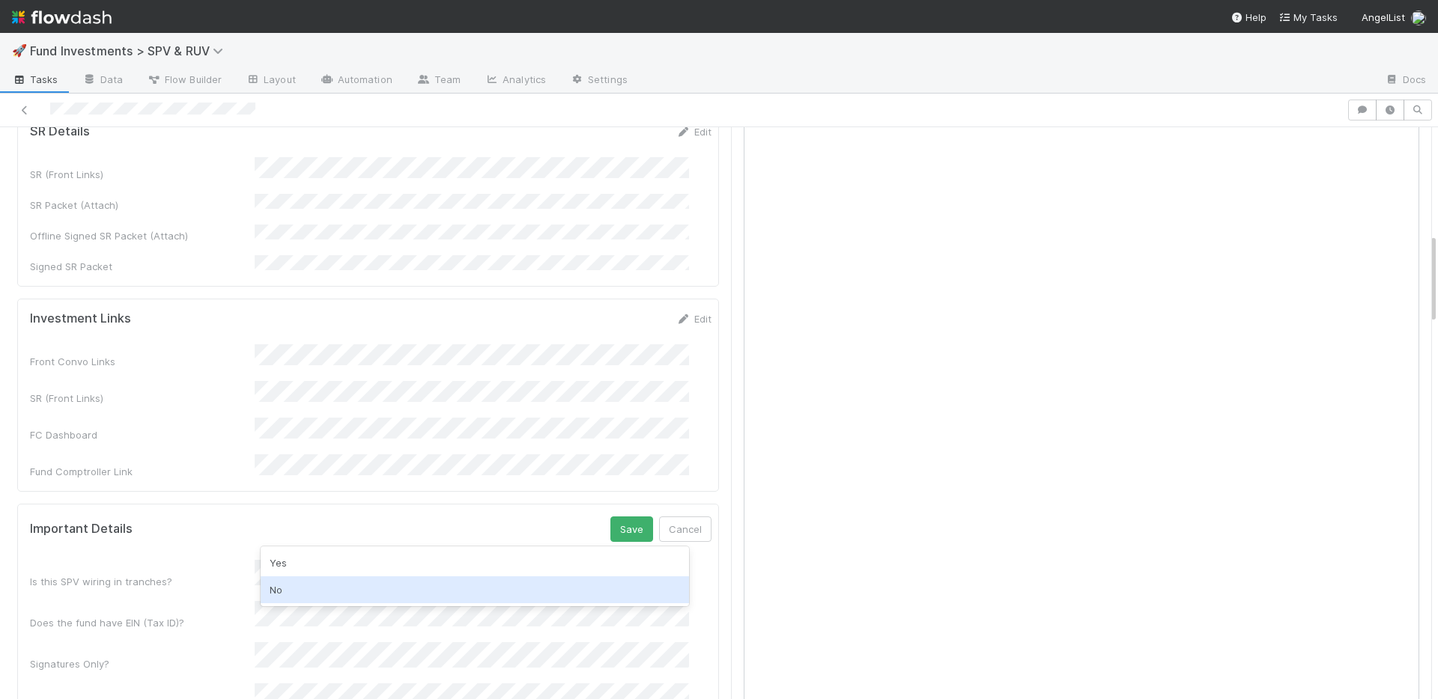
click at [388, 578] on div "No" at bounding box center [475, 590] width 428 height 27
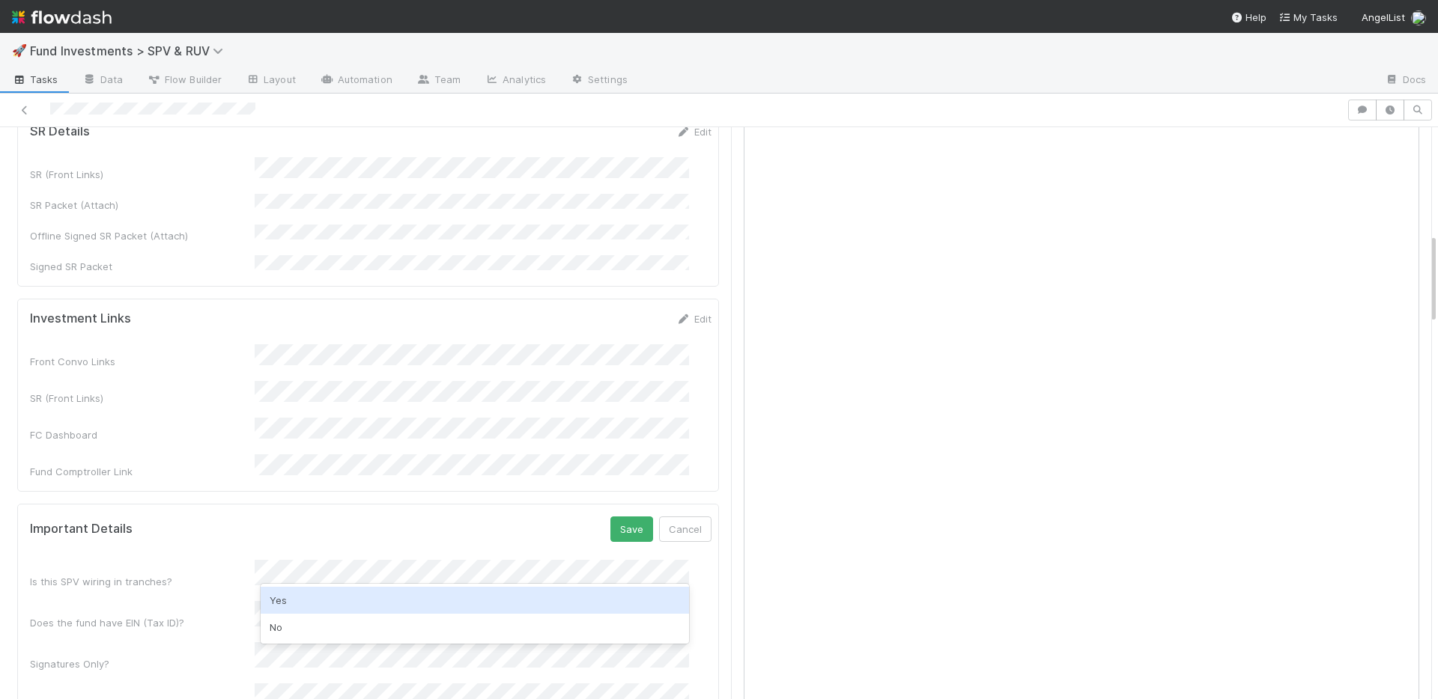
click at [374, 601] on div "Yes" at bounding box center [475, 600] width 428 height 27
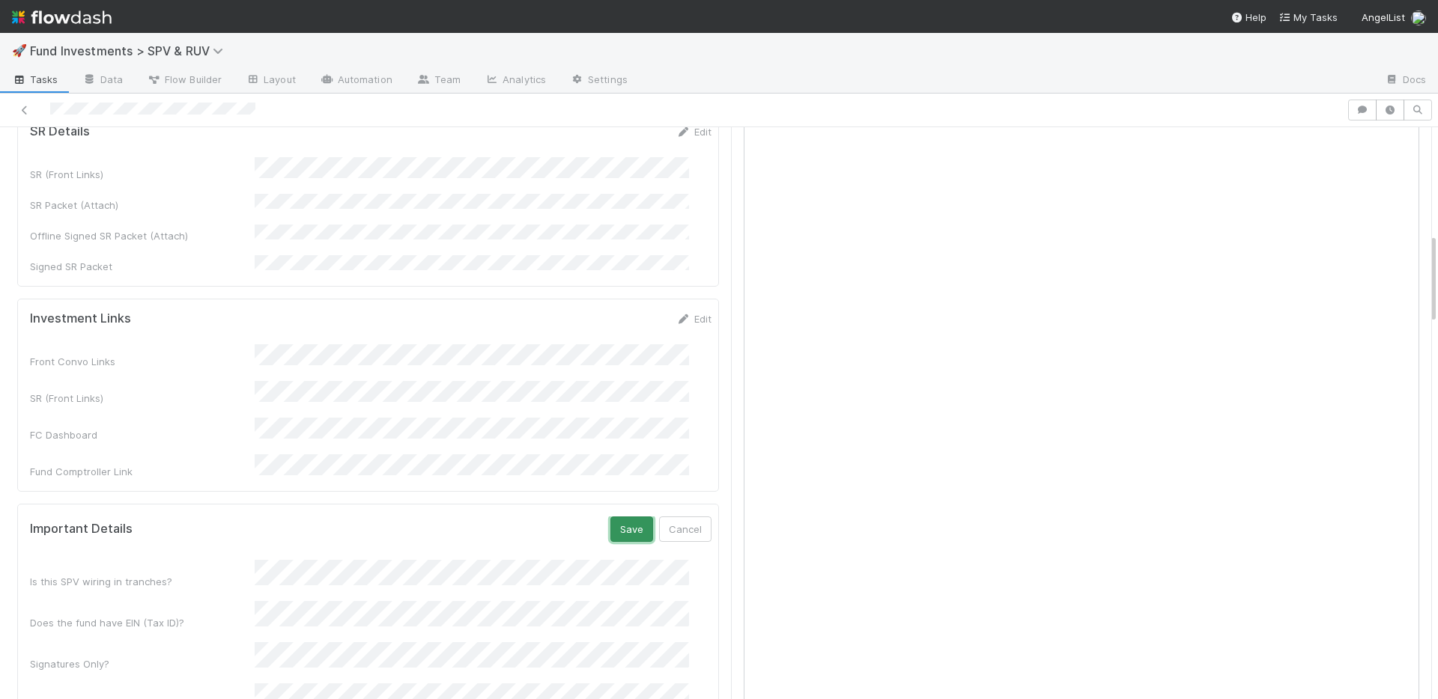
click at [615, 517] on button "Save" at bounding box center [631, 529] width 43 height 25
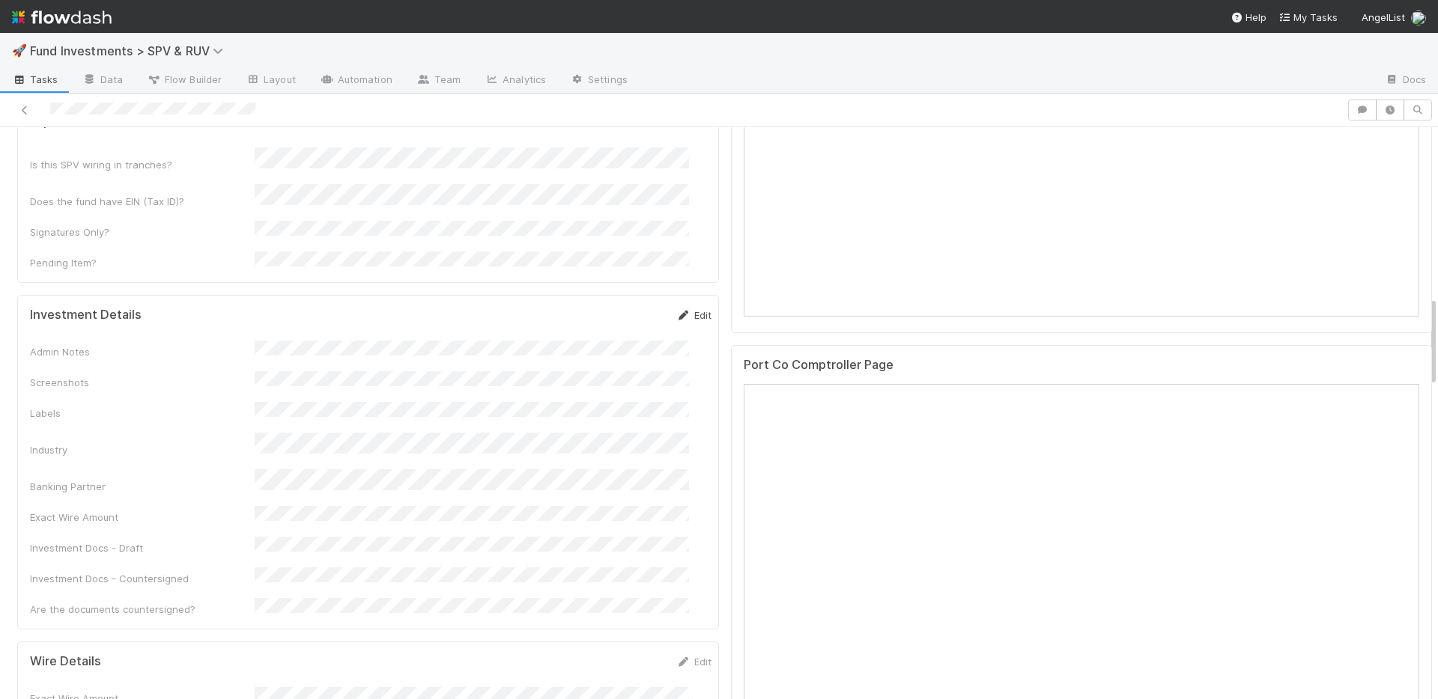
click at [680, 309] on link "Edit" at bounding box center [693, 315] width 35 height 12
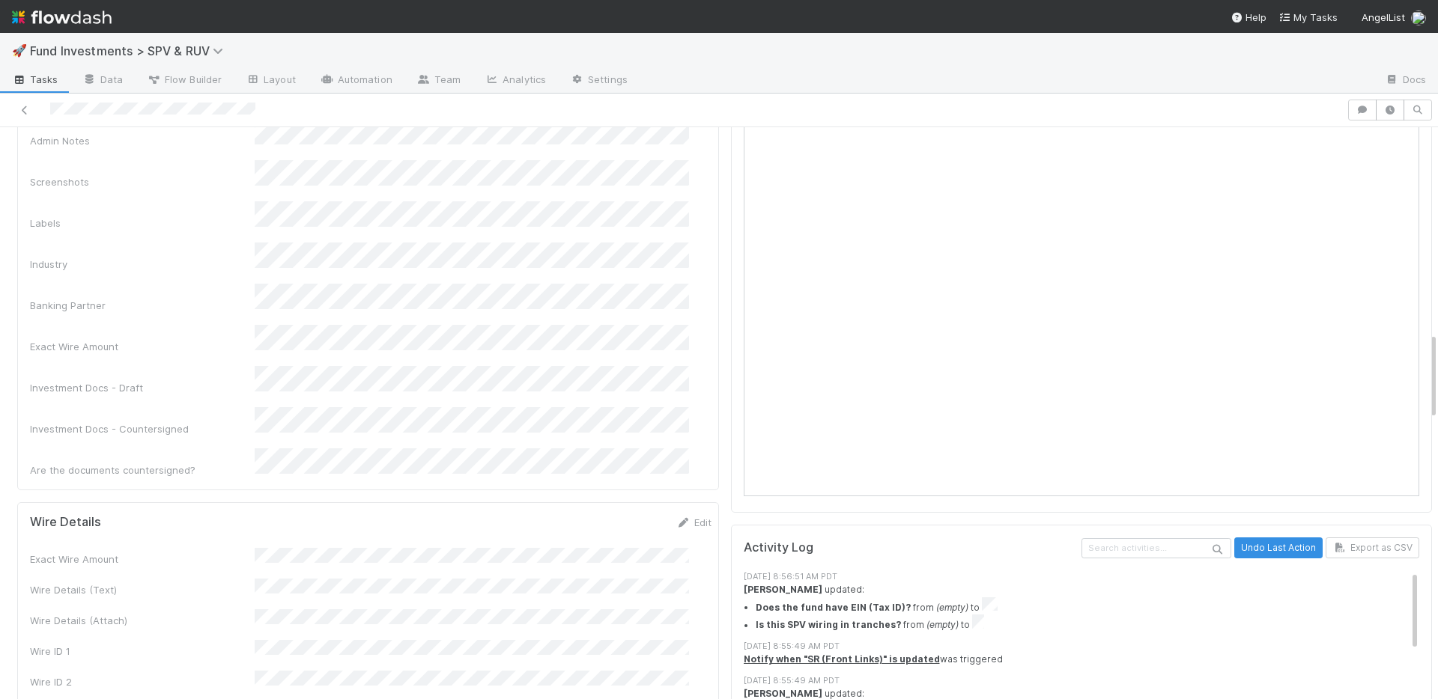
scroll to position [1350, 0]
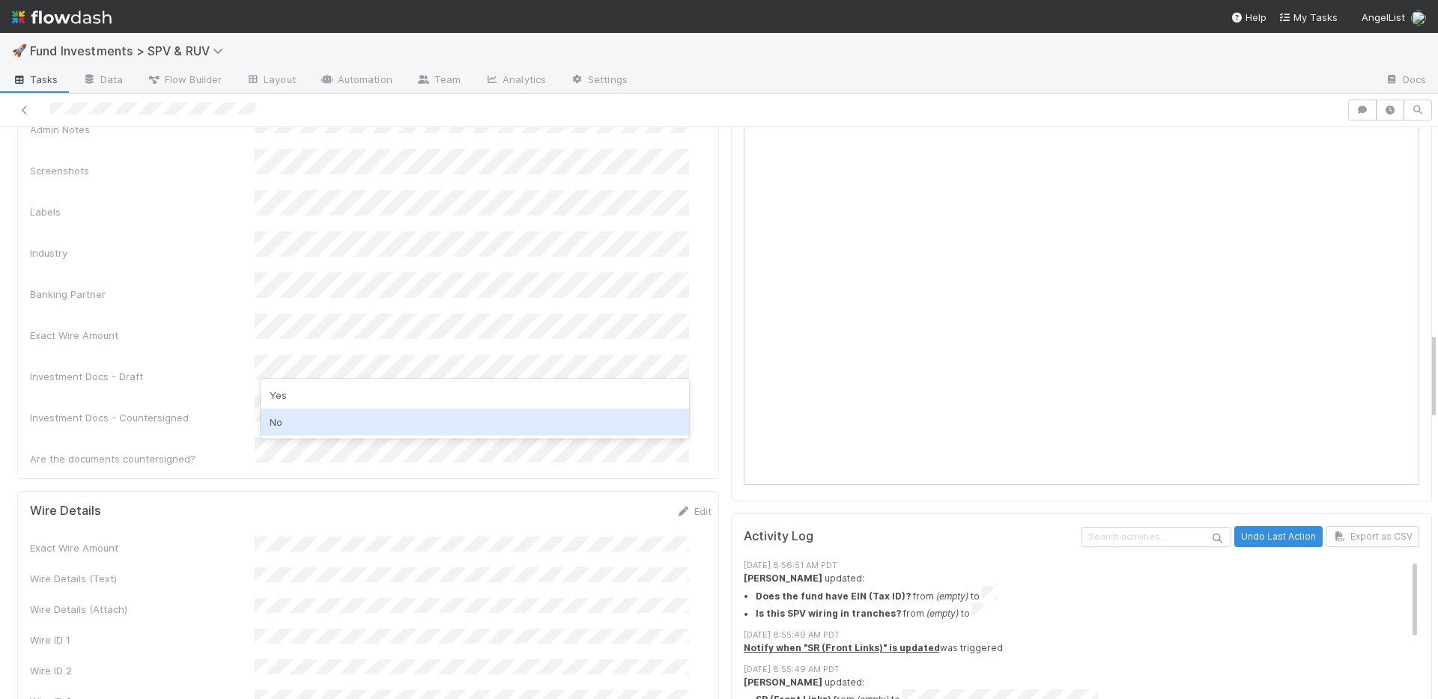
click at [339, 419] on div "No" at bounding box center [475, 422] width 428 height 27
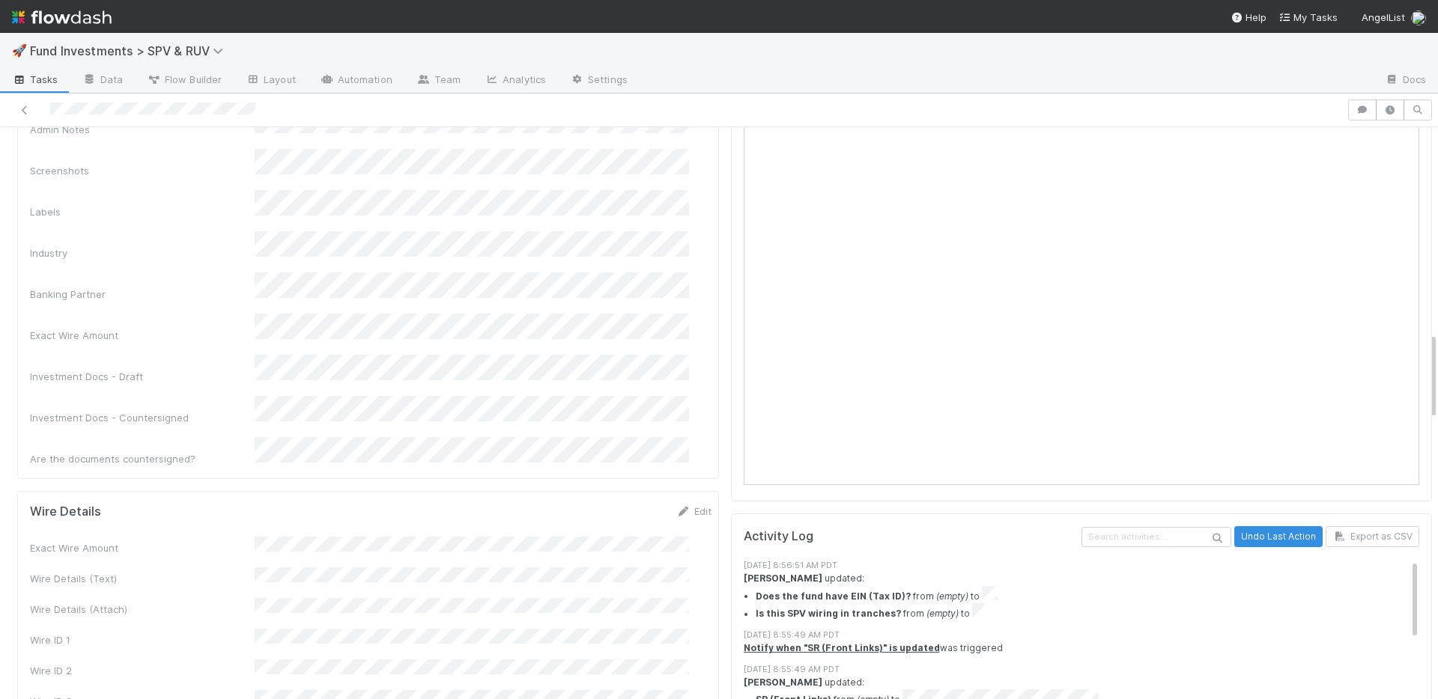
click at [163, 328] on div "Exact Wire Amount" at bounding box center [142, 335] width 225 height 15
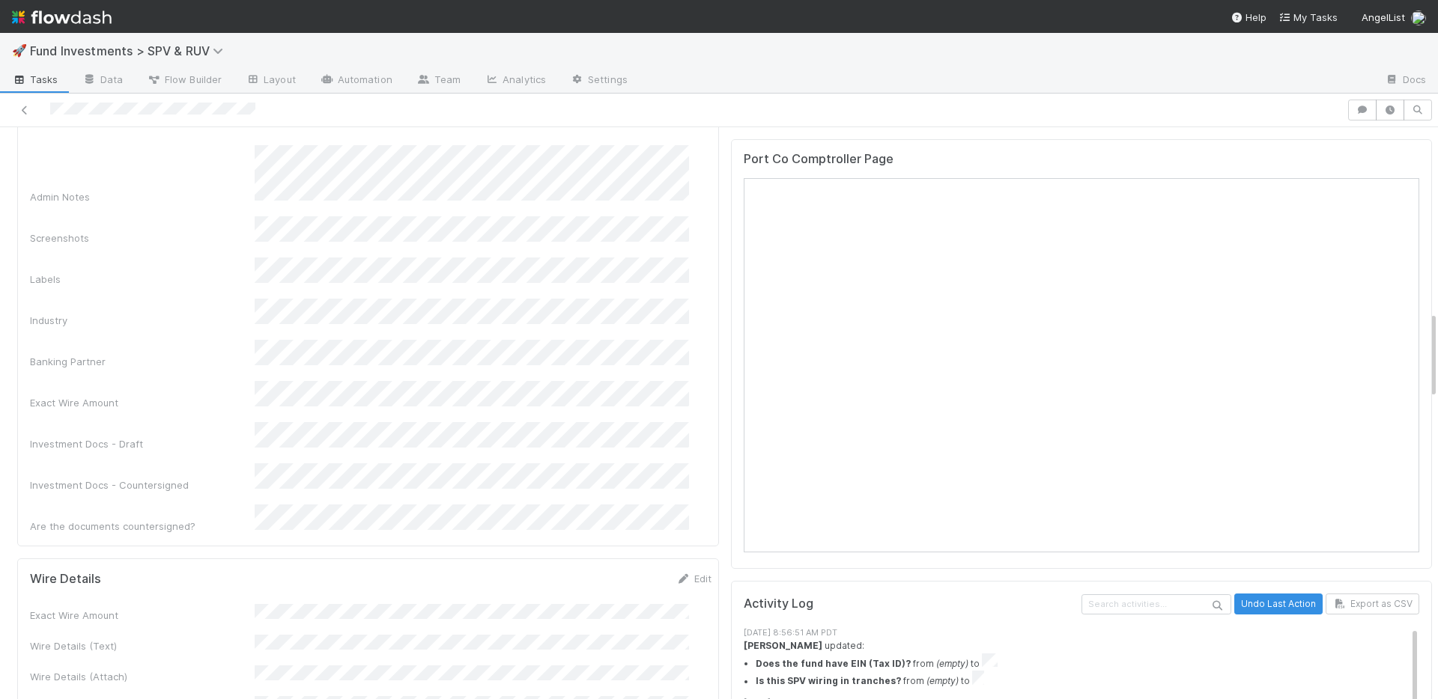
scroll to position [1204, 0]
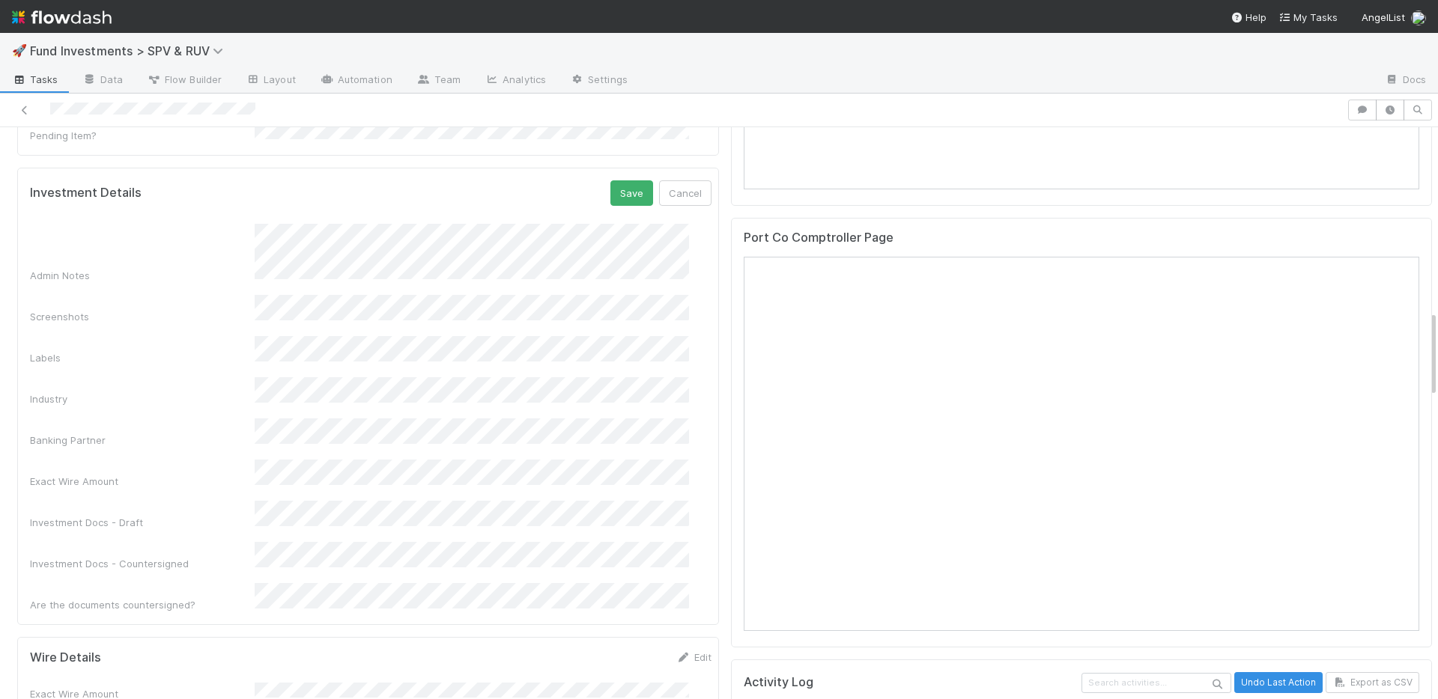
click at [622, 180] on form "Investment Details Save Cancel Admin Notes Screenshots Labels Industry Banking …" at bounding box center [370, 396] width 681 height 432
click at [613, 180] on button "Save" at bounding box center [631, 192] width 43 height 25
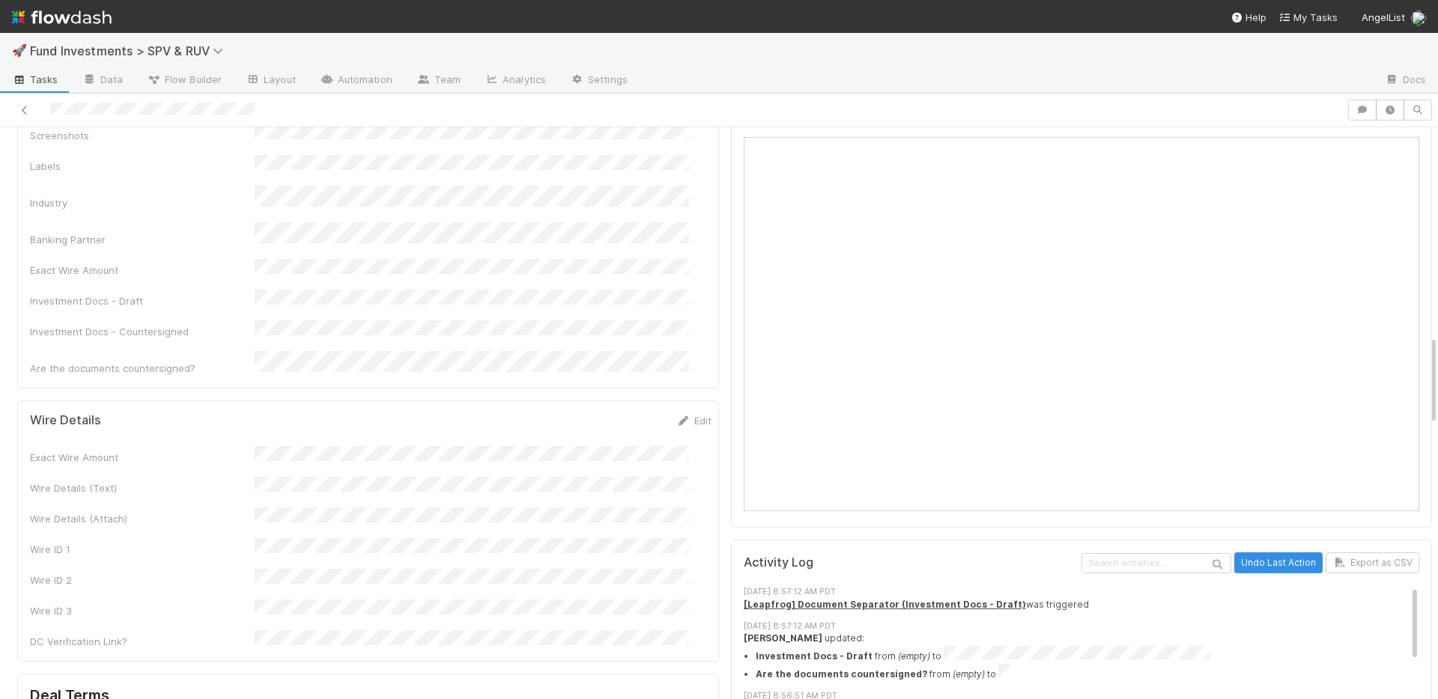
scroll to position [1325, 0]
click at [676, 414] on link "Edit" at bounding box center [693, 420] width 35 height 12
click at [610, 413] on button "Save" at bounding box center [631, 425] width 43 height 25
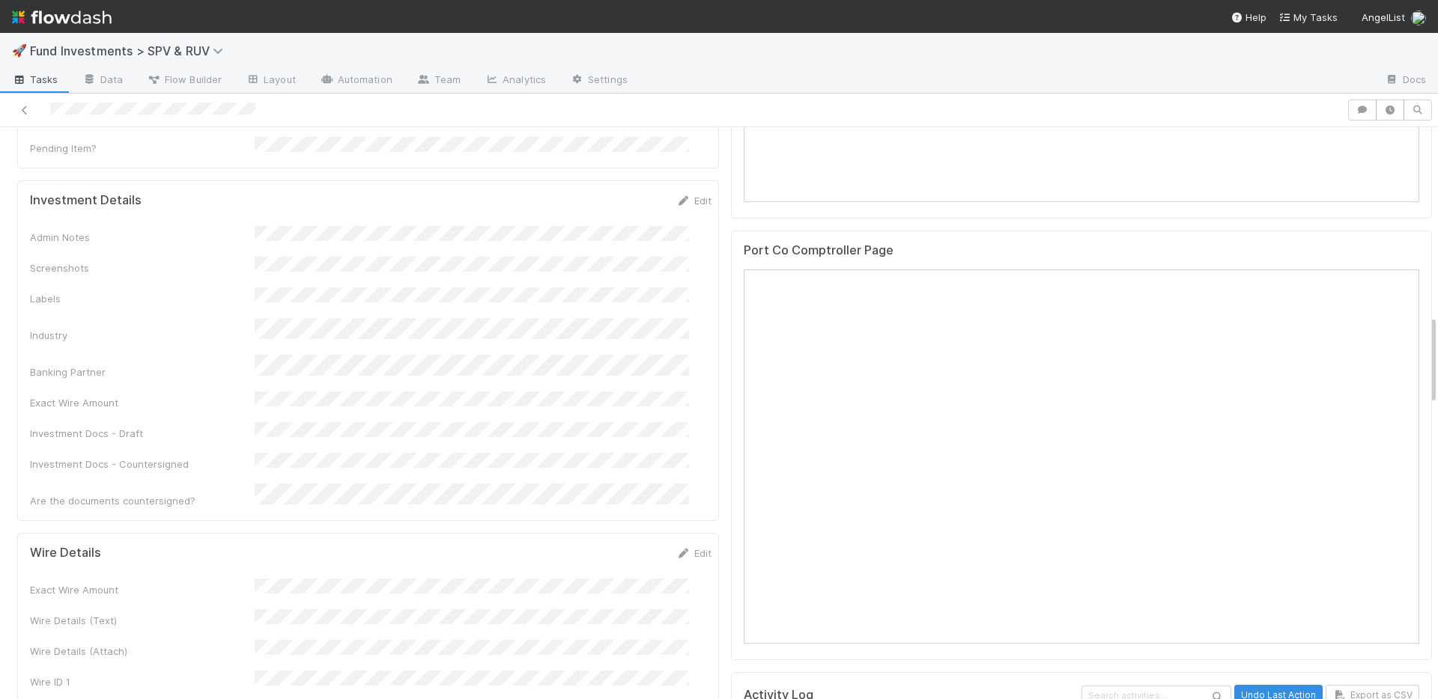
scroll to position [1191, 0]
click at [676, 195] on link "Edit" at bounding box center [693, 201] width 35 height 12
click at [613, 194] on button "Save" at bounding box center [631, 206] width 43 height 25
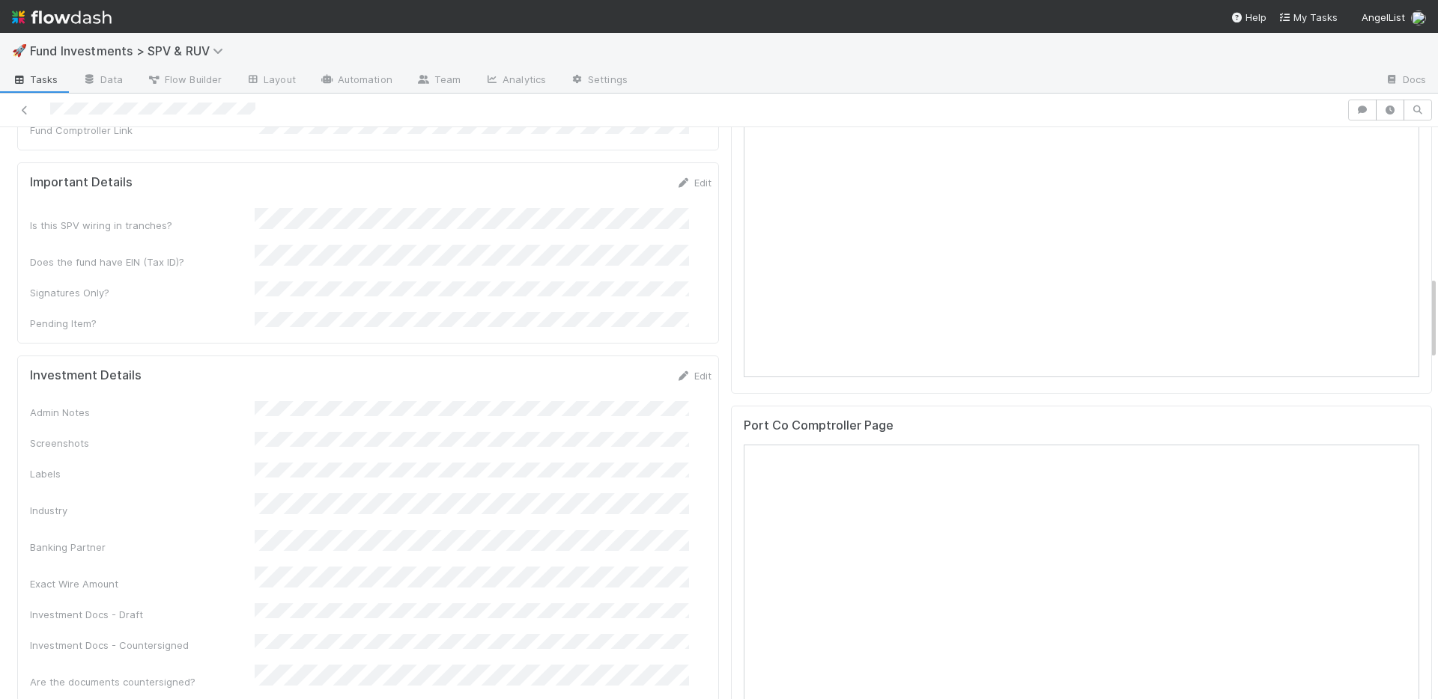
scroll to position [1023, 0]
click at [676, 363] on link "Edit" at bounding box center [693, 369] width 35 height 12
click at [614, 362] on button "Save" at bounding box center [631, 374] width 43 height 25
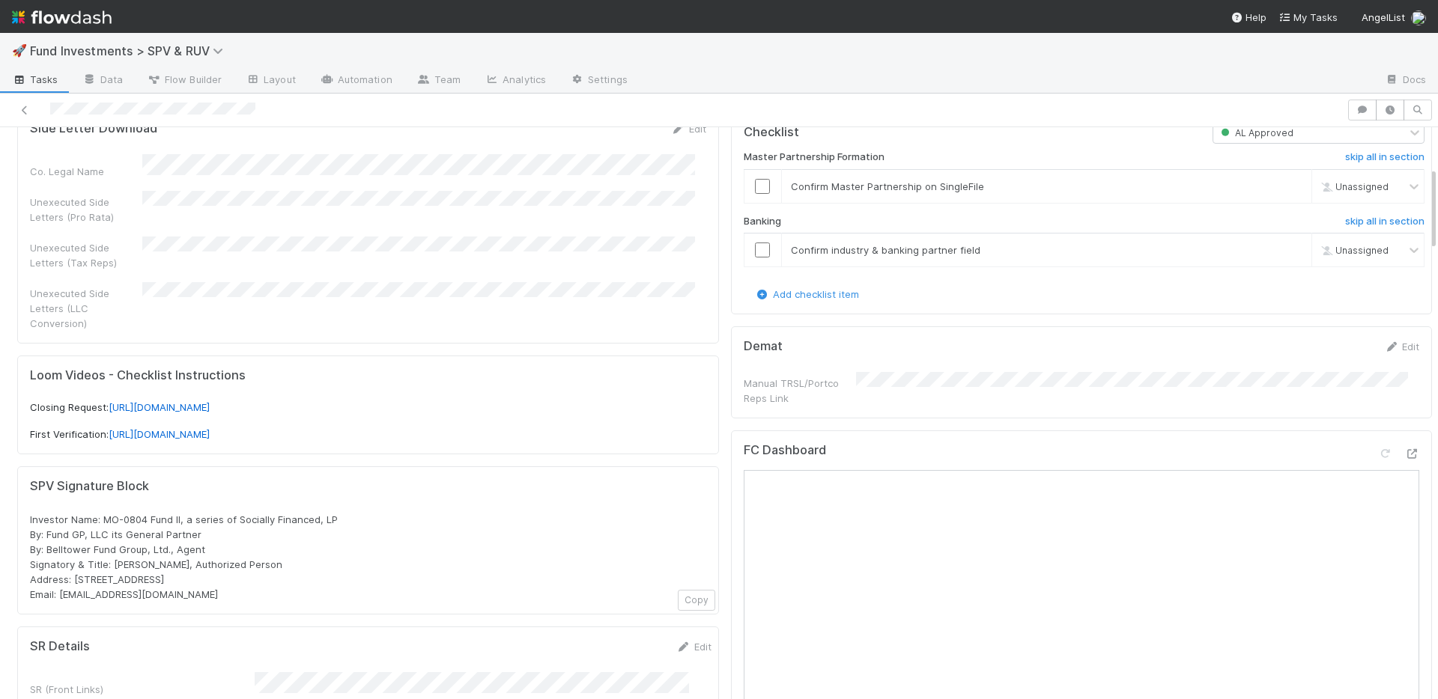
scroll to position [0, 0]
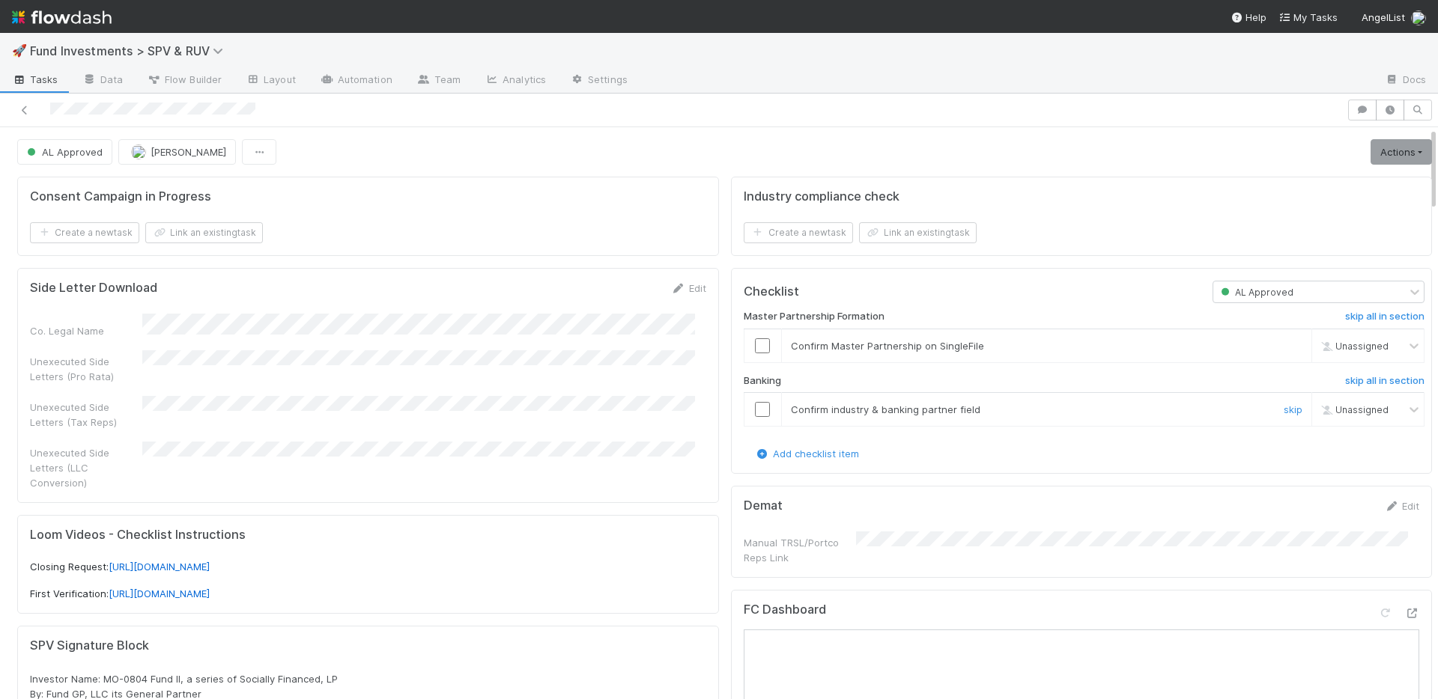
drag, startPoint x: 753, startPoint y: 409, endPoint x: 752, endPoint y: 374, distance: 34.5
click at [755, 407] on input "checkbox" at bounding box center [762, 409] width 15 height 15
click at [755, 347] on input "checkbox" at bounding box center [762, 345] width 15 height 15
click at [1370, 156] on link "Actions" at bounding box center [1400, 151] width 61 height 25
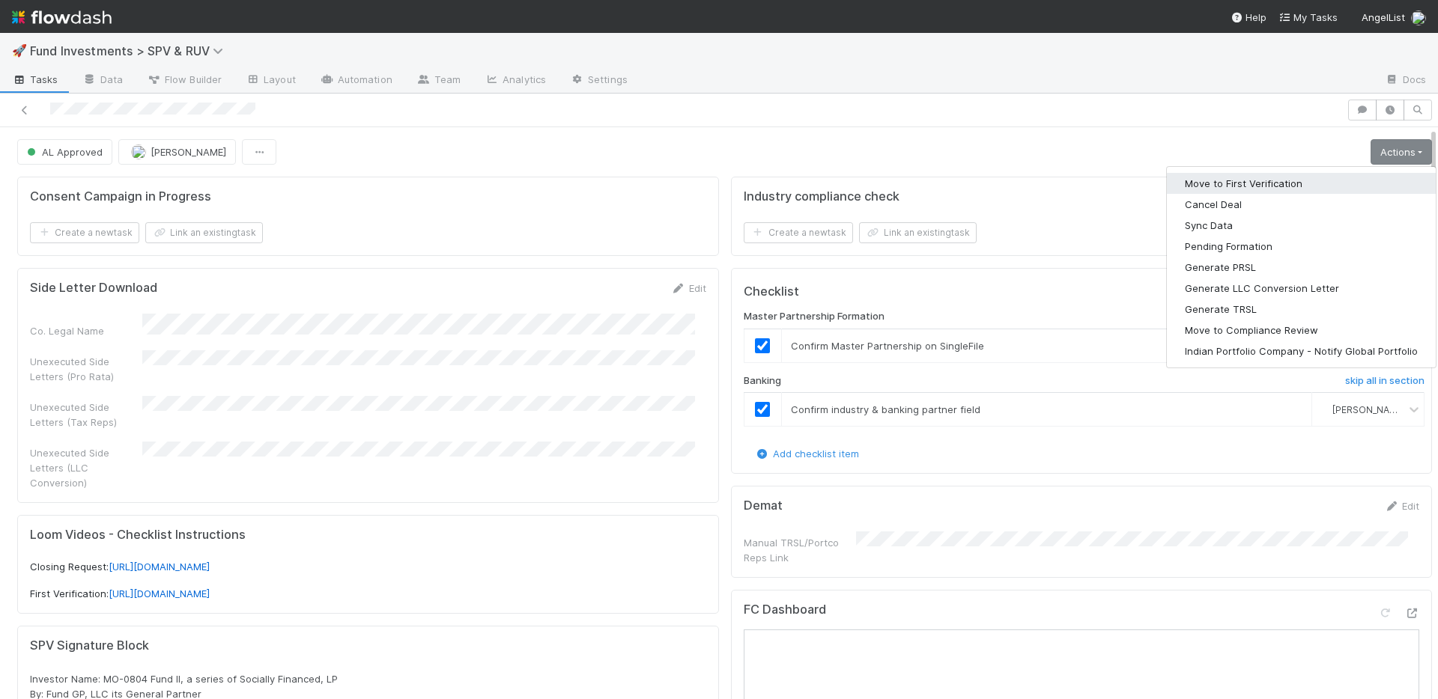
click at [1310, 183] on button "Move to First Verification" at bounding box center [1301, 183] width 269 height 21
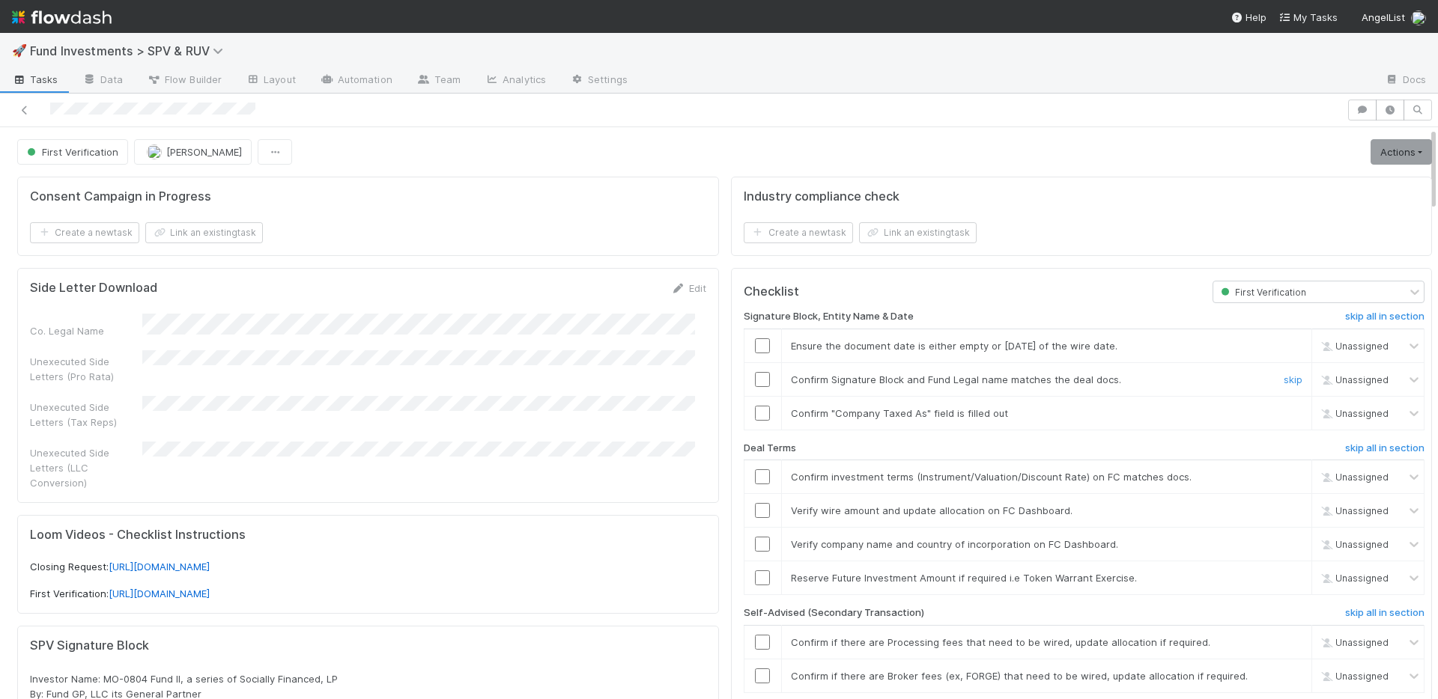
click at [759, 380] on div at bounding box center [762, 379] width 37 height 15
click at [756, 380] on input "checkbox" at bounding box center [762, 379] width 15 height 15
click at [755, 414] on input "checkbox" at bounding box center [762, 413] width 15 height 15
click at [755, 478] on input "checkbox" at bounding box center [762, 476] width 15 height 15
click at [755, 542] on input "checkbox" at bounding box center [762, 544] width 15 height 15
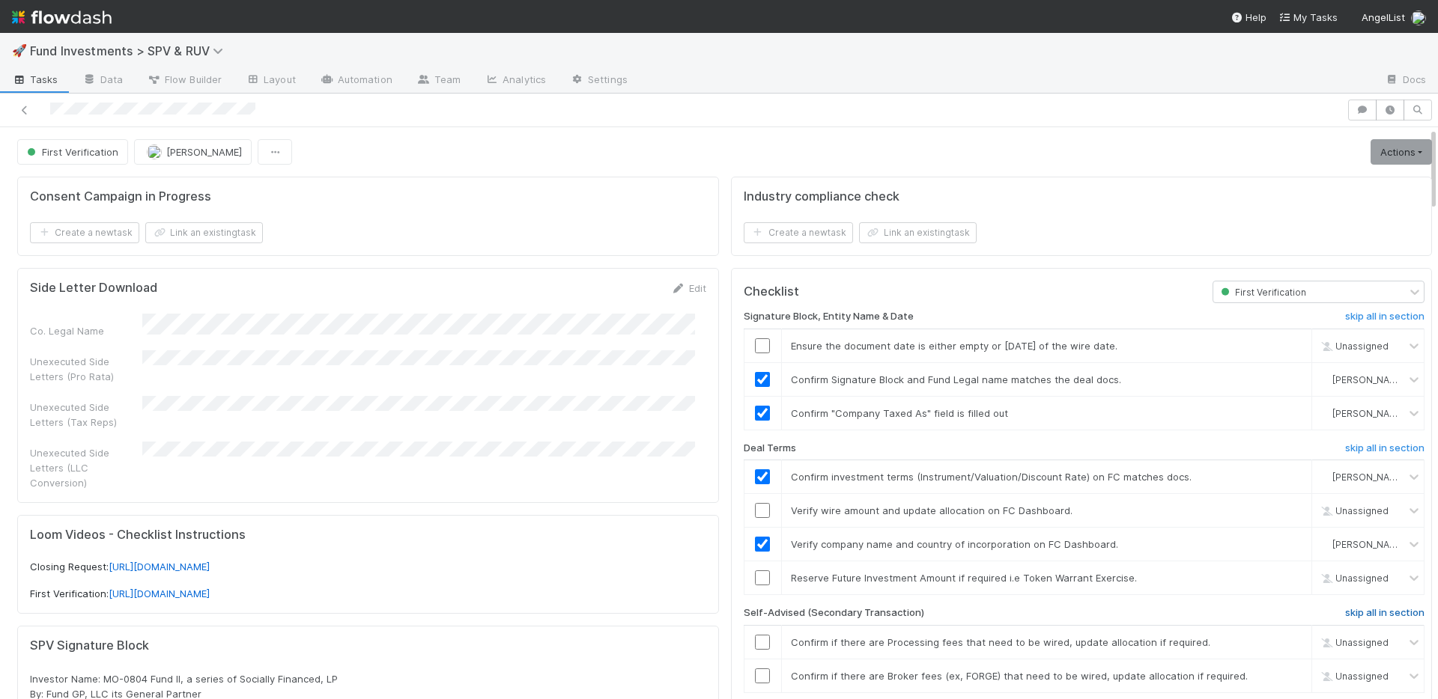
click at [1345, 608] on h6 "skip all in section" at bounding box center [1384, 613] width 79 height 12
click at [1283, 575] on link "skip" at bounding box center [1292, 578] width 19 height 12
click at [1345, 613] on h6 "skip all in section" at bounding box center [1384, 613] width 79 height 12
click at [1283, 578] on link "skip" at bounding box center [1292, 578] width 19 height 12
click at [1345, 613] on h6 "skip all in section" at bounding box center [1384, 613] width 79 height 12
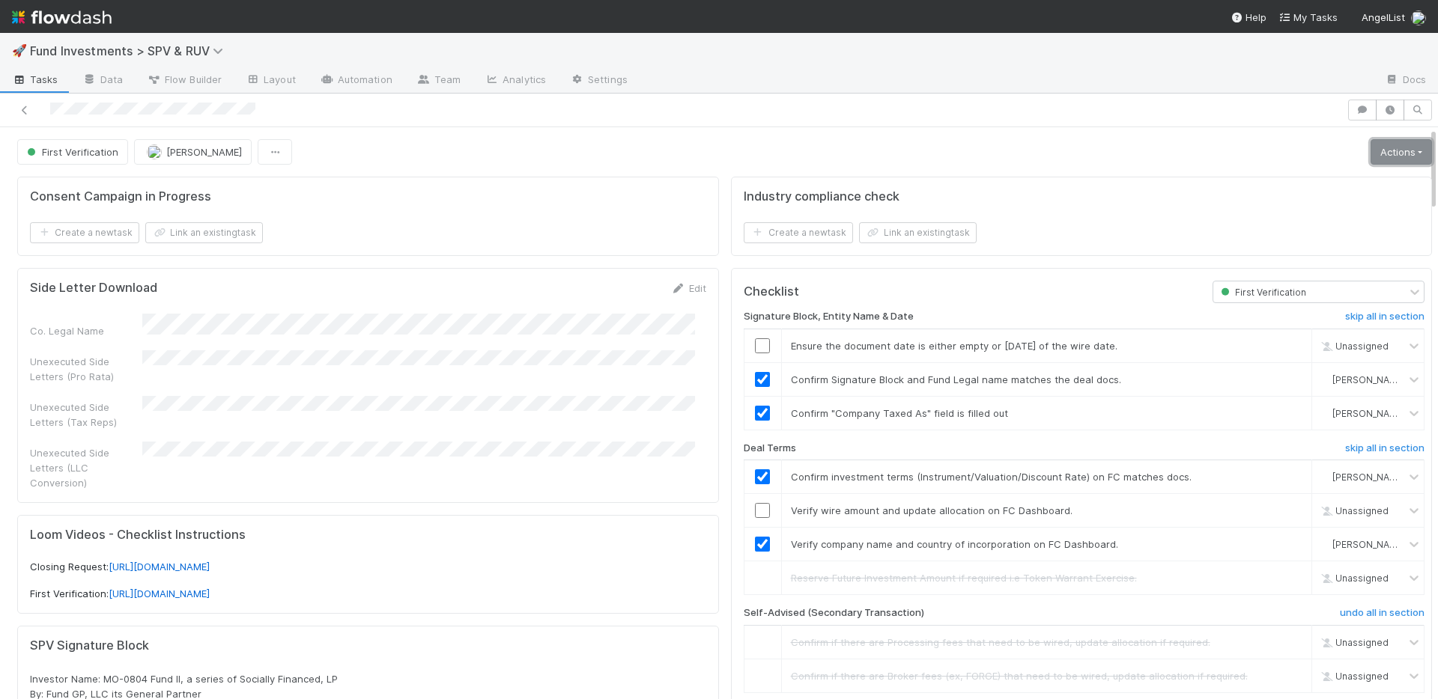
click at [1397, 147] on link "Actions" at bounding box center [1400, 151] width 61 height 25
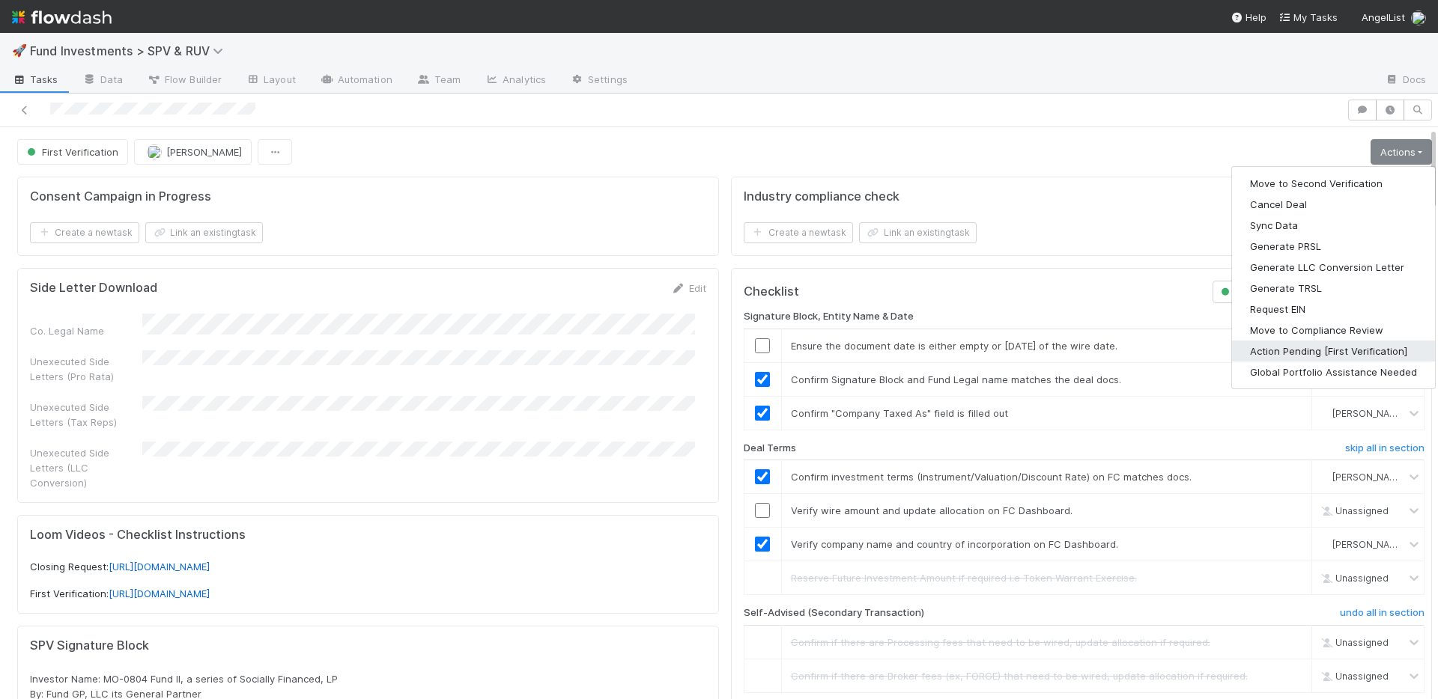
click at [1307, 346] on button "Action Pending [First Verification]" at bounding box center [1333, 351] width 203 height 21
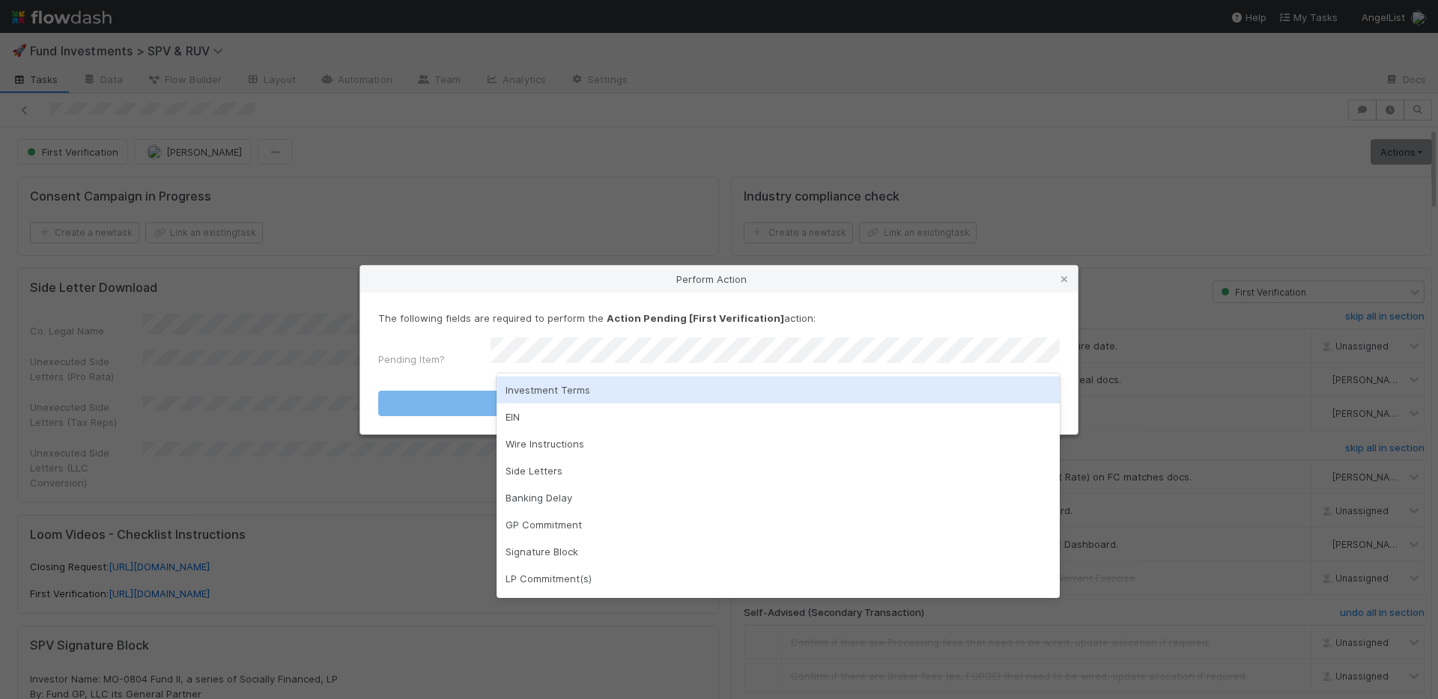
click at [702, 390] on div "Investment Terms" at bounding box center [777, 390] width 563 height 27
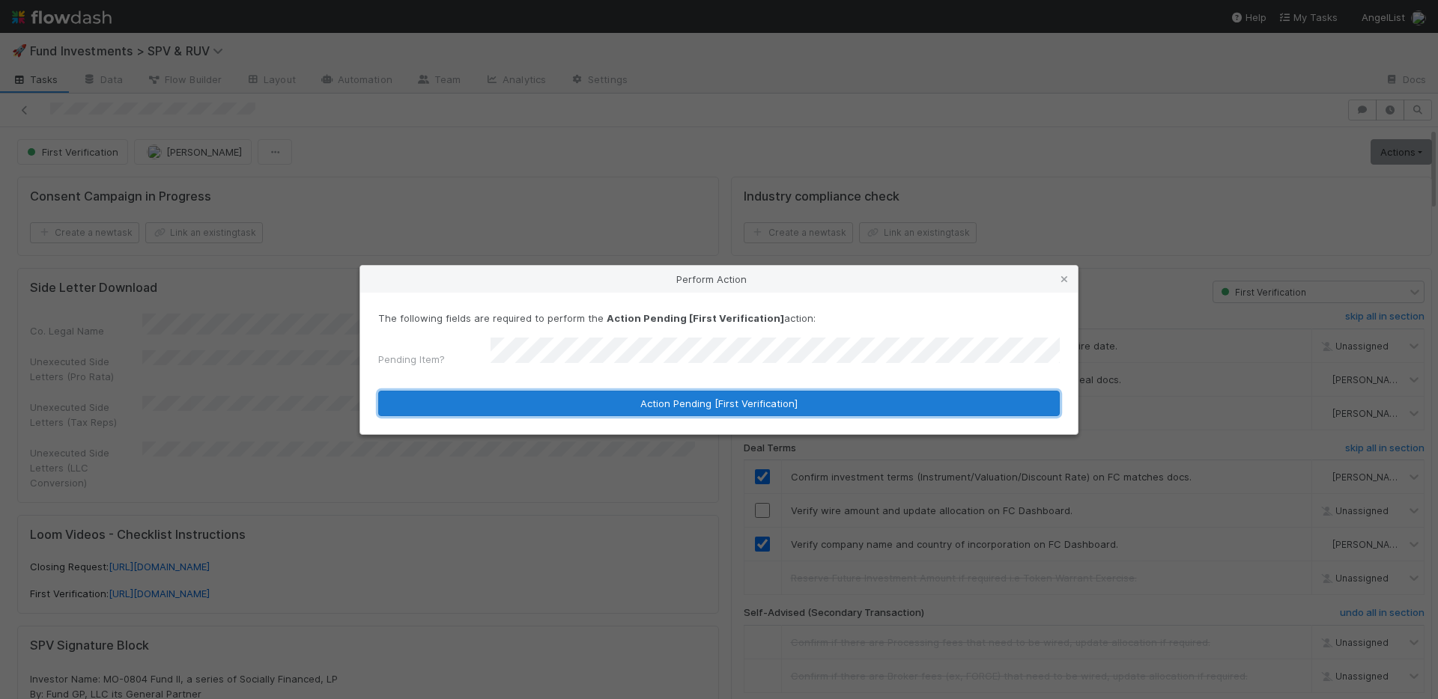
click at [702, 391] on button "Action Pending [First Verification]" at bounding box center [718, 403] width 681 height 25
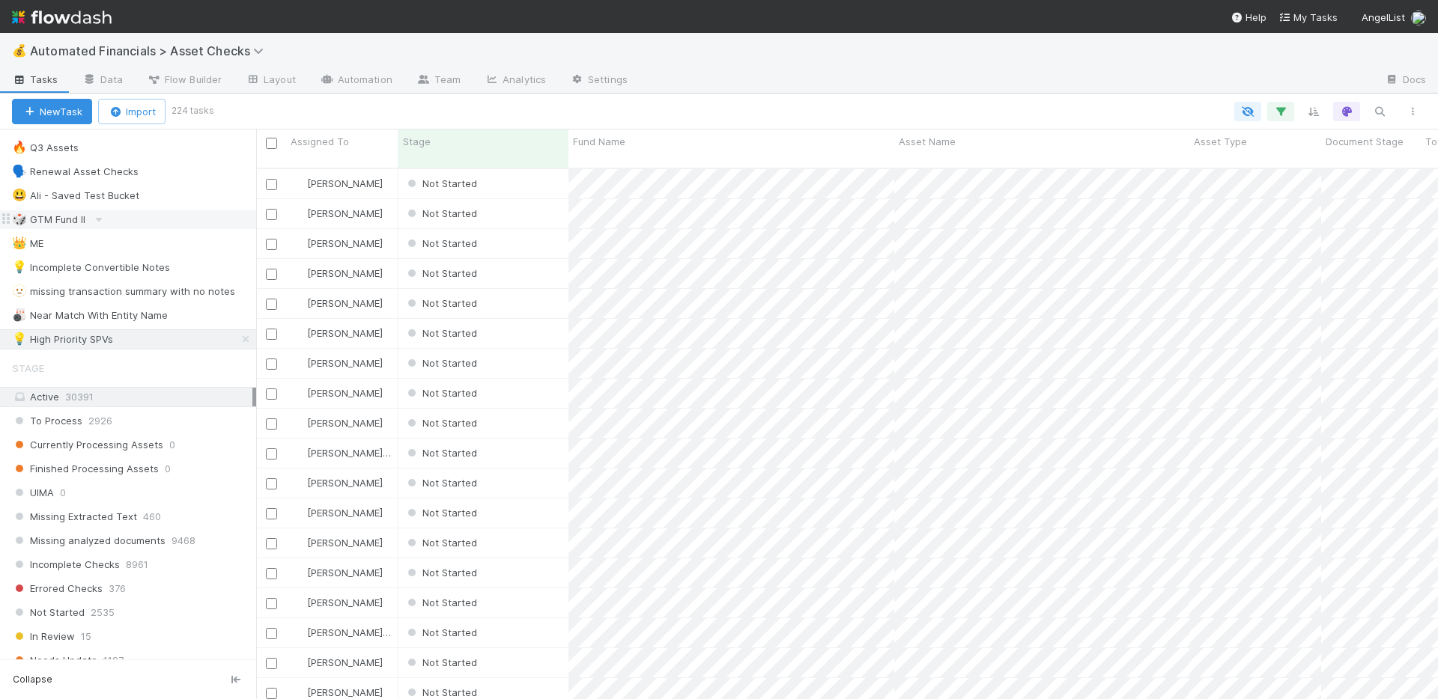
scroll to position [748, 0]
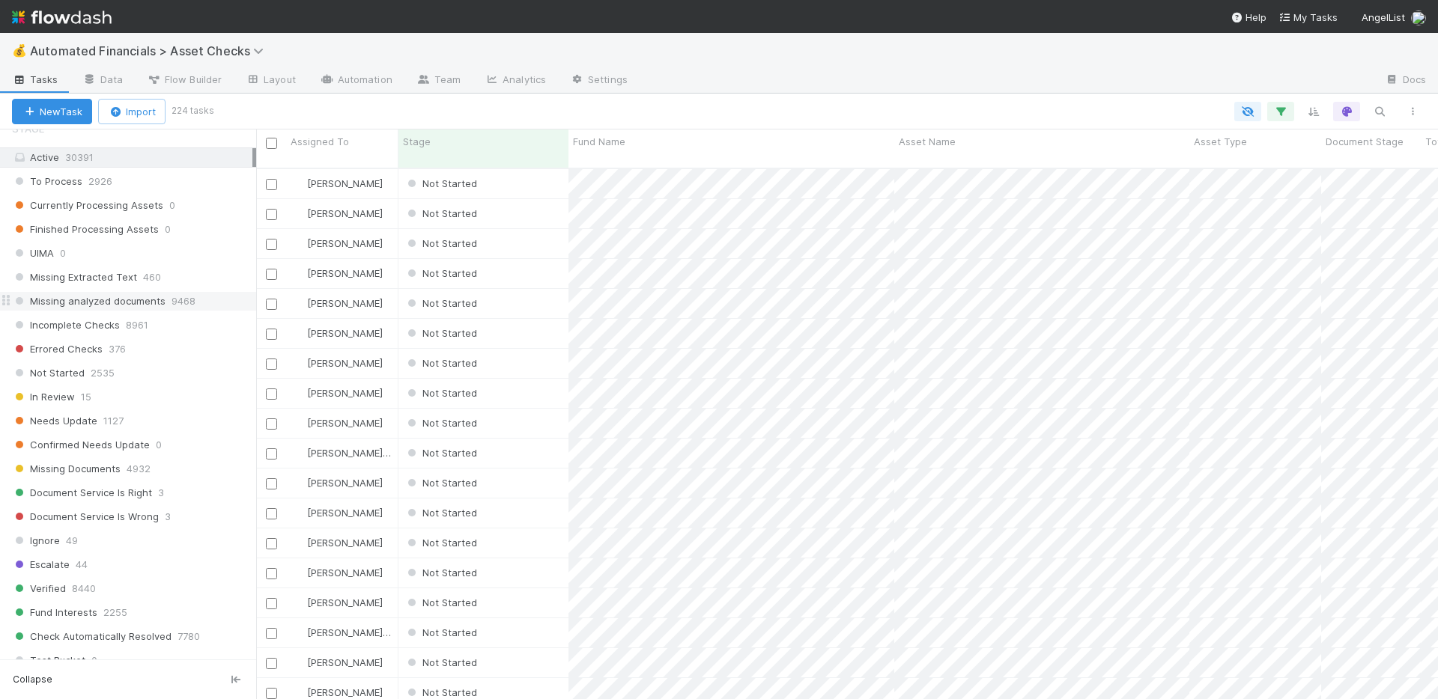
click at [154, 300] on span "Missing analyzed documents" at bounding box center [89, 301] width 154 height 19
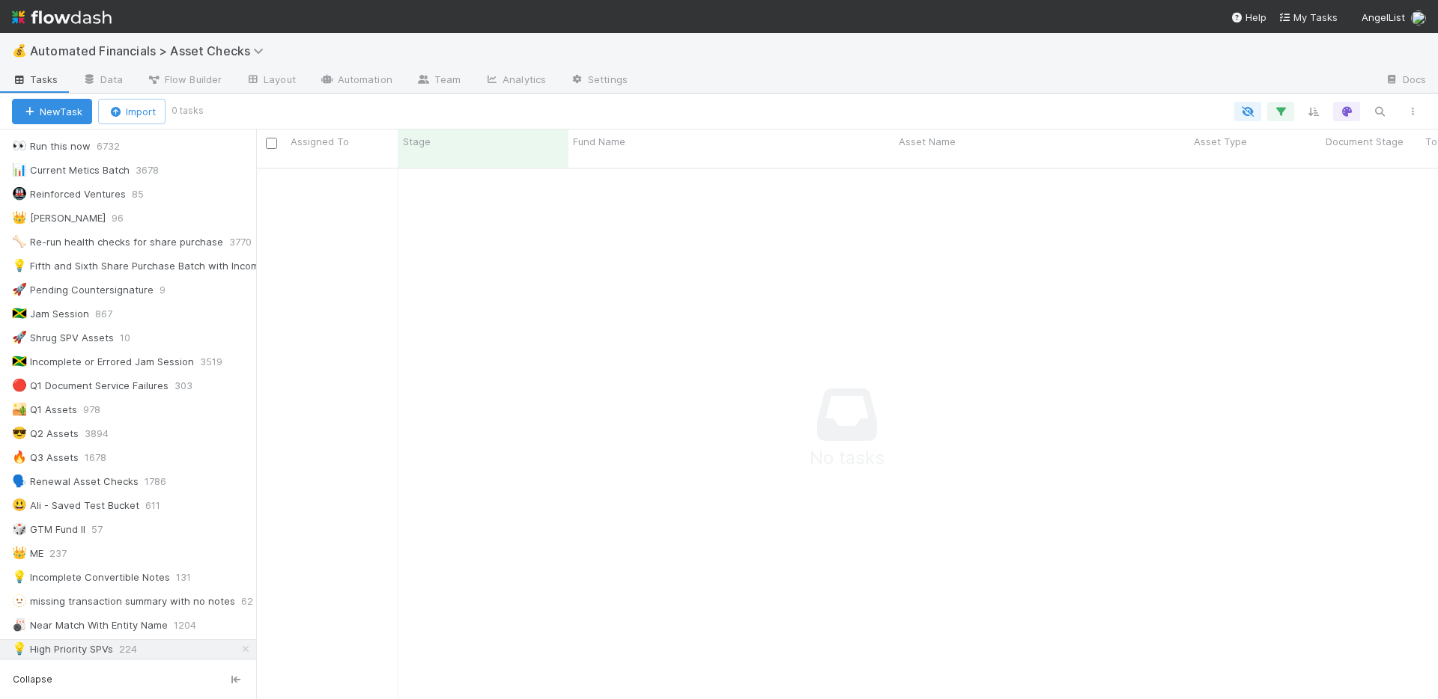
scroll to position [310, 0]
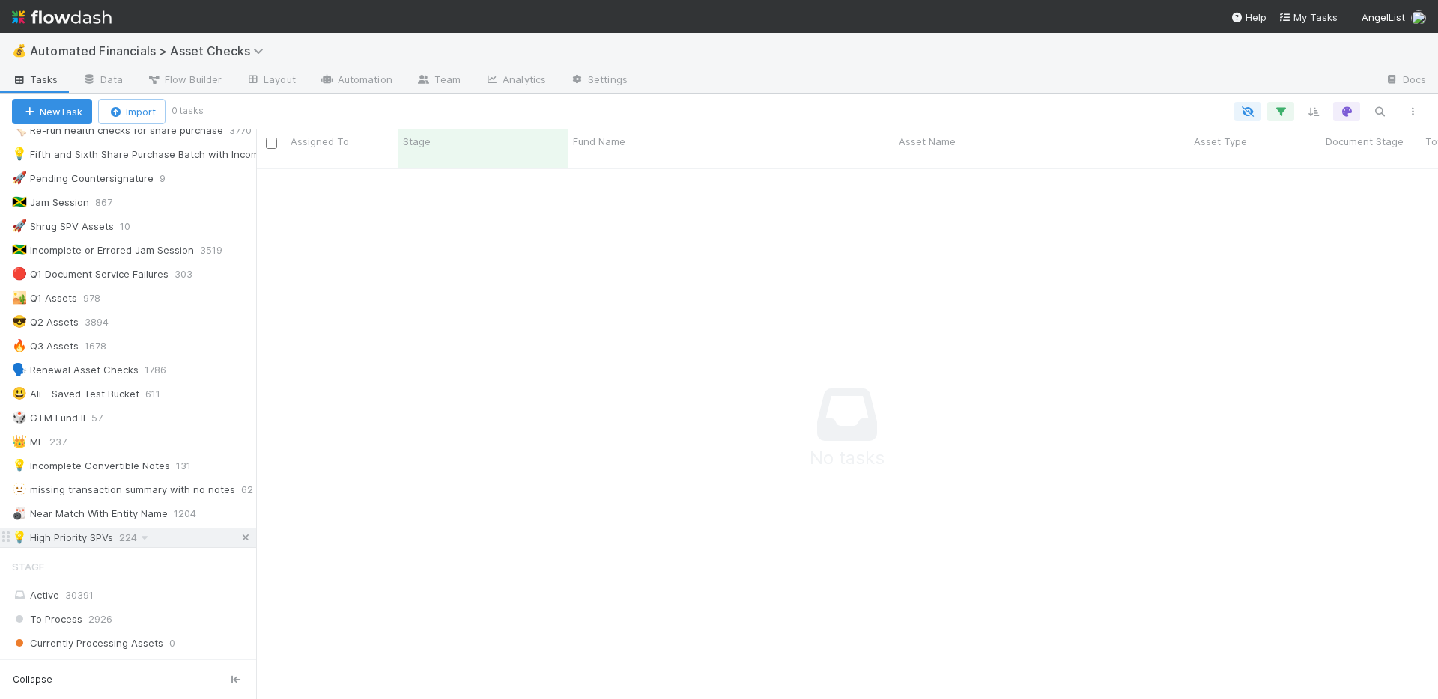
click at [238, 541] on icon at bounding box center [245, 538] width 15 height 10
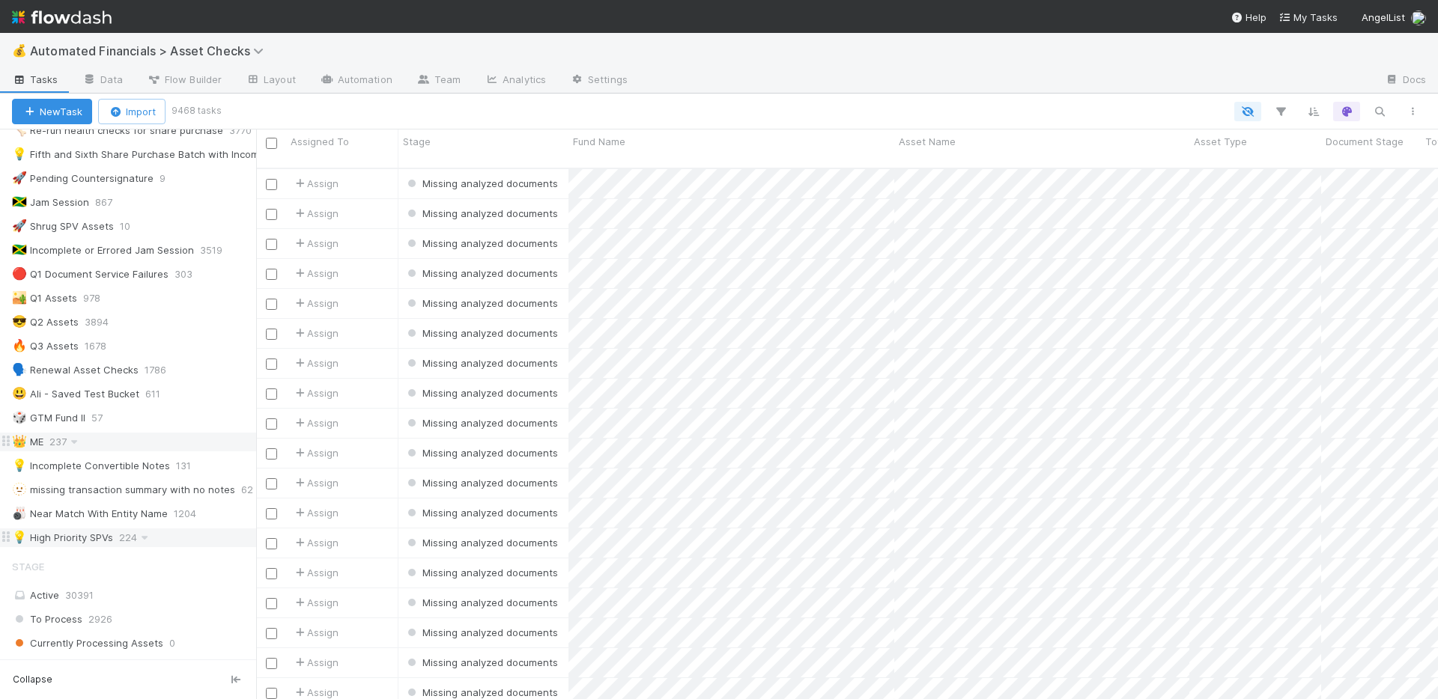
scroll to position [532, 1170]
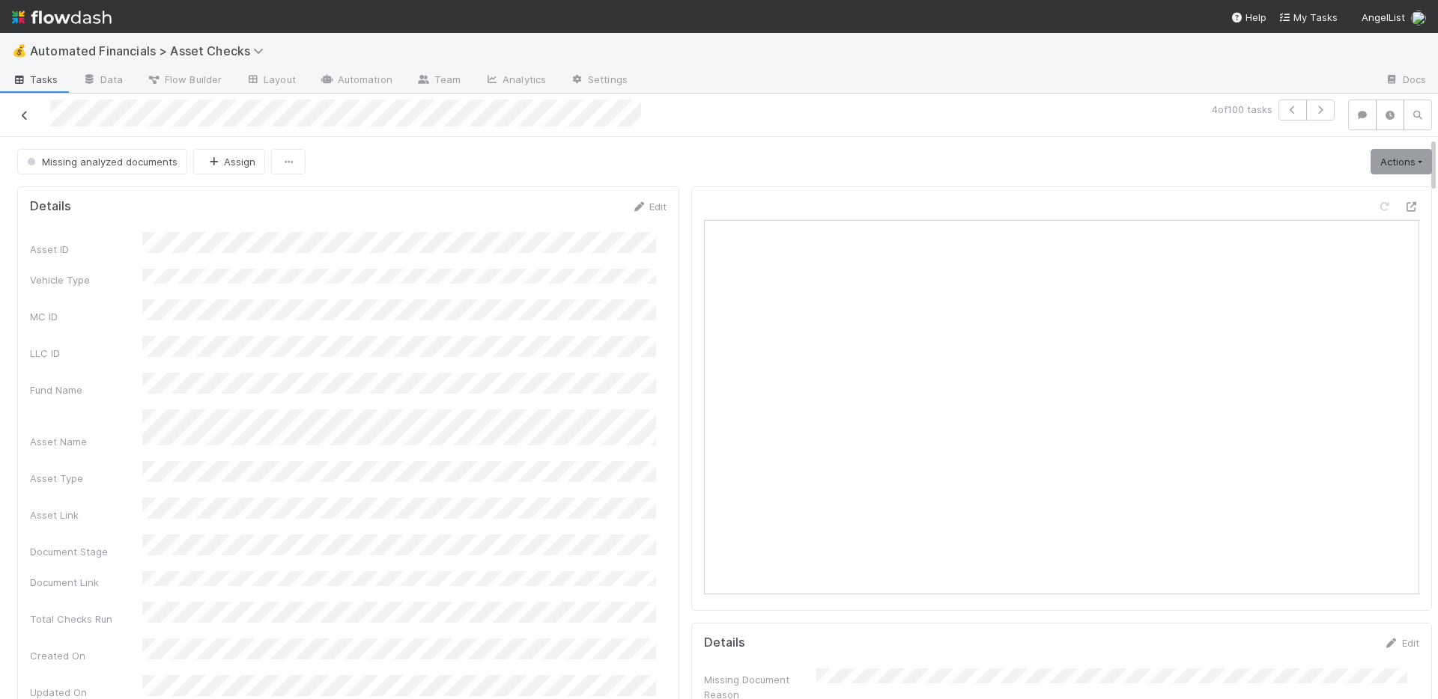
click at [23, 118] on icon at bounding box center [24, 116] width 15 height 10
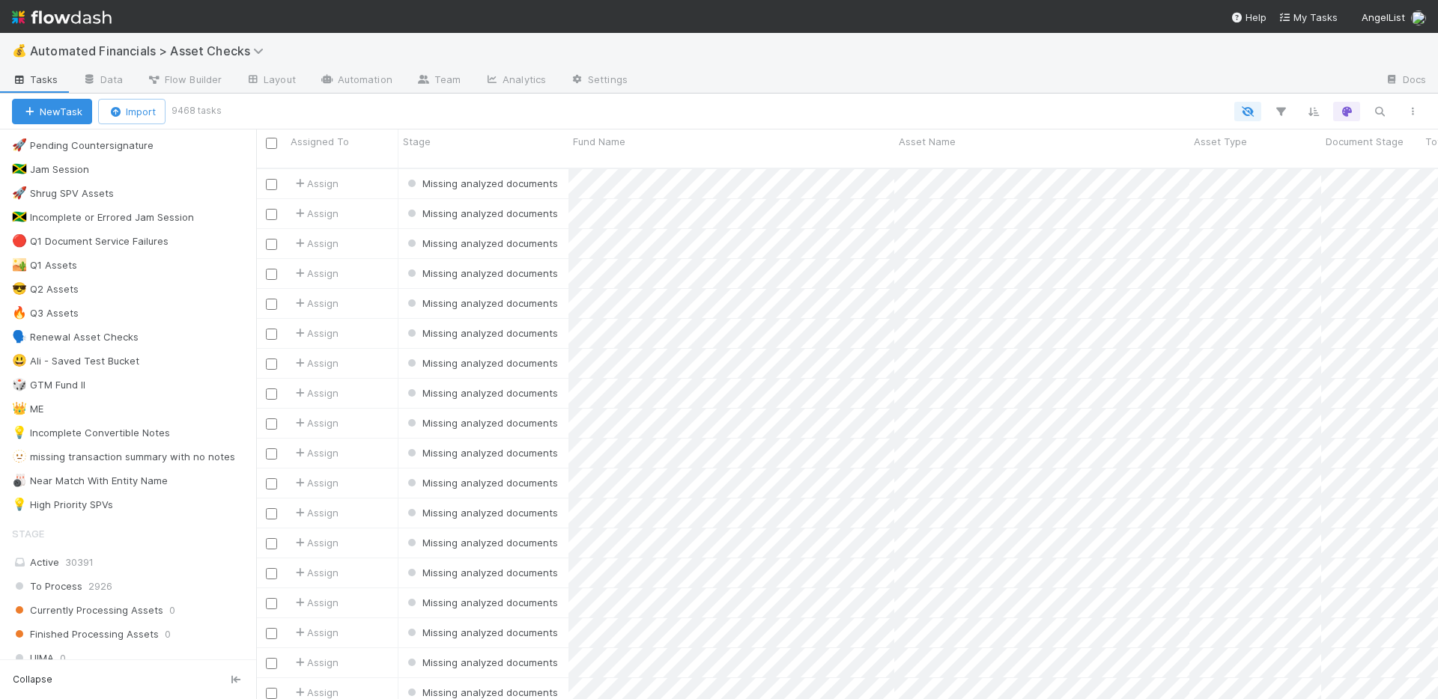
scroll to position [726, 0]
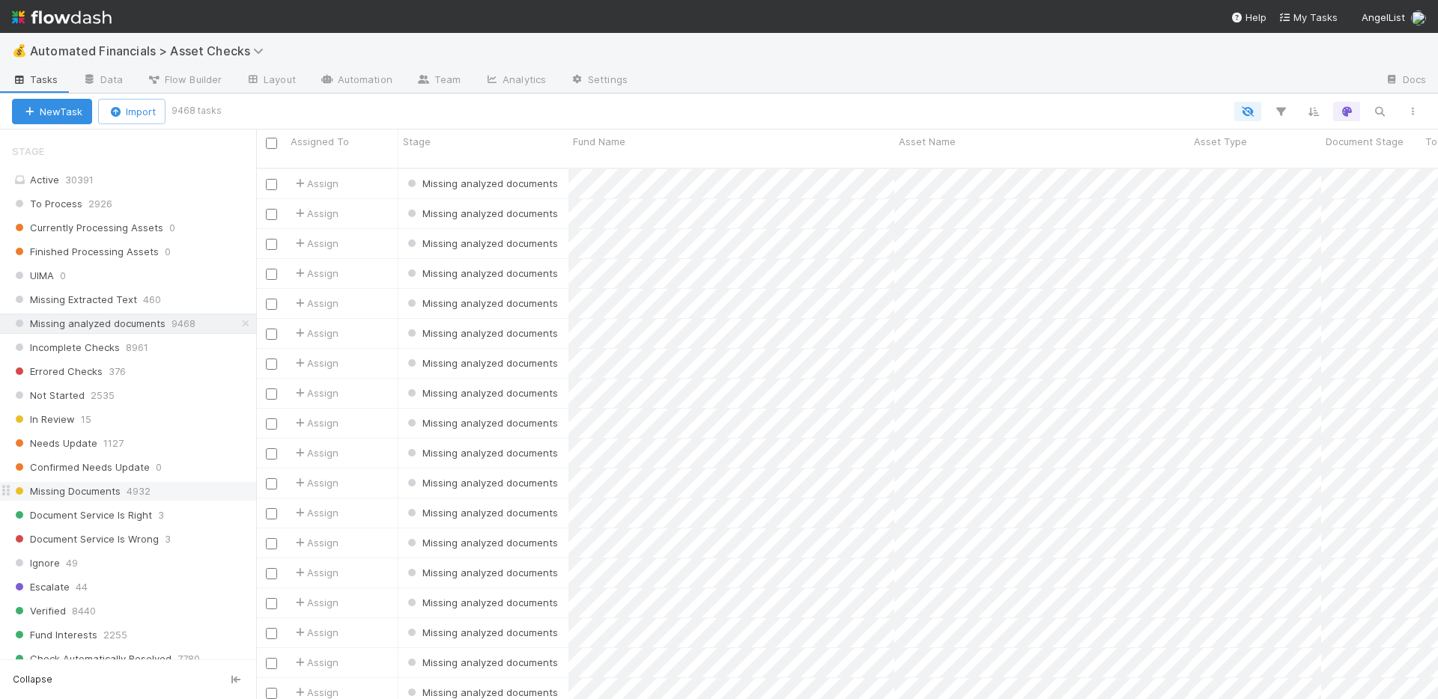
click at [181, 493] on div "Missing Documents 4932" at bounding box center [134, 491] width 244 height 19
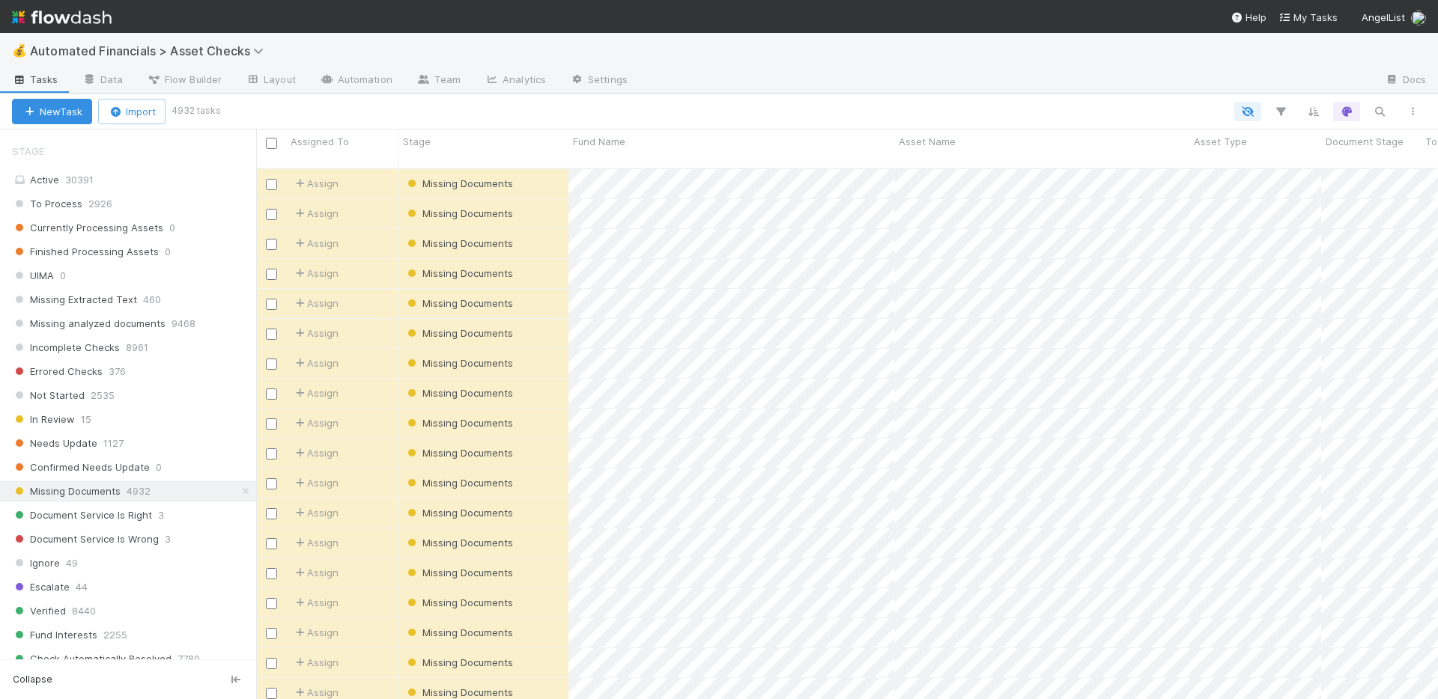
scroll to position [532, 1170]
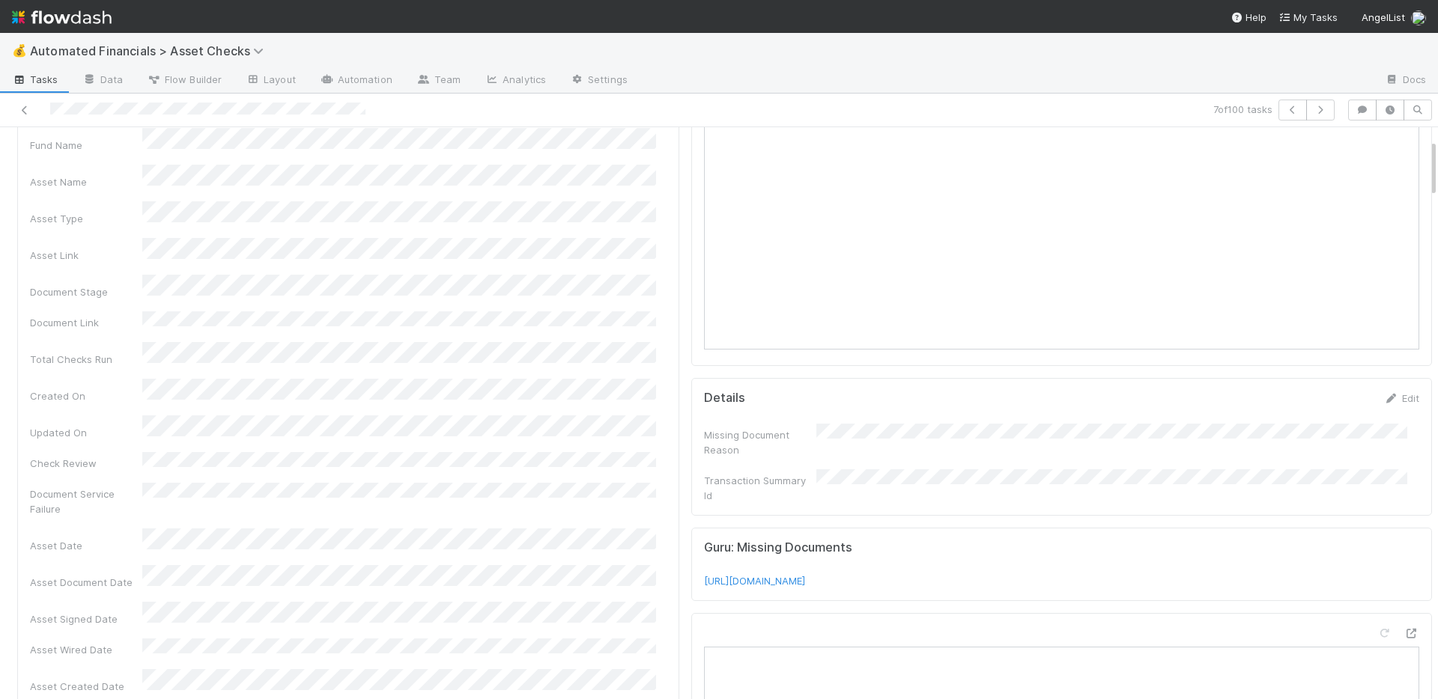
scroll to position [4, 0]
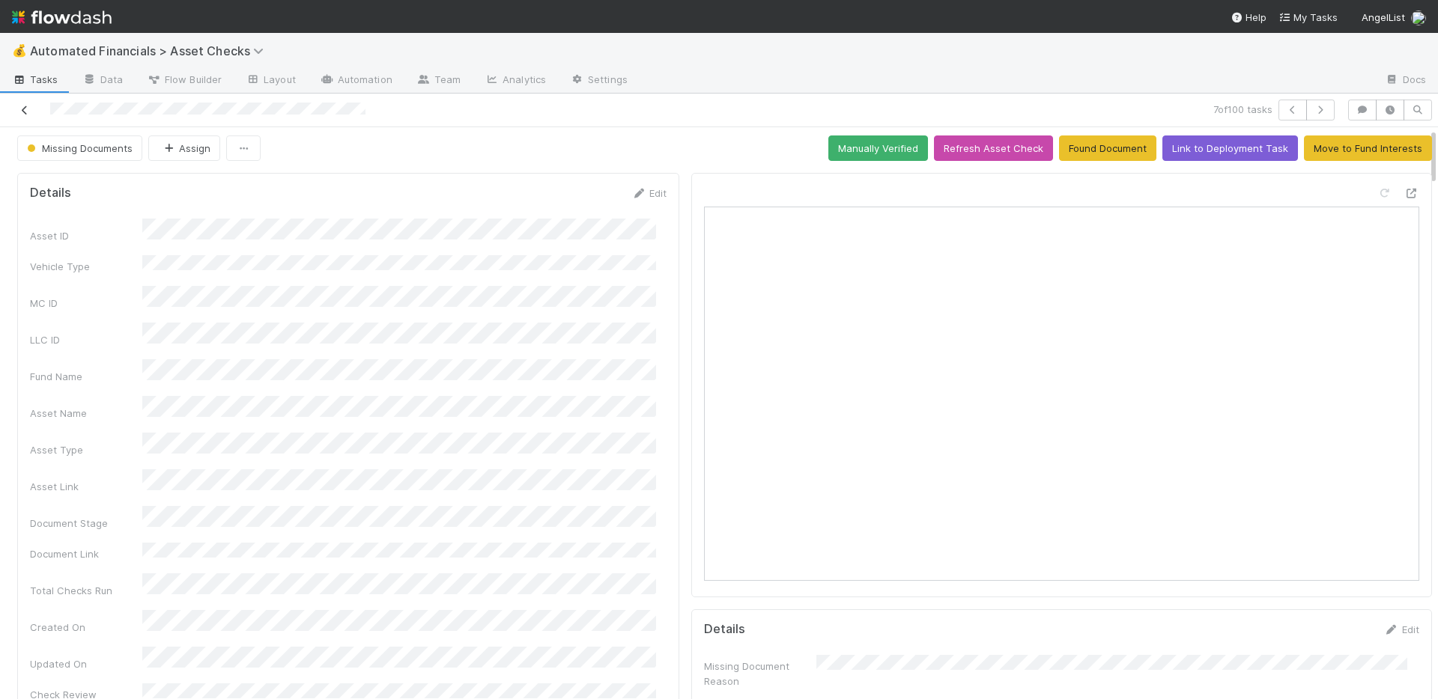
click at [25, 109] on icon at bounding box center [24, 111] width 15 height 10
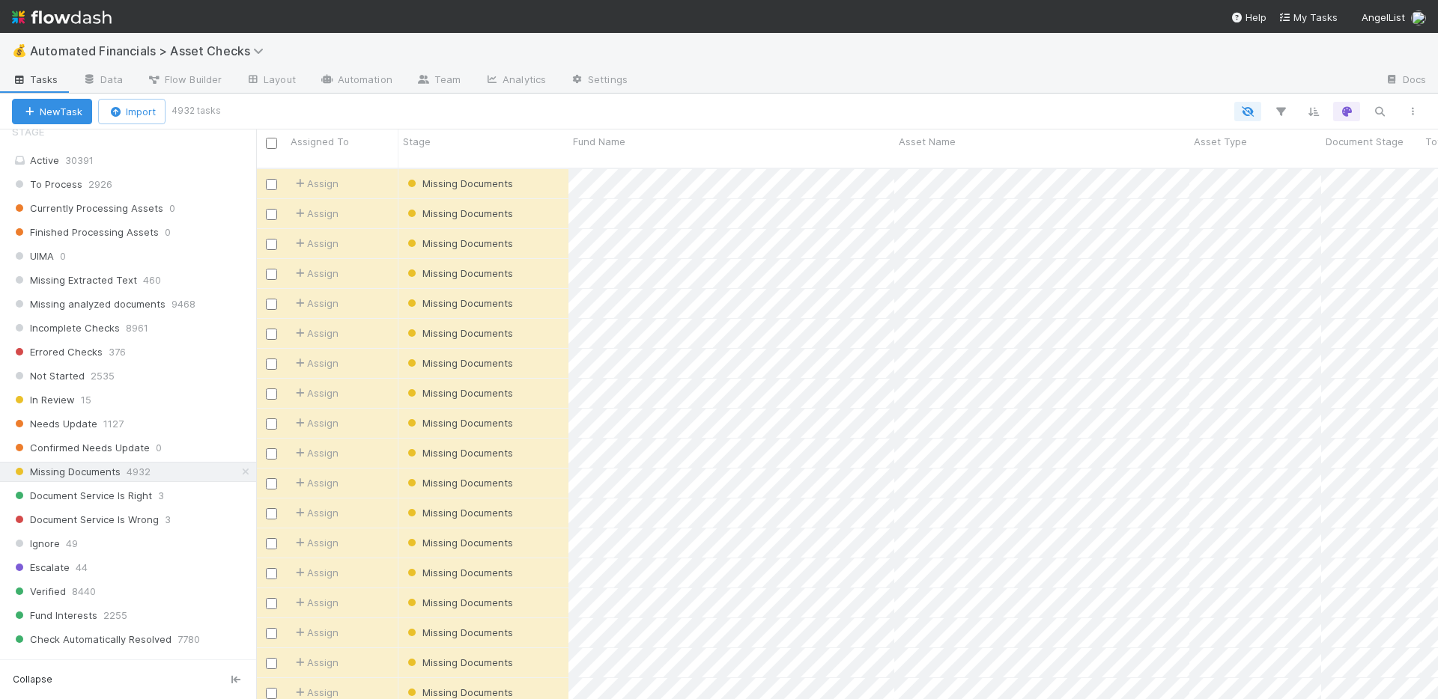
scroll to position [756, 0]
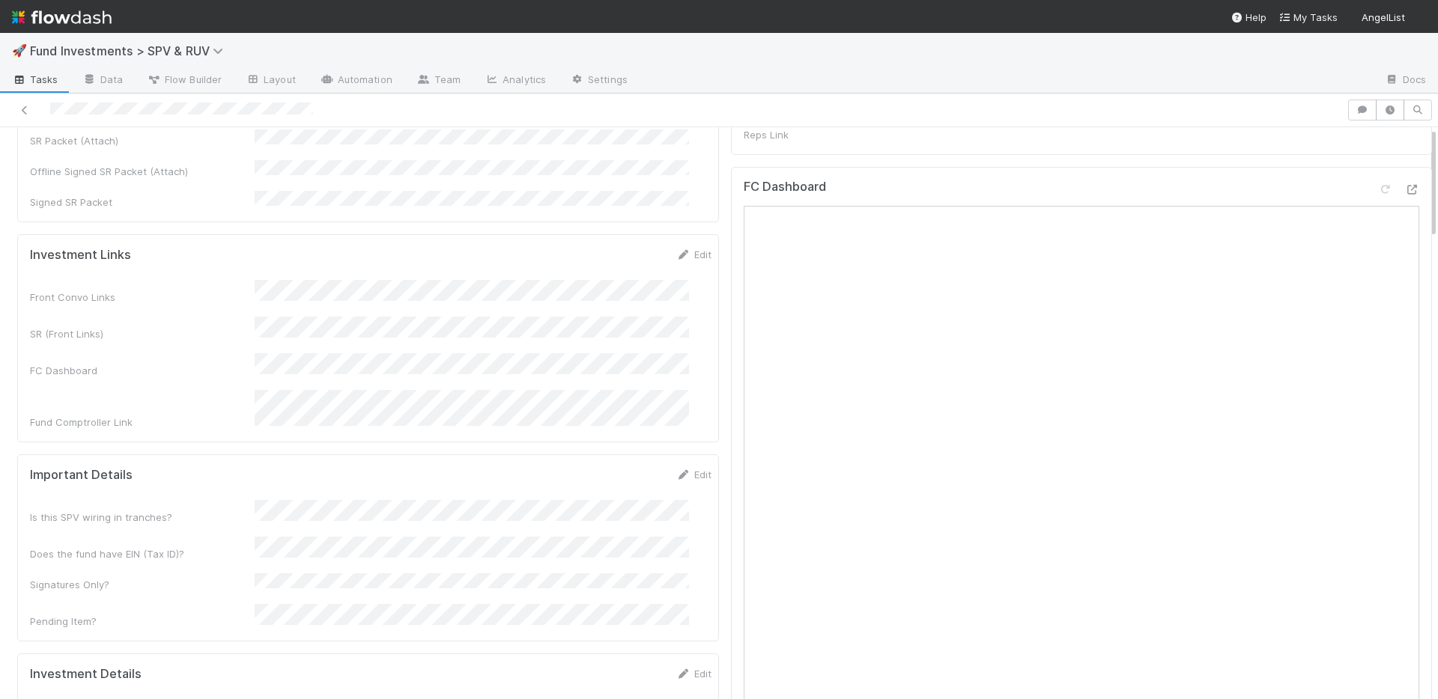
scroll to position [719, 0]
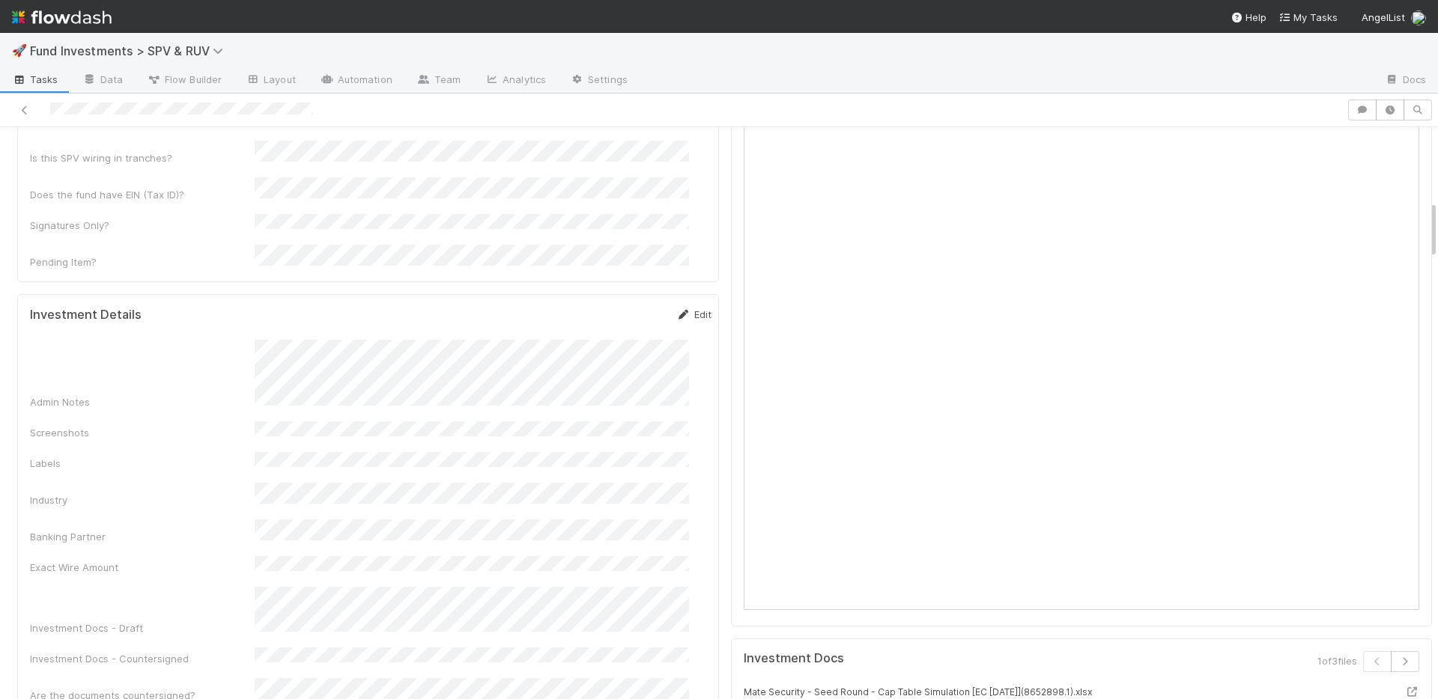
click at [676, 309] on link "Edit" at bounding box center [693, 315] width 35 height 12
click at [618, 307] on button "Save" at bounding box center [631, 319] width 43 height 25
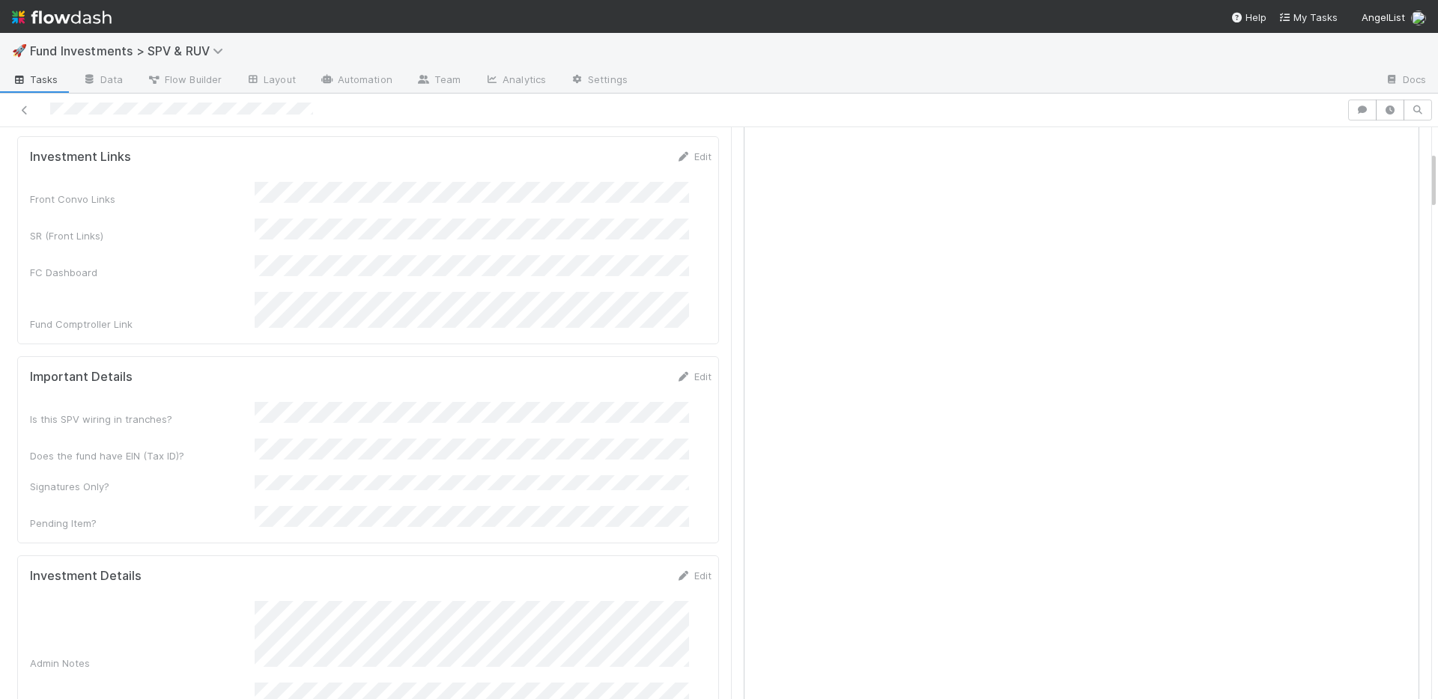
scroll to position [219, 0]
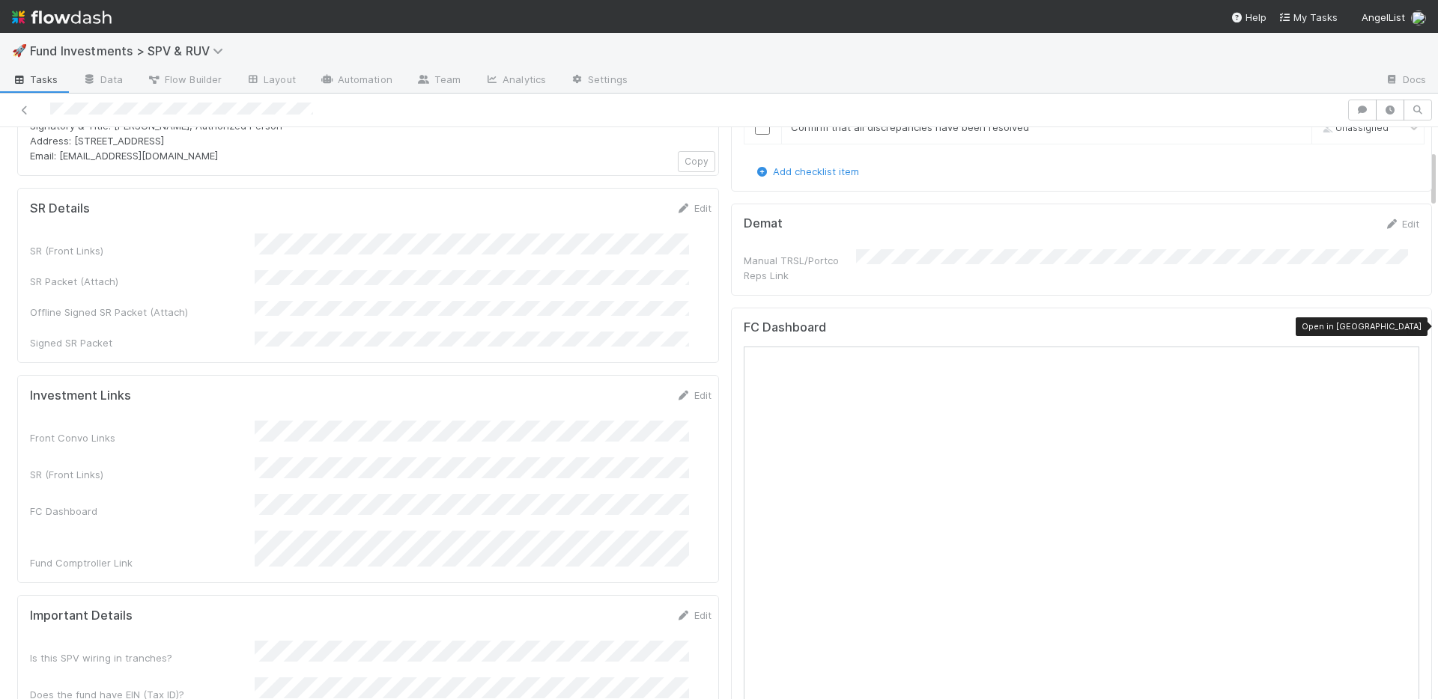
click at [1404, 326] on icon at bounding box center [1411, 331] width 15 height 10
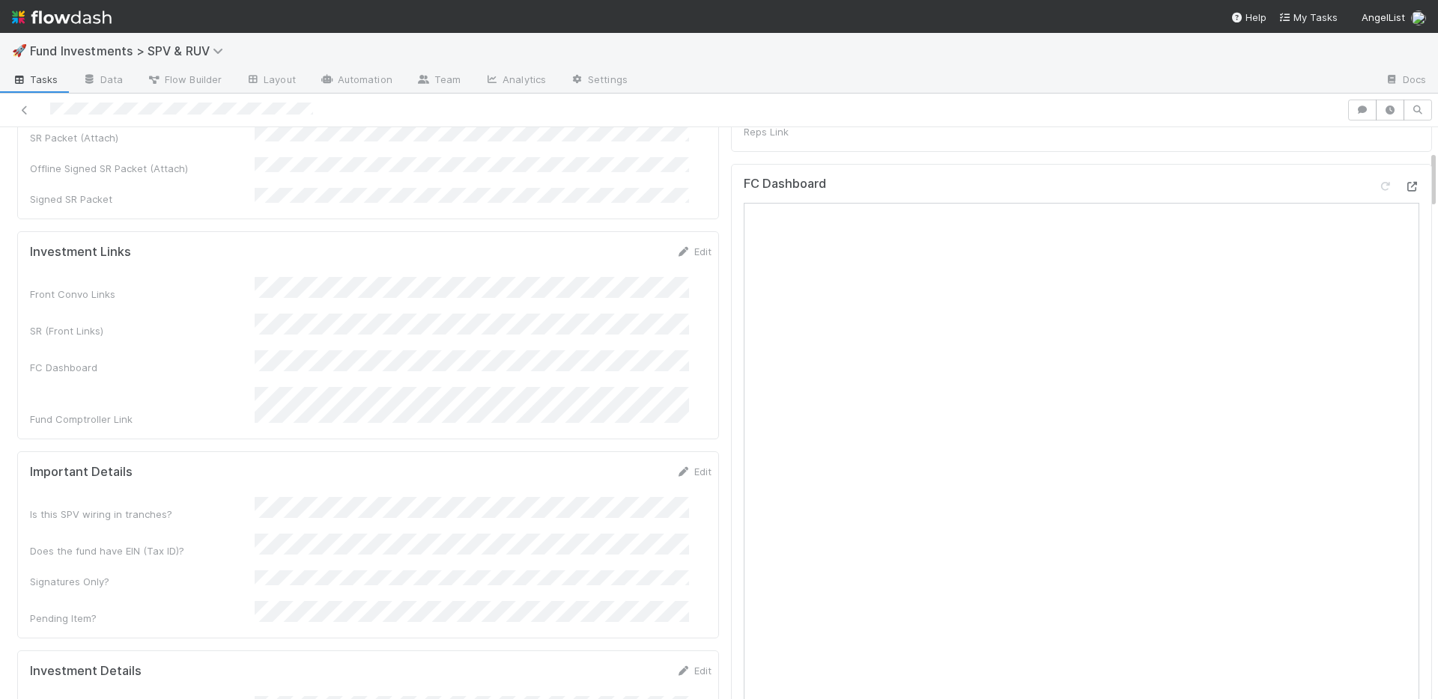
scroll to position [719, 0]
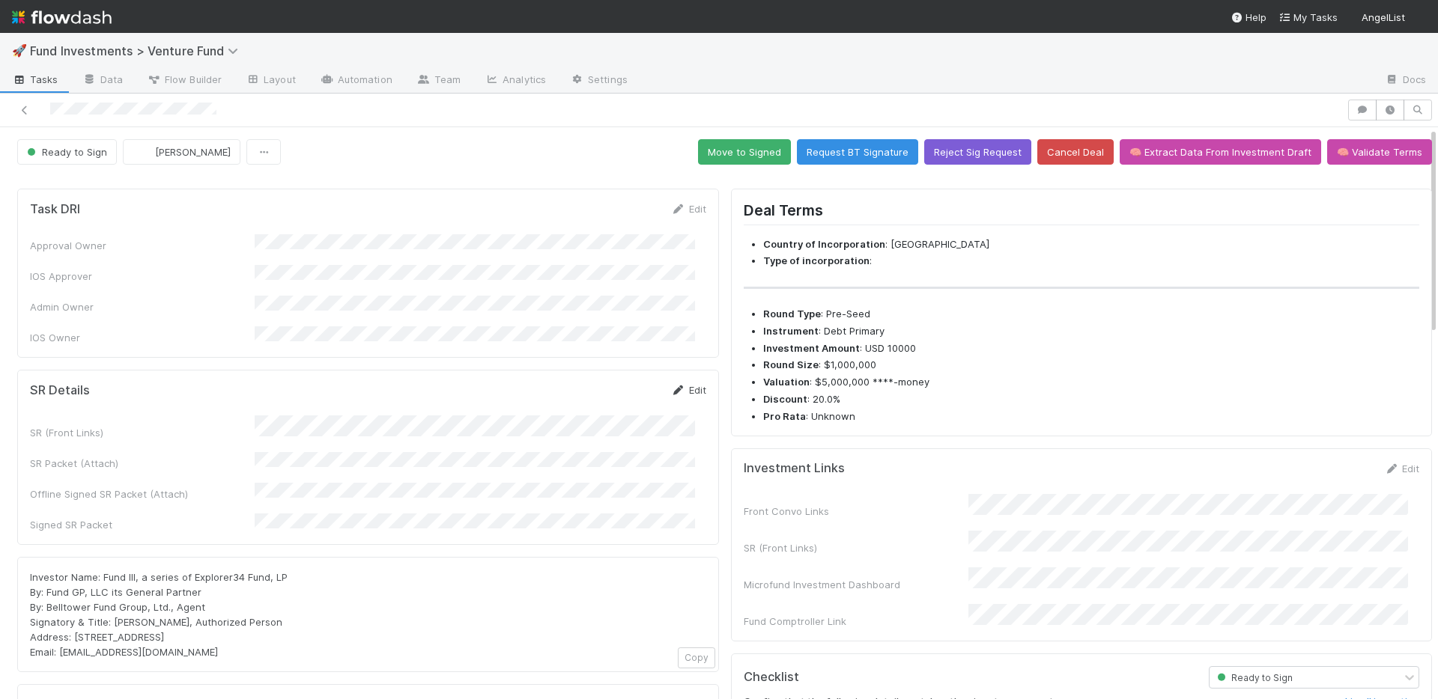
click at [675, 384] on link "Edit" at bounding box center [688, 390] width 35 height 12
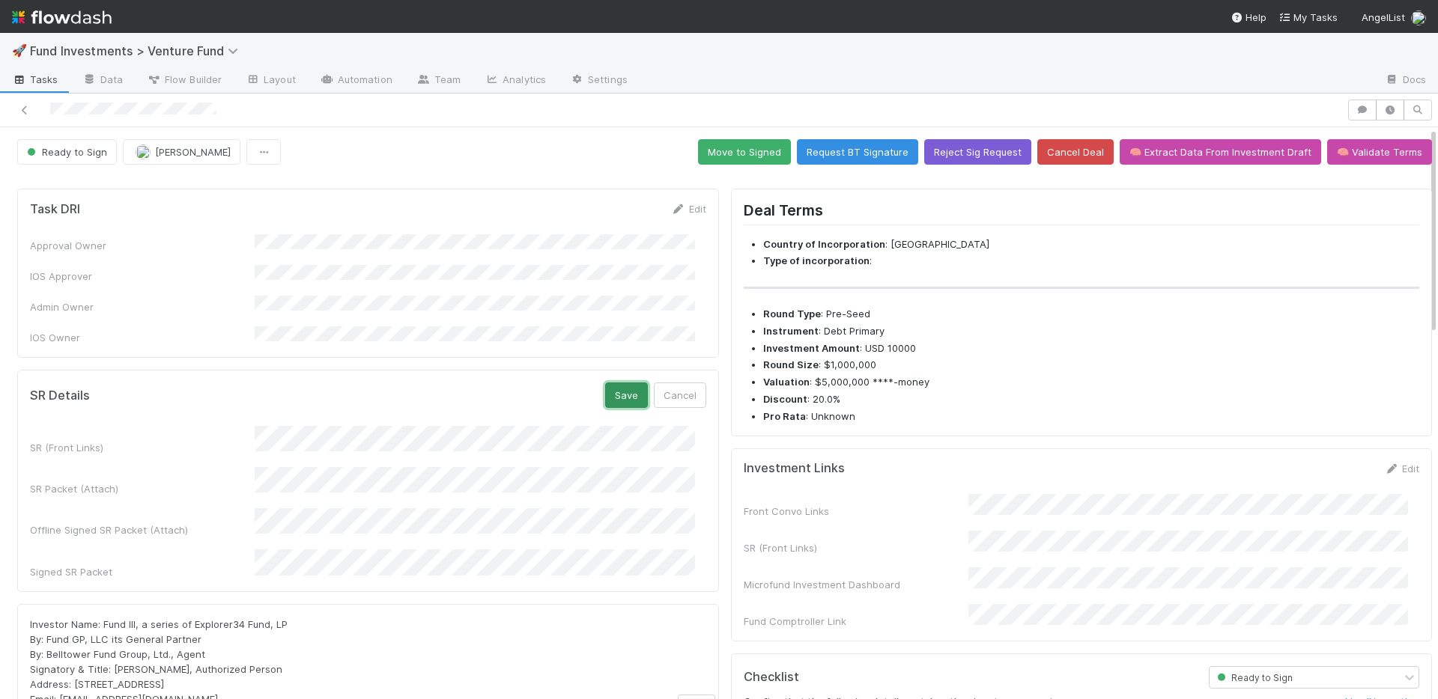
click at [613, 383] on button "Save" at bounding box center [626, 395] width 43 height 25
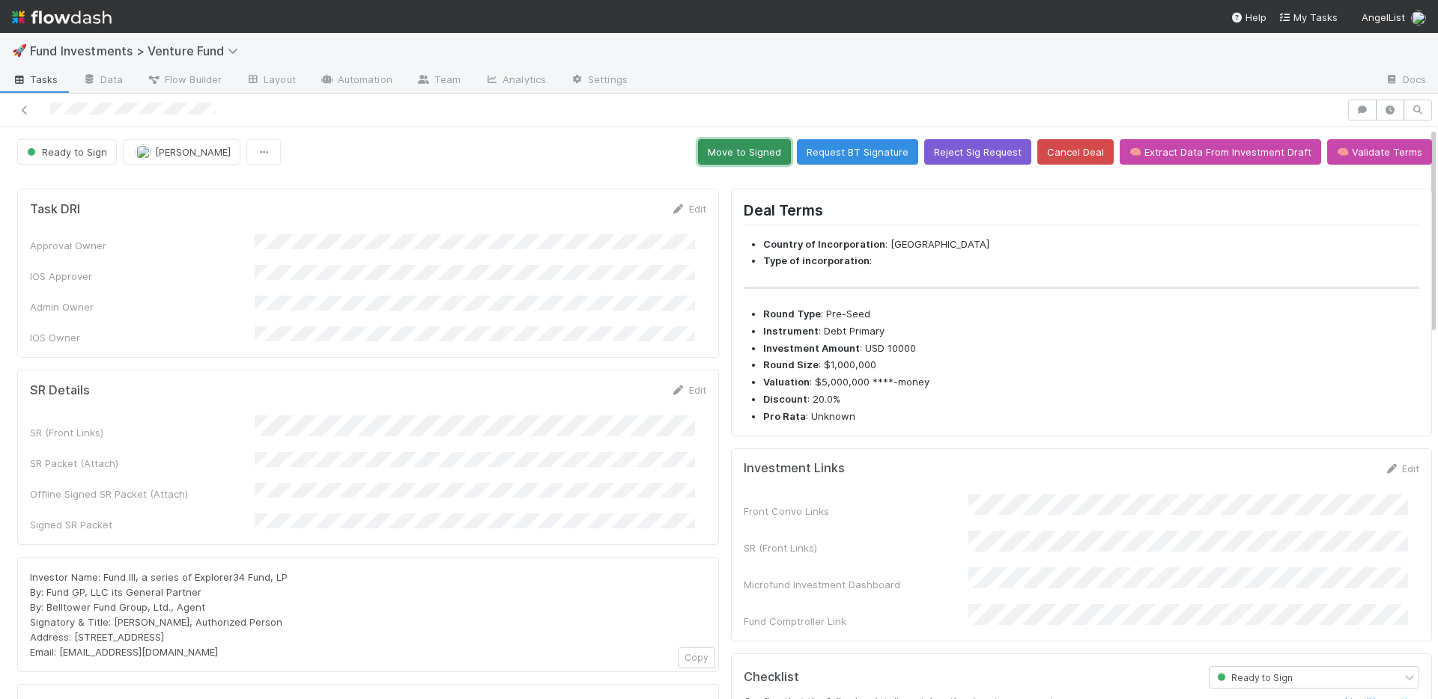
click at [725, 148] on button "Move to Signed" at bounding box center [744, 151] width 93 height 25
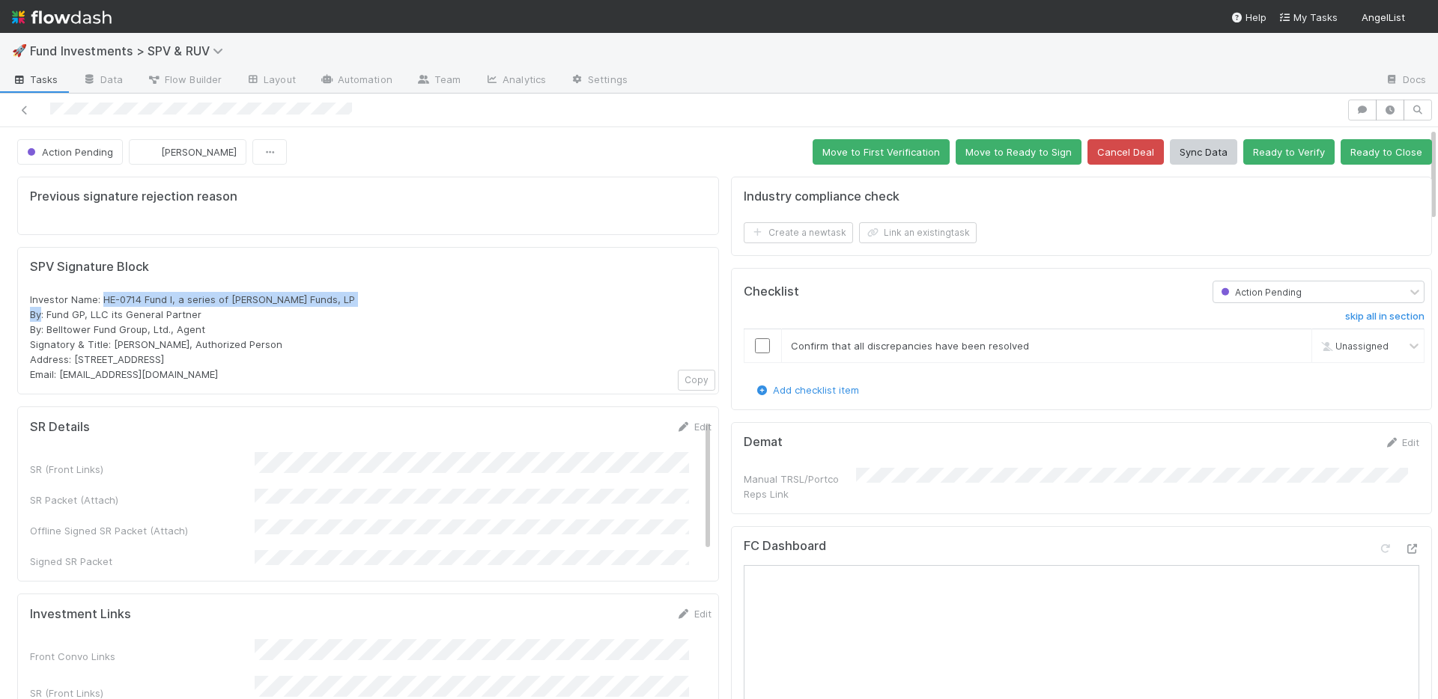
drag, startPoint x: 367, startPoint y: 300, endPoint x: 104, endPoint y: 303, distance: 262.8
click at [104, 303] on div "Investor Name: HE-0714 Fund I, a series of [PERSON_NAME] Funds, LP By: Fund GP,…" at bounding box center [368, 337] width 676 height 90
copy span "HE-0714 Fund I, a series of [PERSON_NAME] Funds, LP"
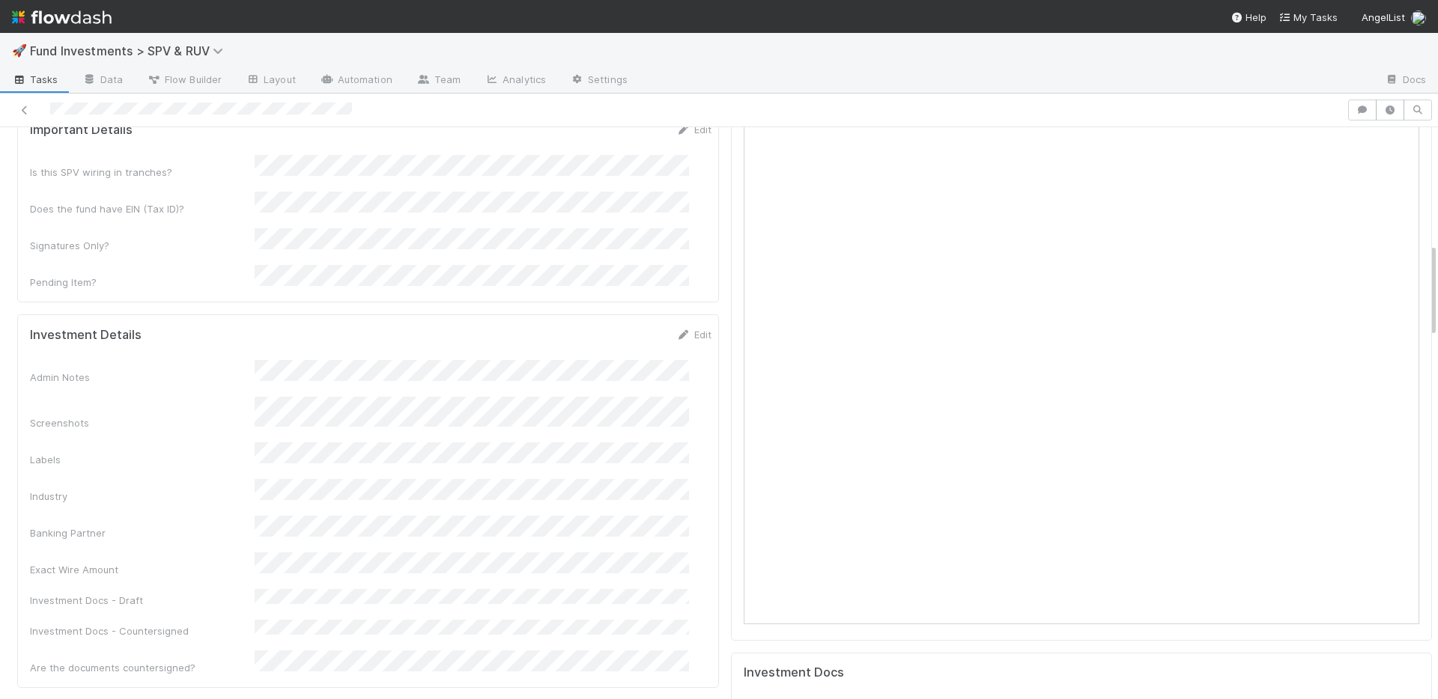
scroll to position [1203, 0]
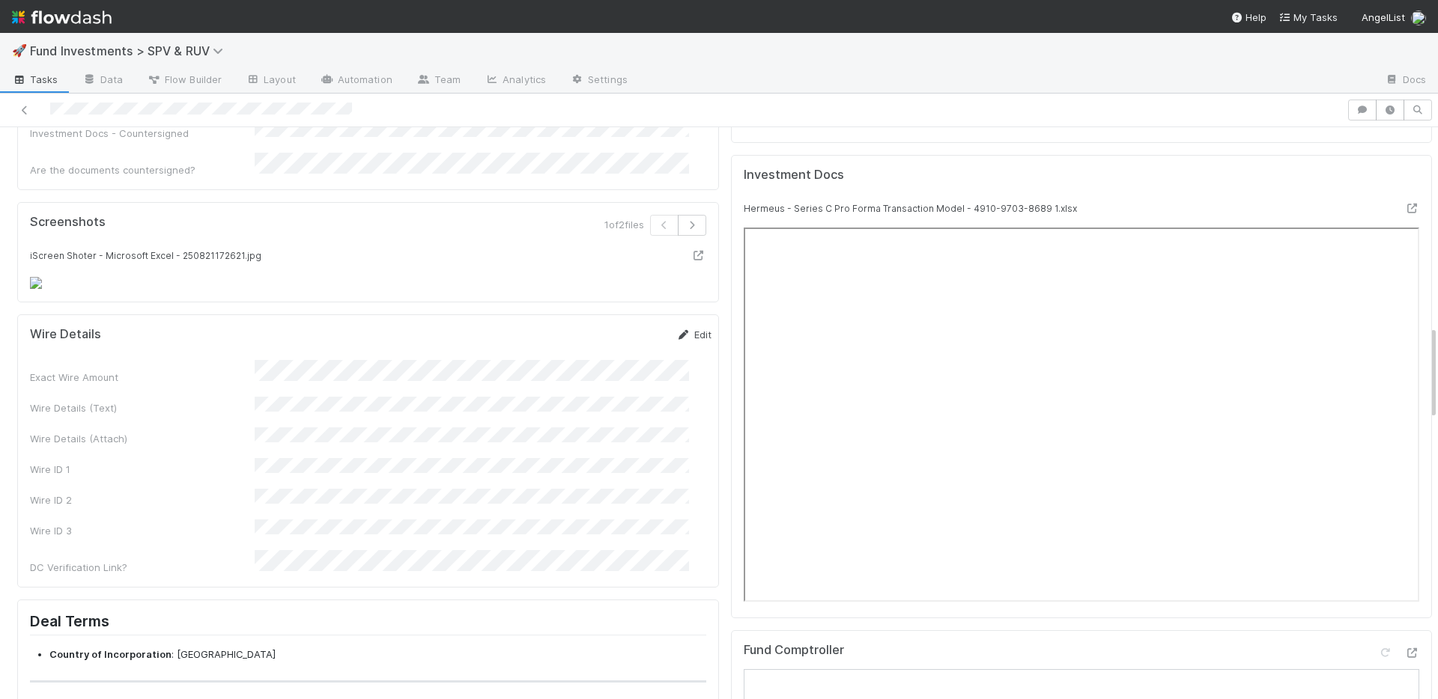
click at [676, 329] on link "Edit" at bounding box center [693, 335] width 35 height 12
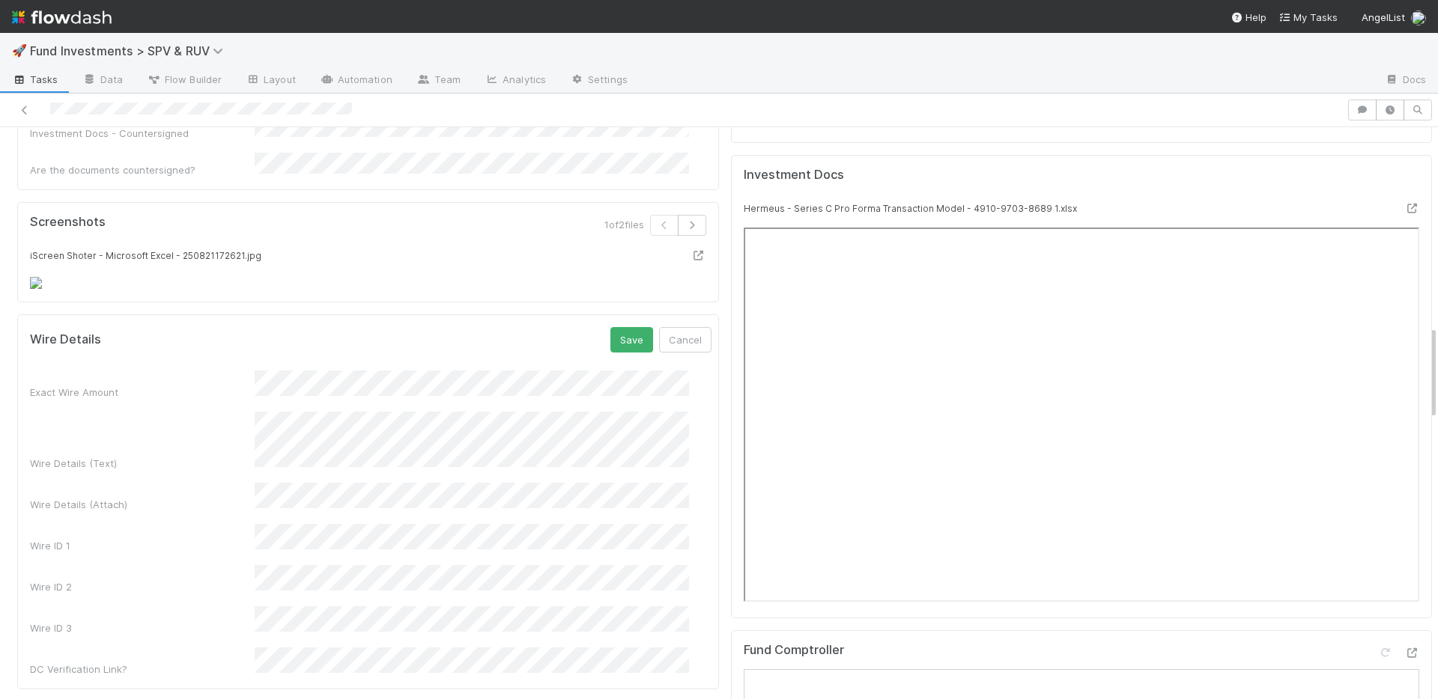
click at [237, 648] on div "DC Verification Link?" at bounding box center [370, 662] width 681 height 29
click at [613, 327] on button "Save" at bounding box center [631, 339] width 43 height 25
